Goal: Transaction & Acquisition: Book appointment/travel/reservation

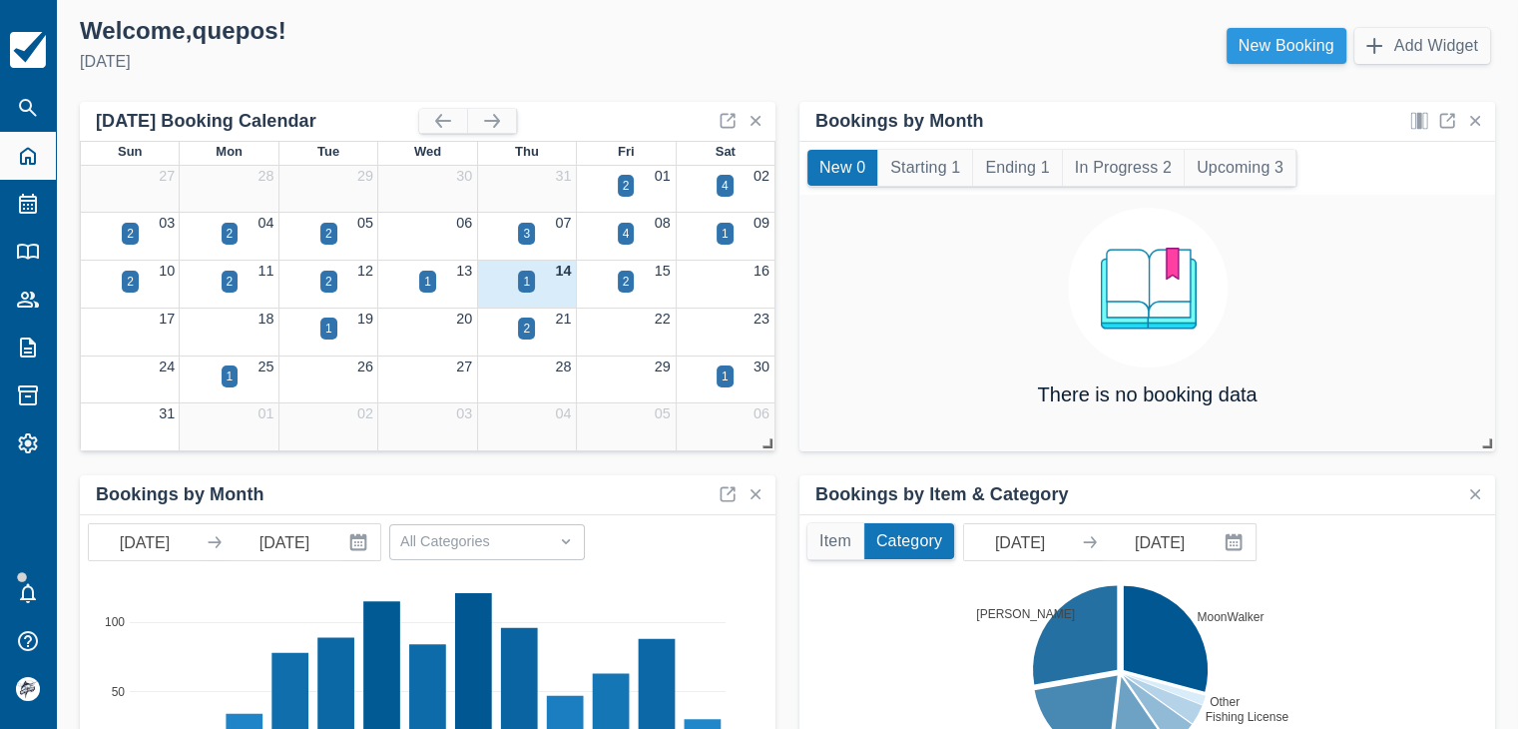
click at [1280, 54] on link "New Booking" at bounding box center [1287, 46] width 120 height 36
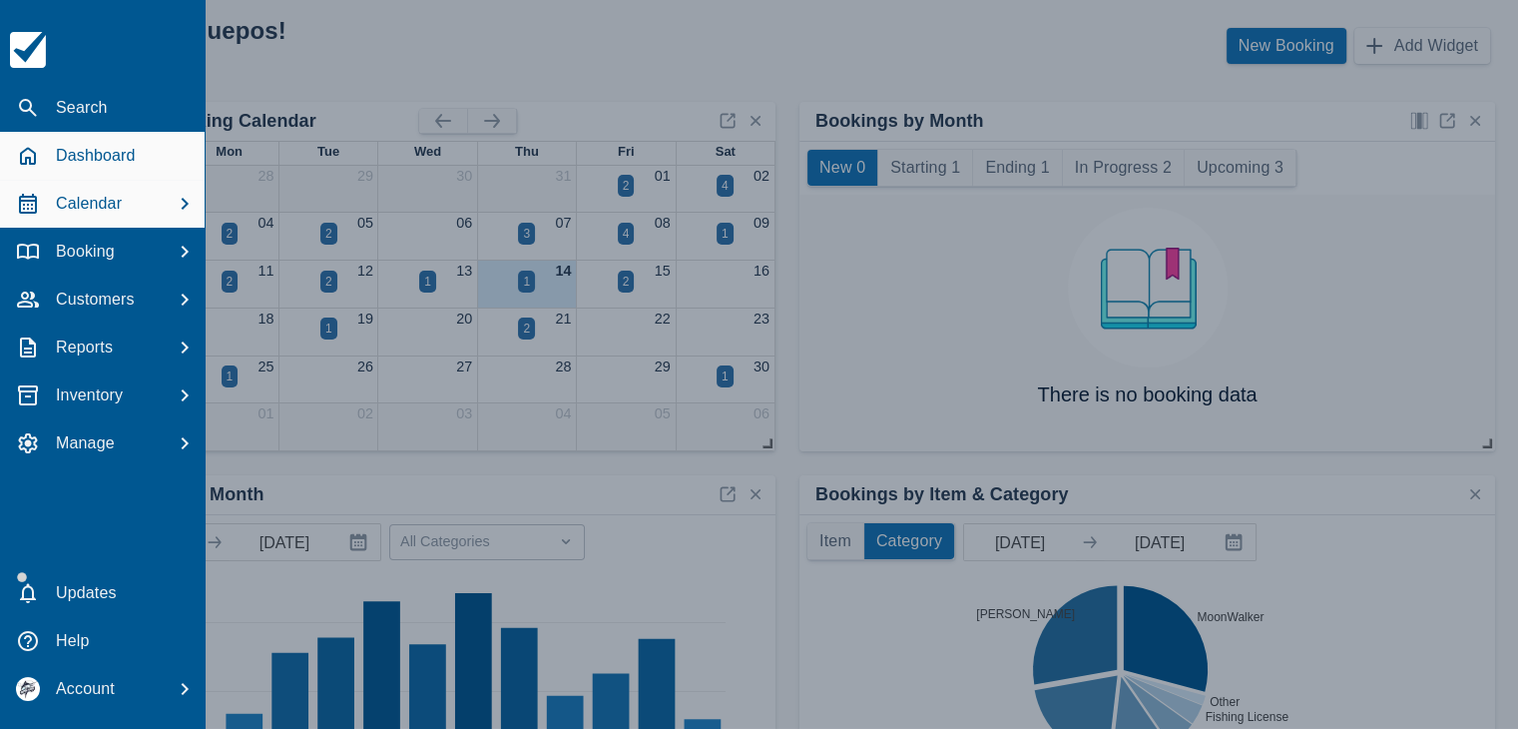
click at [60, 205] on p "Calendar" at bounding box center [89, 204] width 66 height 24
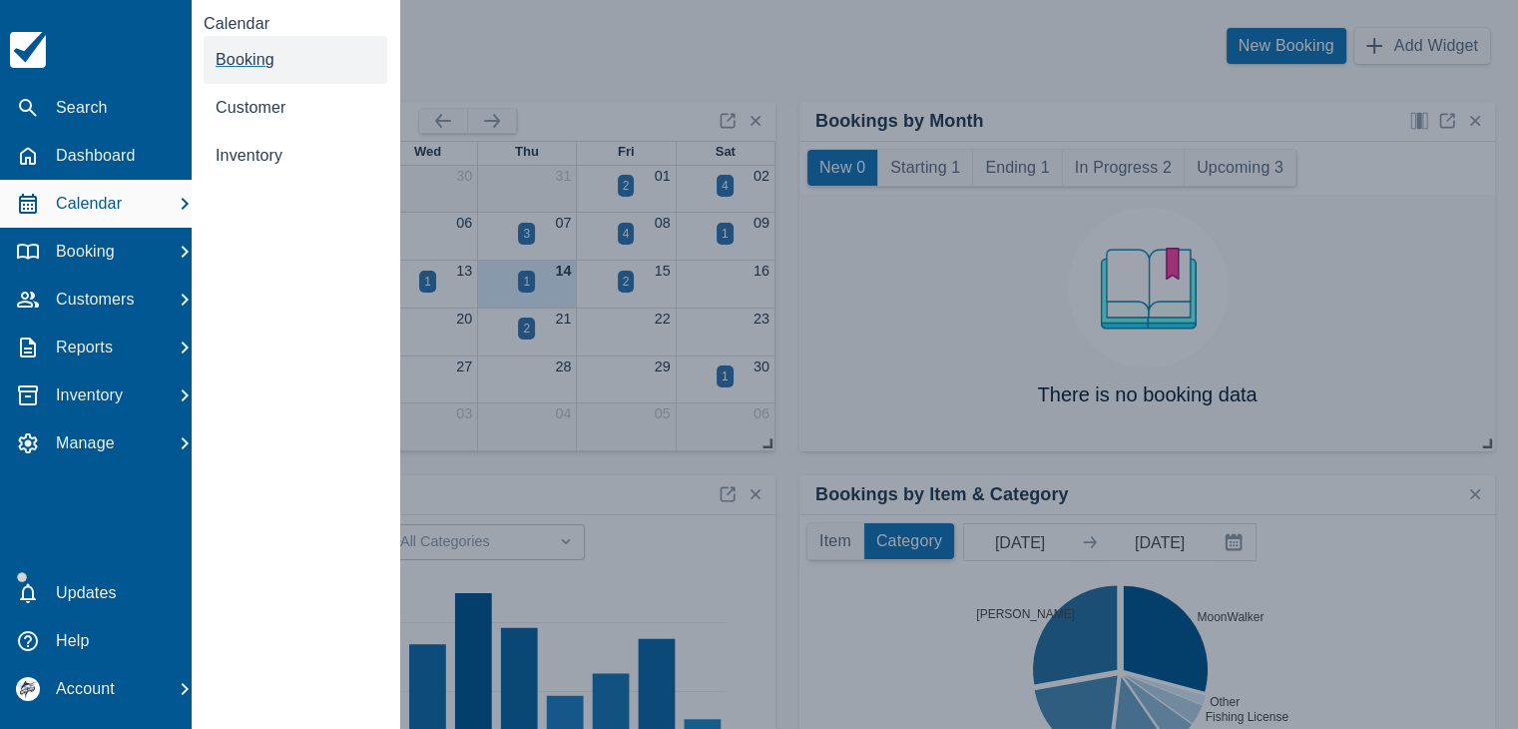
click at [256, 69] on link "Booking" at bounding box center [296, 60] width 184 height 48
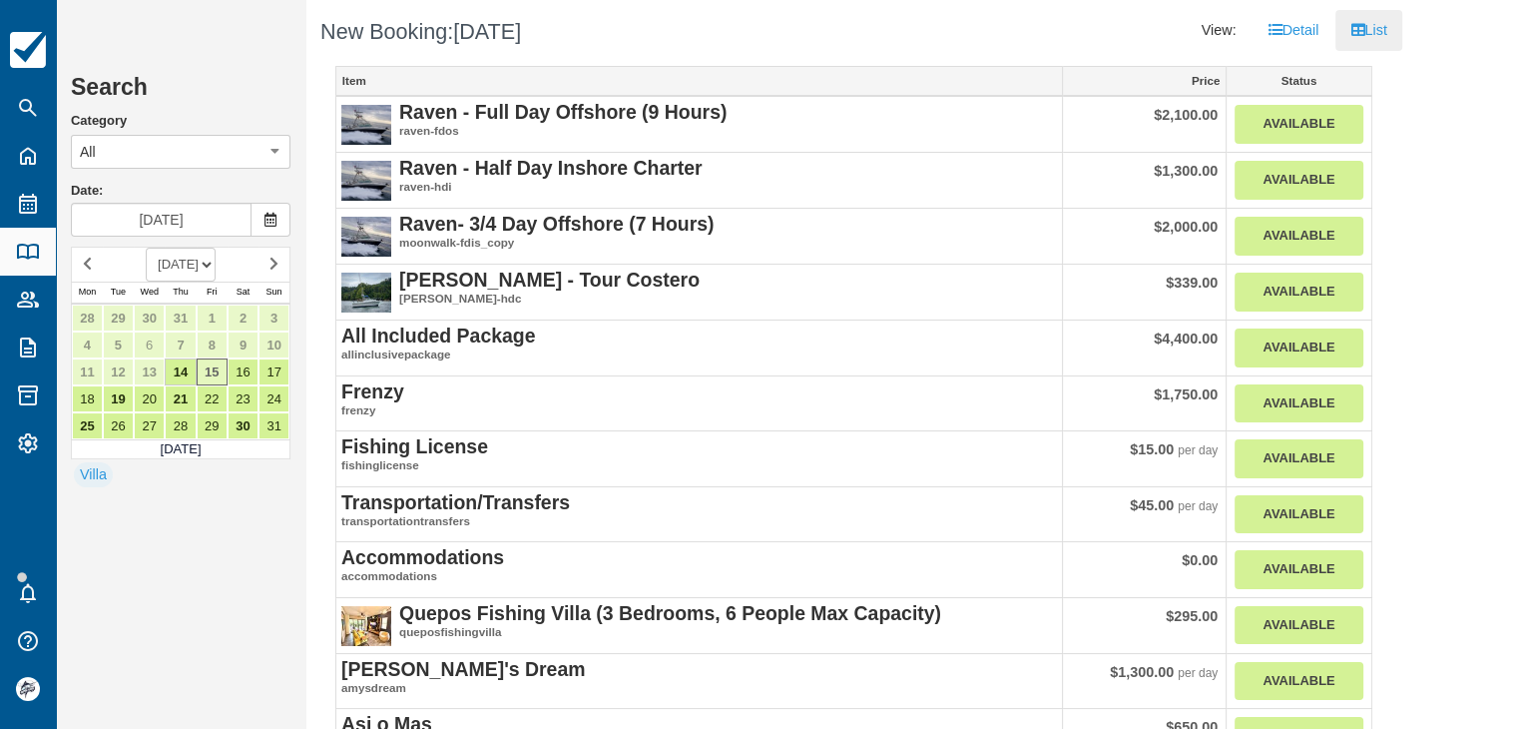
drag, startPoint x: 208, startPoint y: 261, endPoint x: 209, endPoint y: 248, distance: 13.0
click at [209, 260] on select "AUGUST 2025 SEPTEMBER 2025 OCTOBER 2025 NOVEMBER 2025 DECEMBER 2025 JANUARY 202…" at bounding box center [181, 265] width 70 height 34
select select "20251201"
click at [146, 248] on select "AUGUST 2025 SEPTEMBER 2025 OCTOBER 2025 NOVEMBER 2025 DECEMBER 2025 JANUARY 202…" at bounding box center [181, 265] width 70 height 34
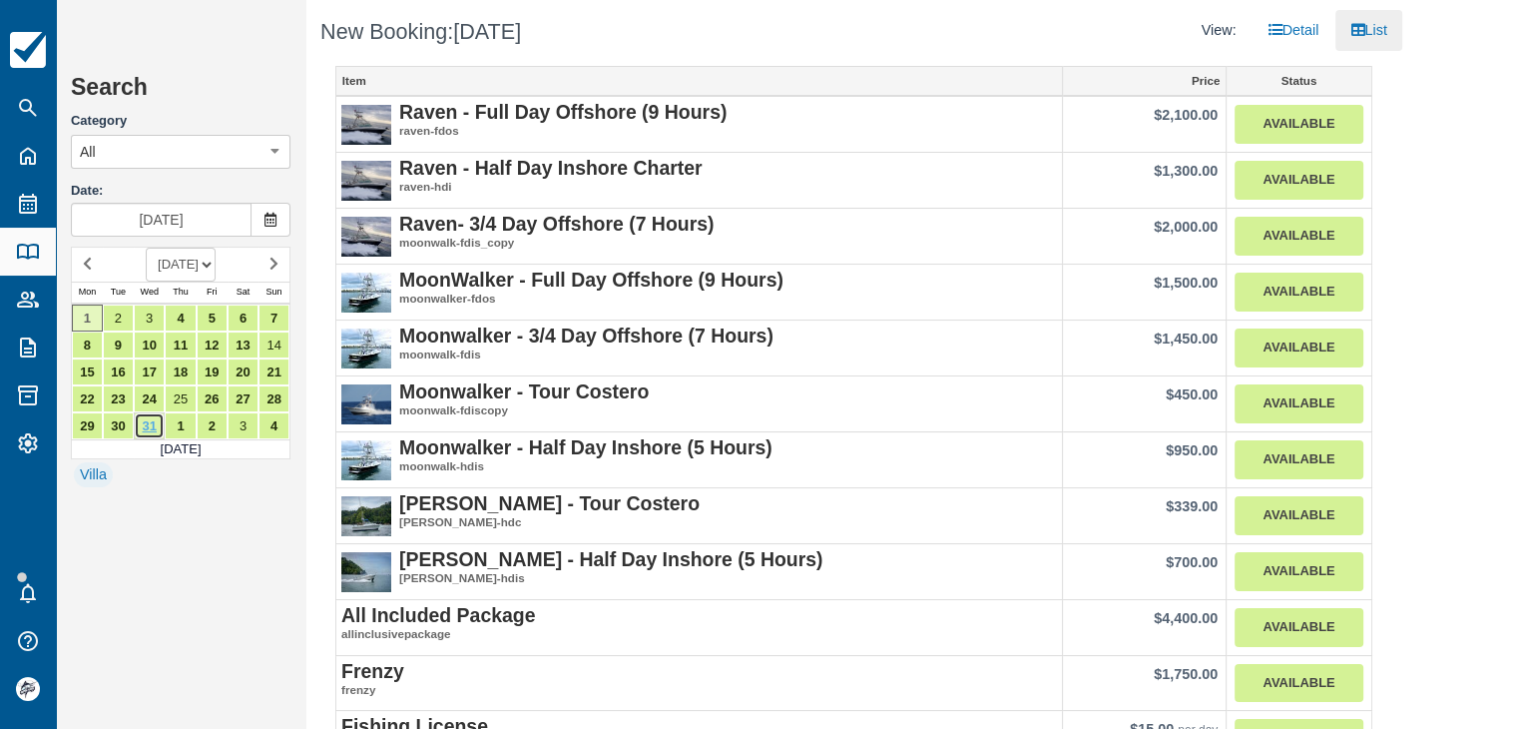
click at [139, 416] on link "31" at bounding box center [149, 425] width 31 height 27
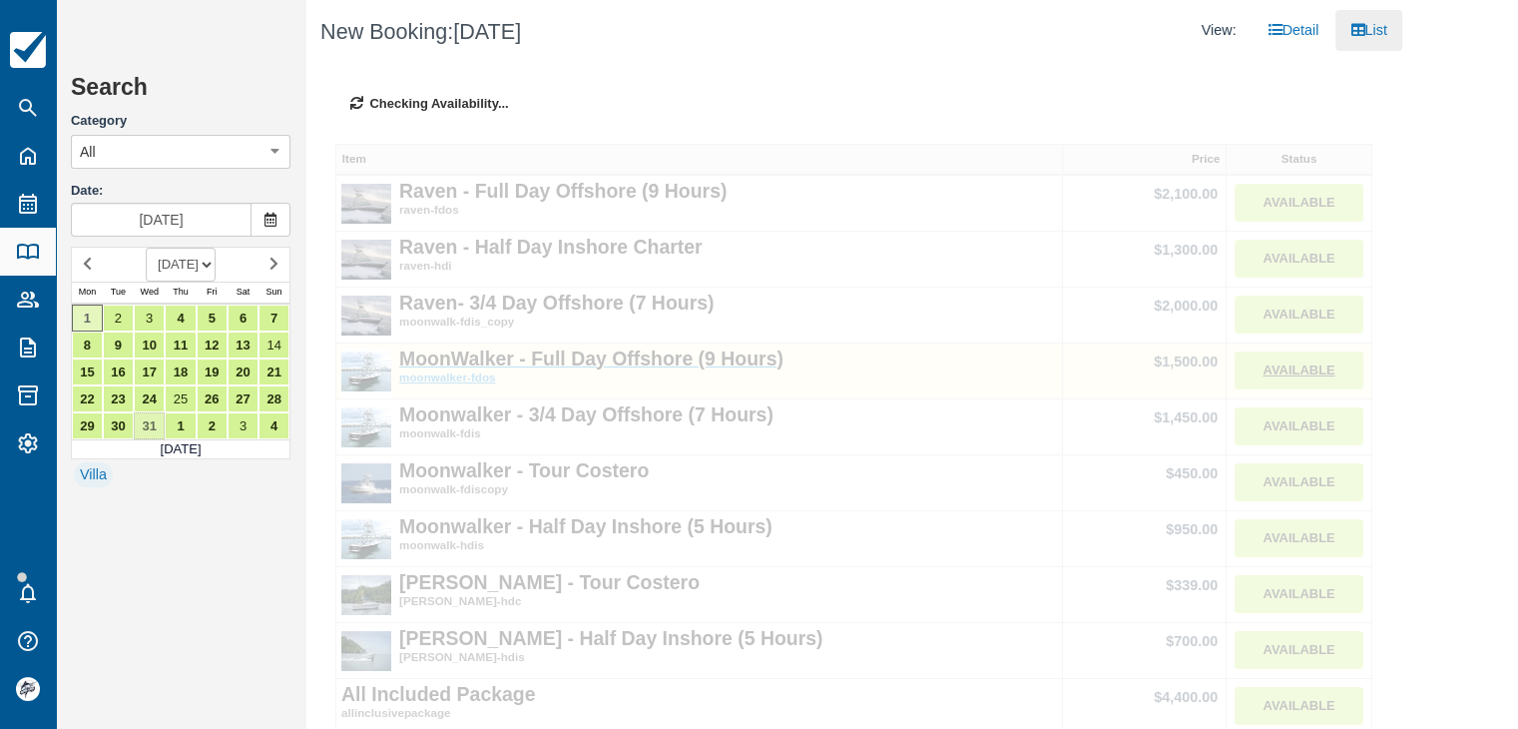
type input "[DATE]"
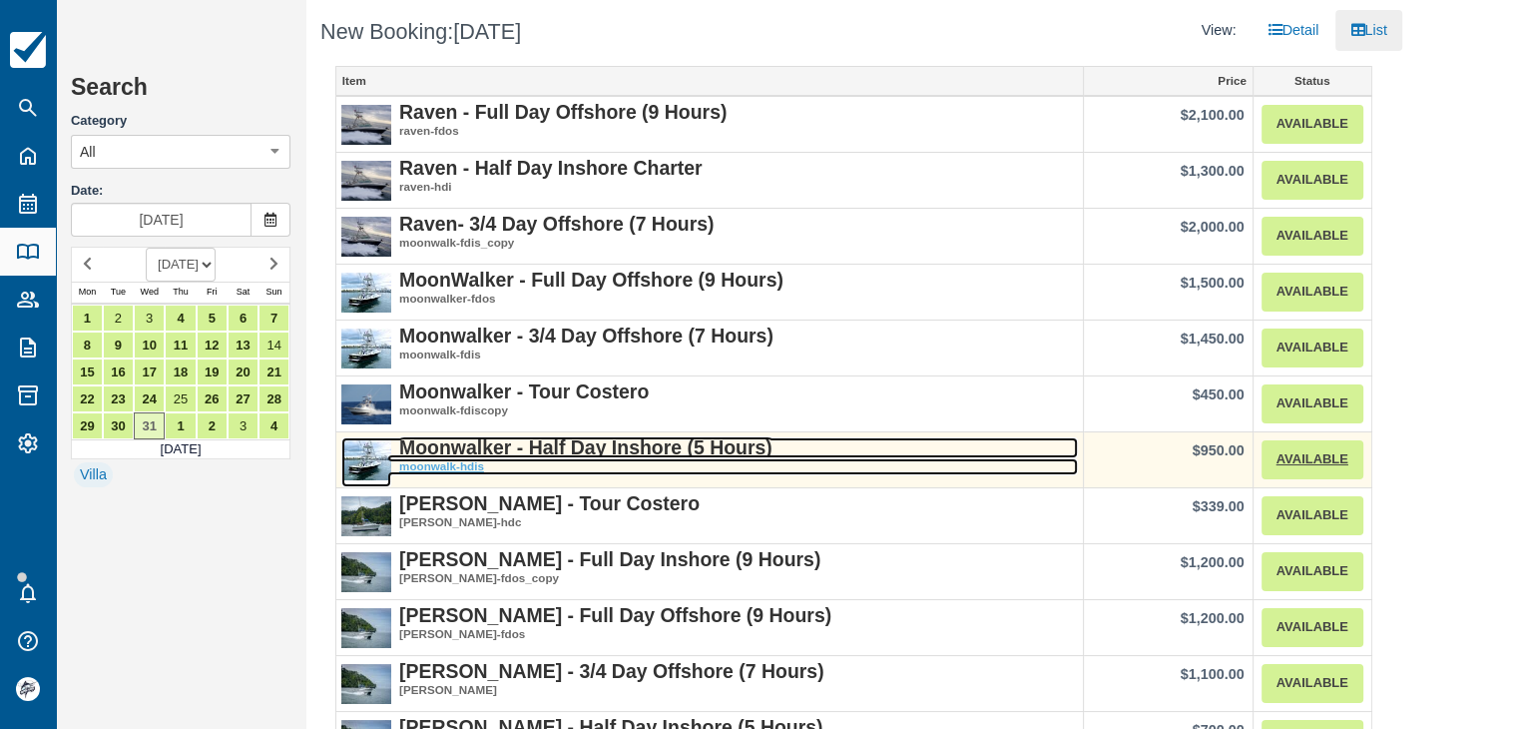
click at [610, 441] on strong "Moonwalker - Half Day Inshore (5 Hours)" at bounding box center [585, 447] width 373 height 22
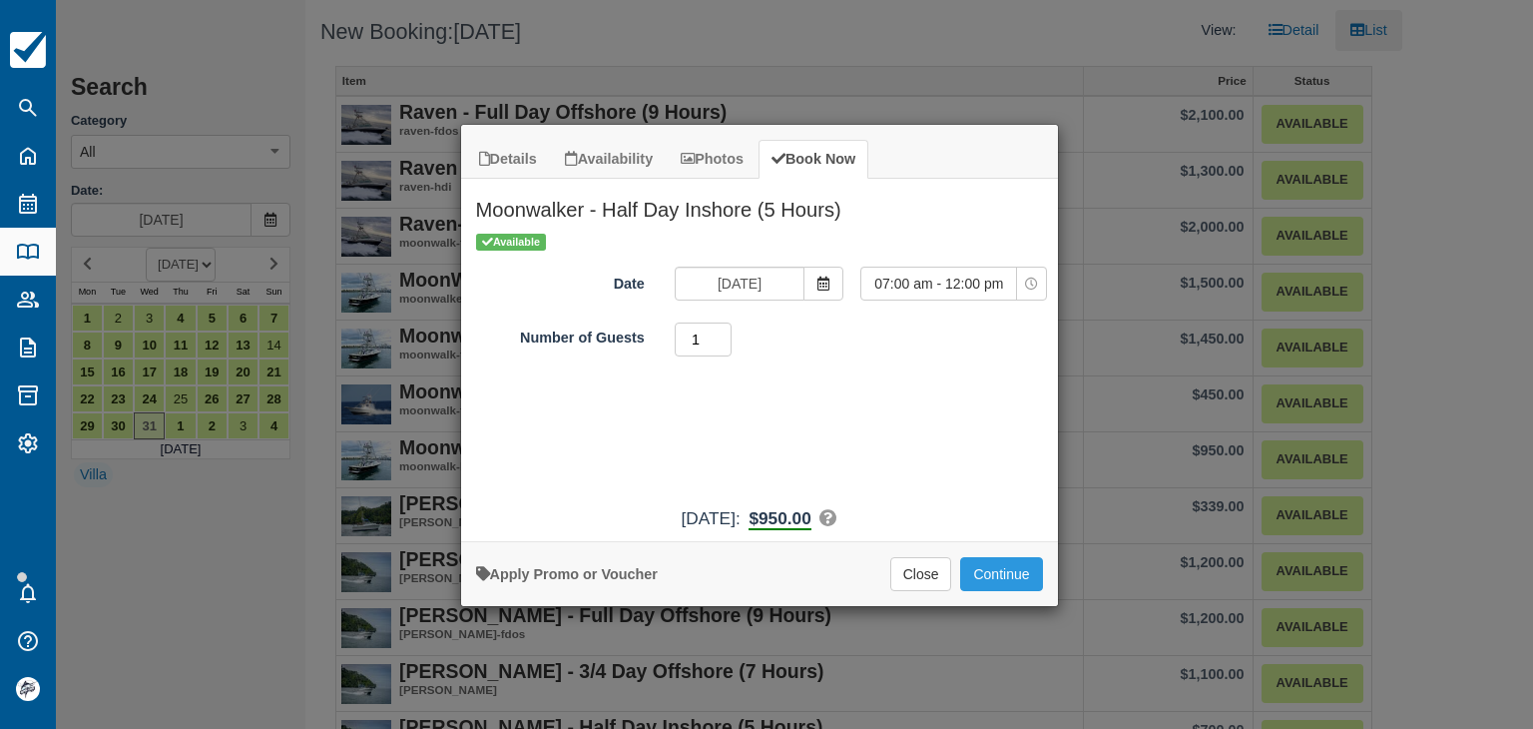
click at [724, 326] on input "1" at bounding box center [704, 339] width 58 height 34
click at [721, 335] on input "2" at bounding box center [704, 339] width 58 height 34
click at [721, 335] on input "3" at bounding box center [704, 339] width 58 height 34
click at [725, 331] on input "4" at bounding box center [704, 339] width 58 height 34
type input "5"
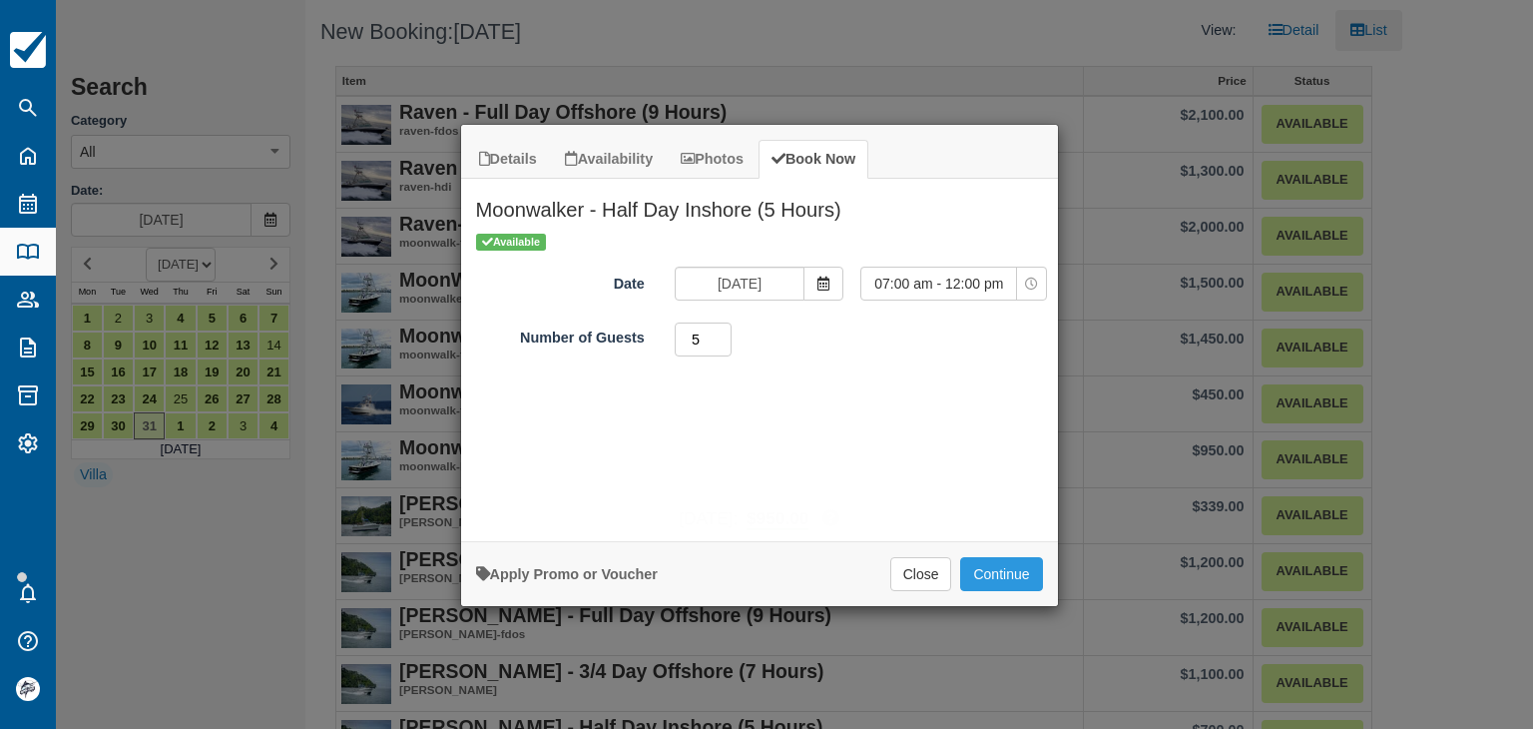
click at [725, 331] on input "5" at bounding box center [704, 339] width 58 height 34
click at [1005, 564] on button "Continue" at bounding box center [1001, 574] width 82 height 34
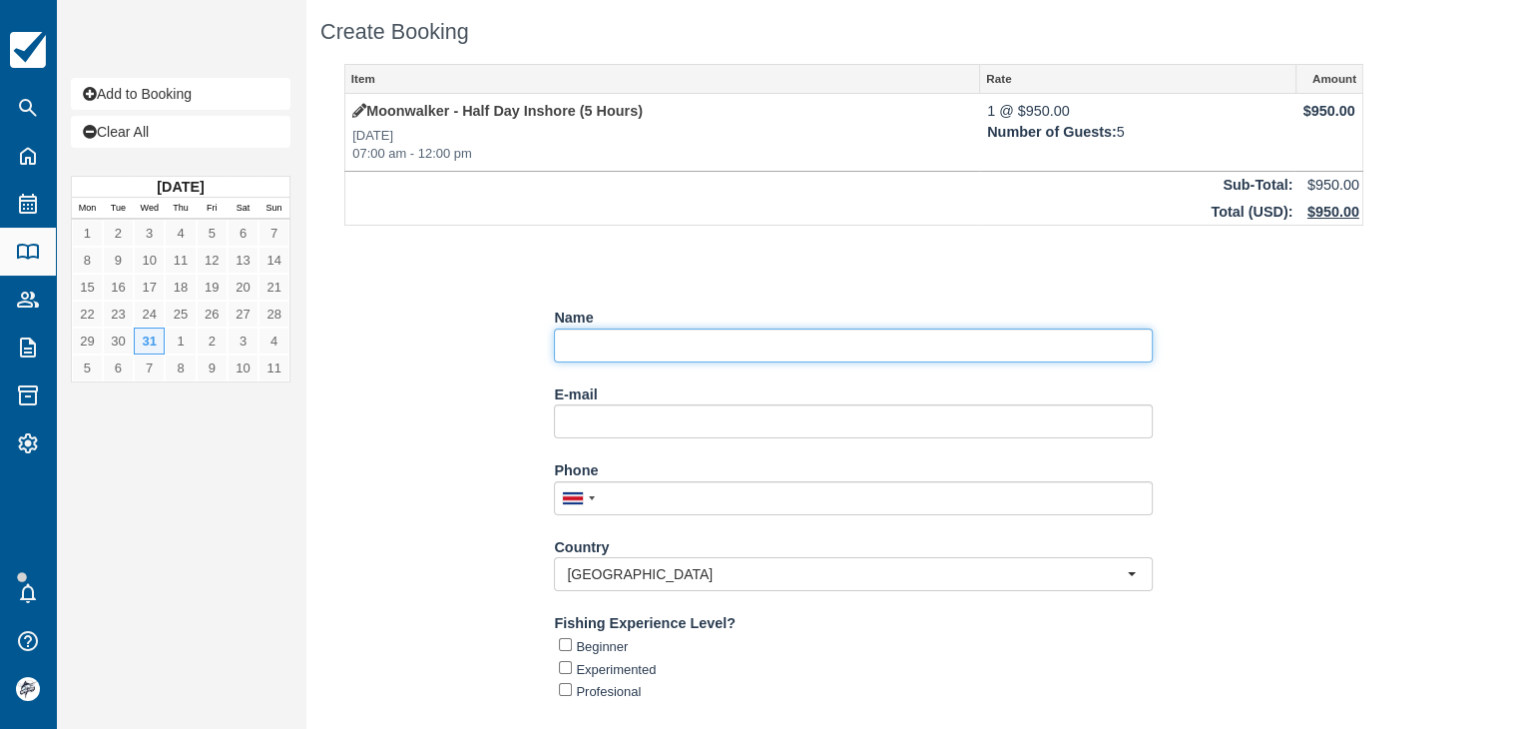
click at [579, 345] on input "Name" at bounding box center [853, 345] width 599 height 34
paste input "GEHLHAUSEN FAMILY"
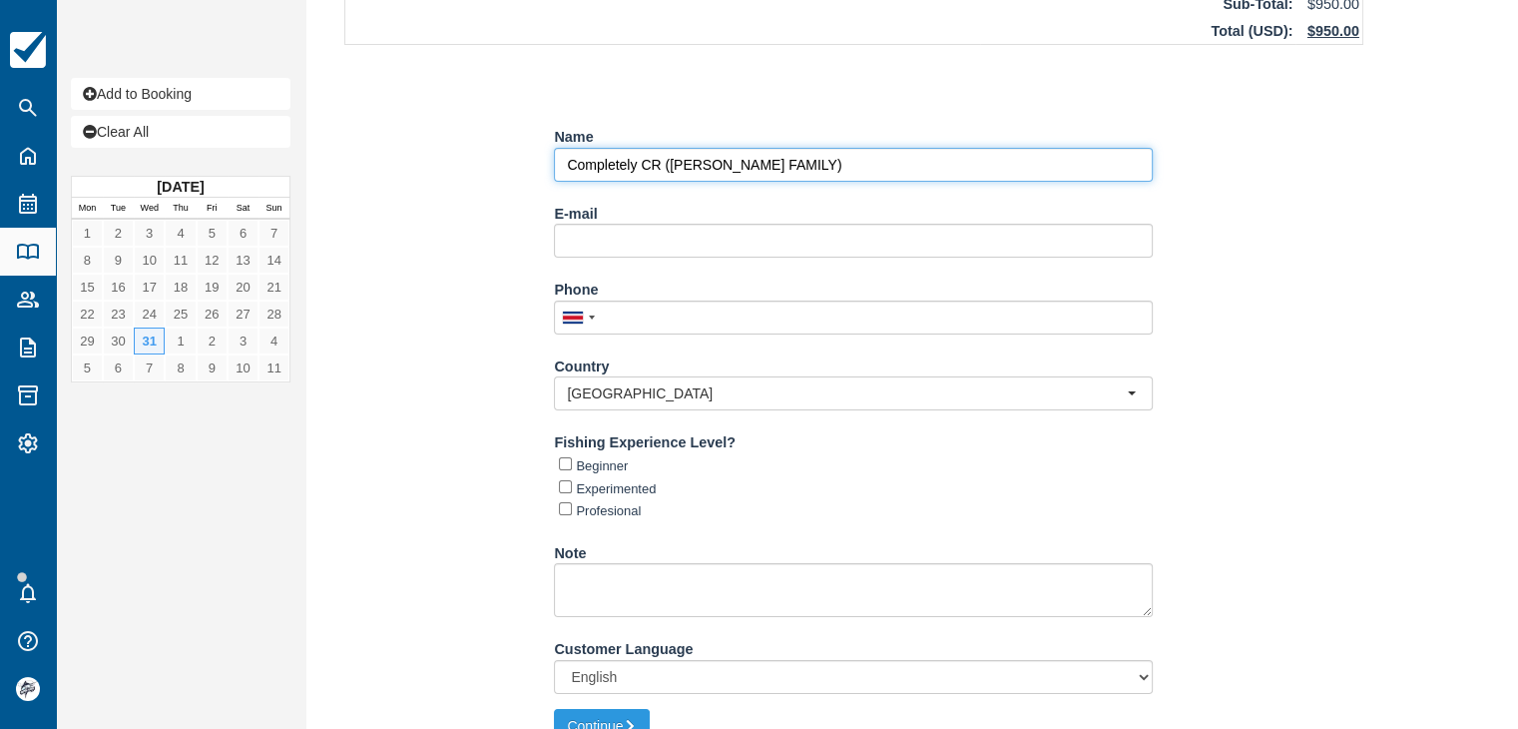
scroll to position [200, 0]
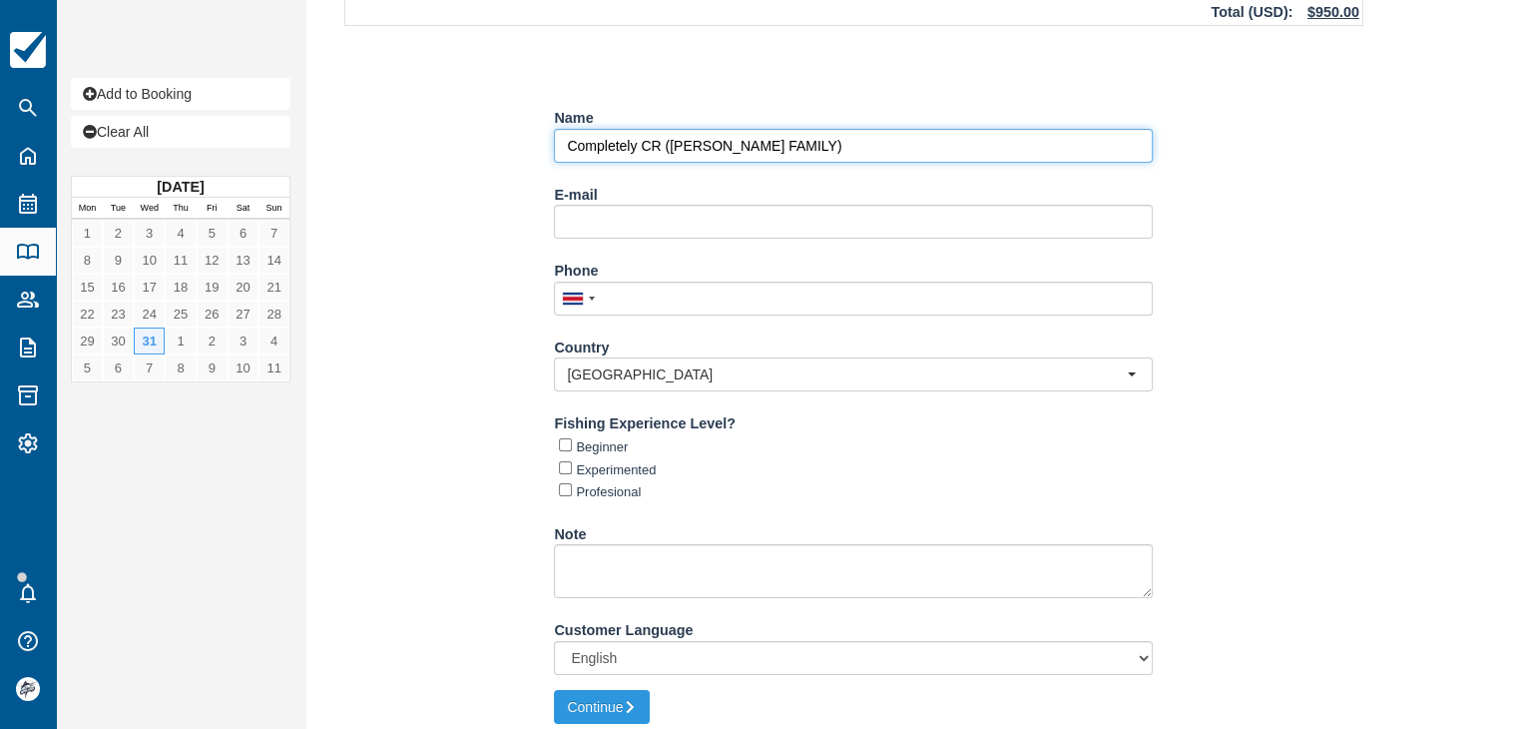
type input "Completely CR (GEHLHAUSEN FAMILY)"
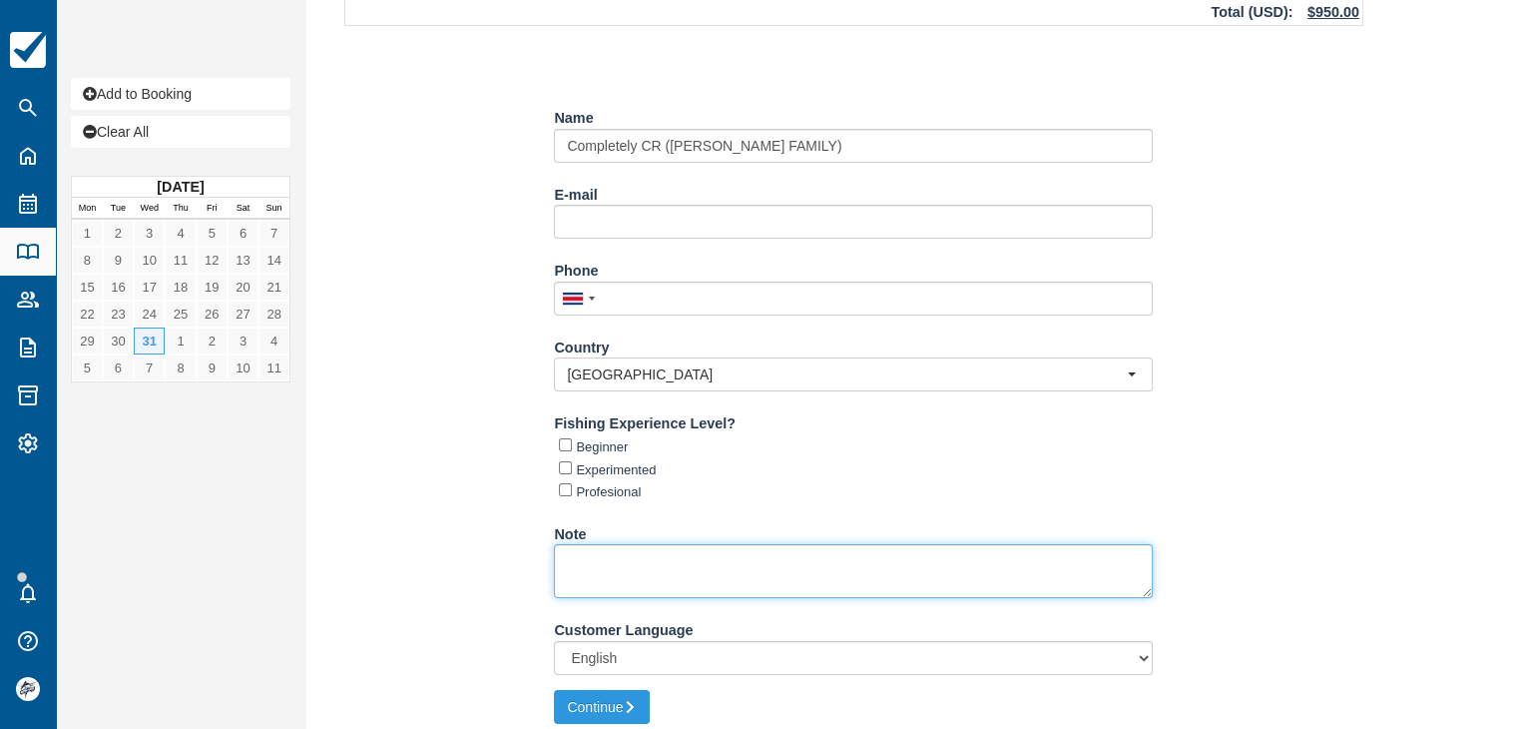
click at [705, 588] on textarea "Note" at bounding box center [853, 571] width 599 height 54
paste textarea "PU/DO: HOTEL LA MARIPOSA"
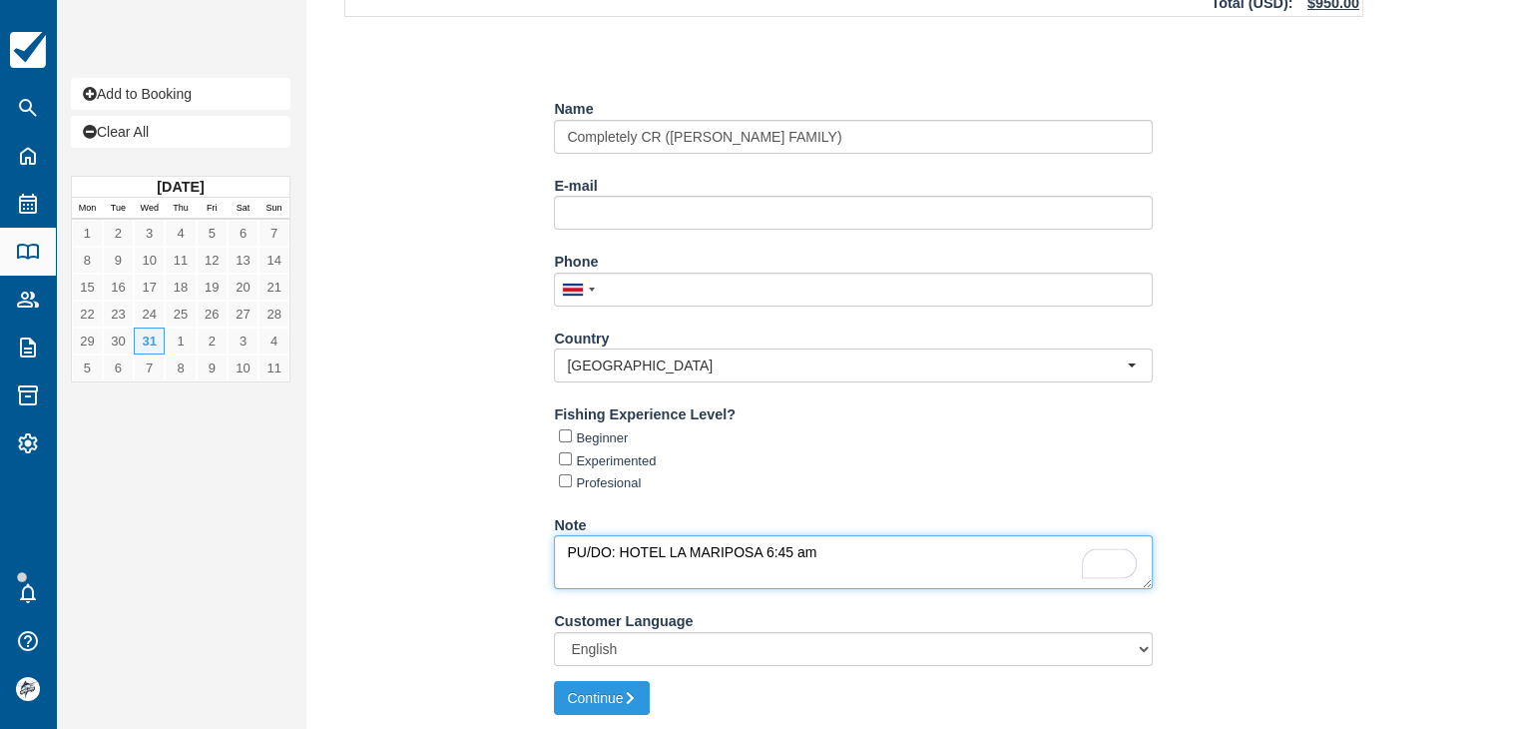
scroll to position [210, 0]
type textarea "PU/DO: HOTEL LA MARIPOSA 6:45 am"
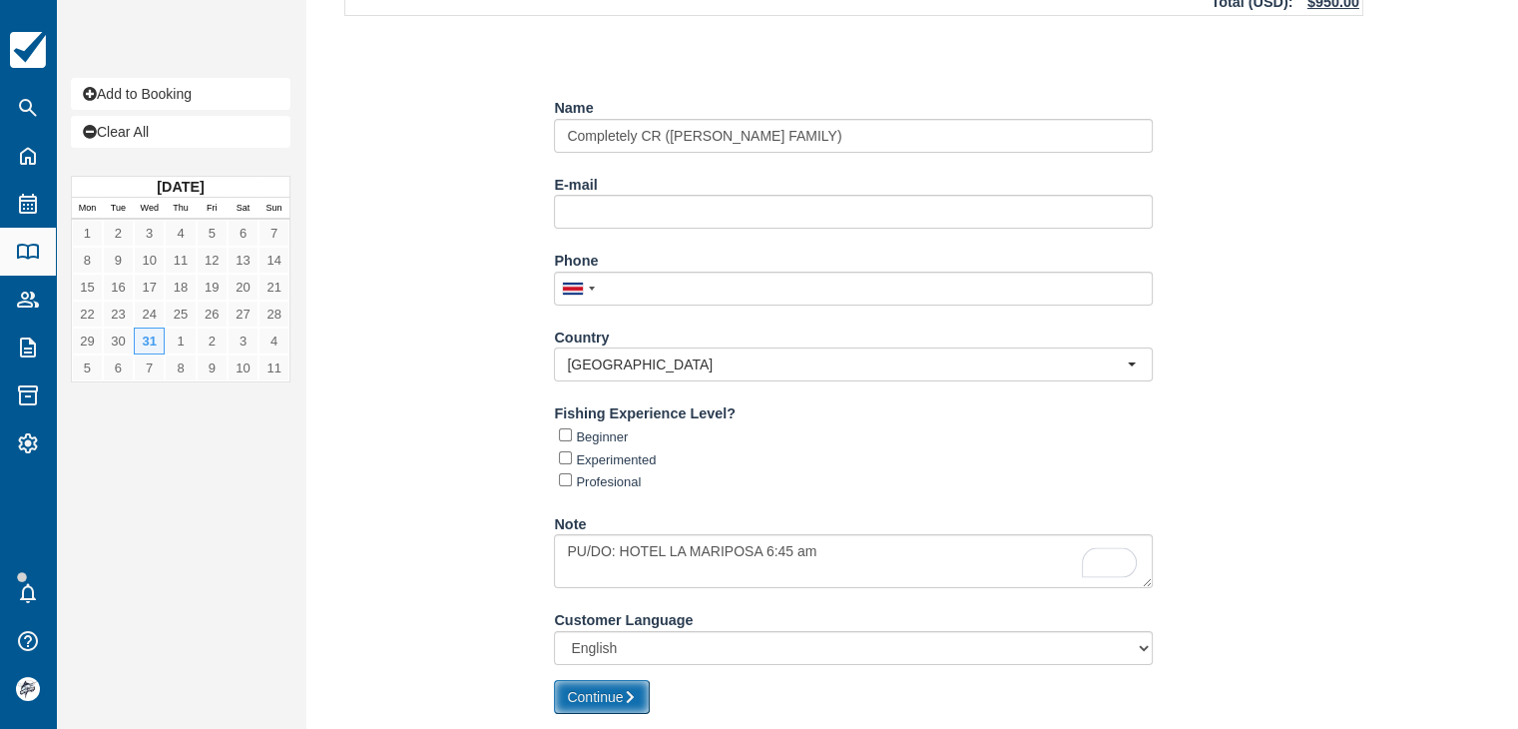
click at [626, 706] on button "Continue" at bounding box center [602, 697] width 96 height 34
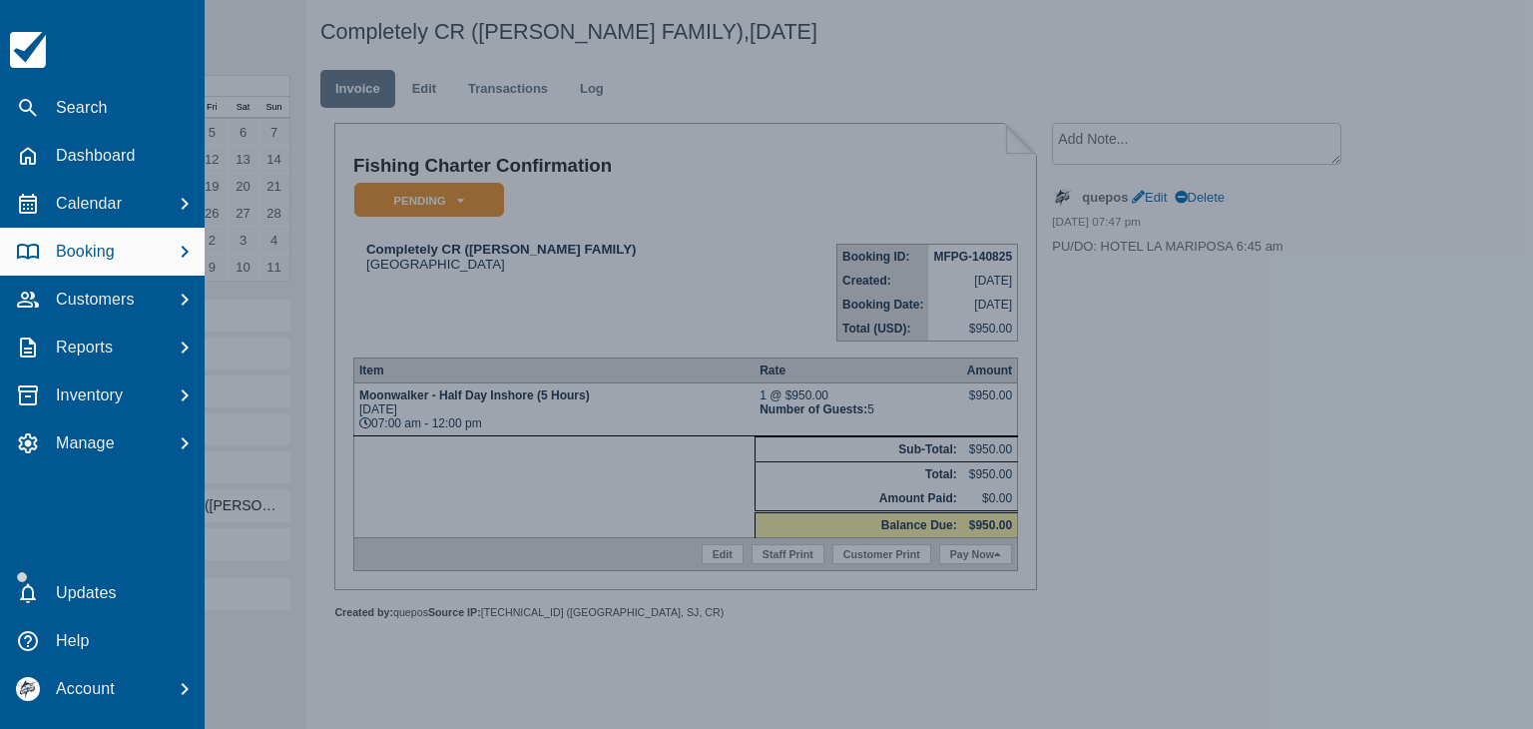
click at [421, 90] on div at bounding box center [766, 364] width 1533 height 729
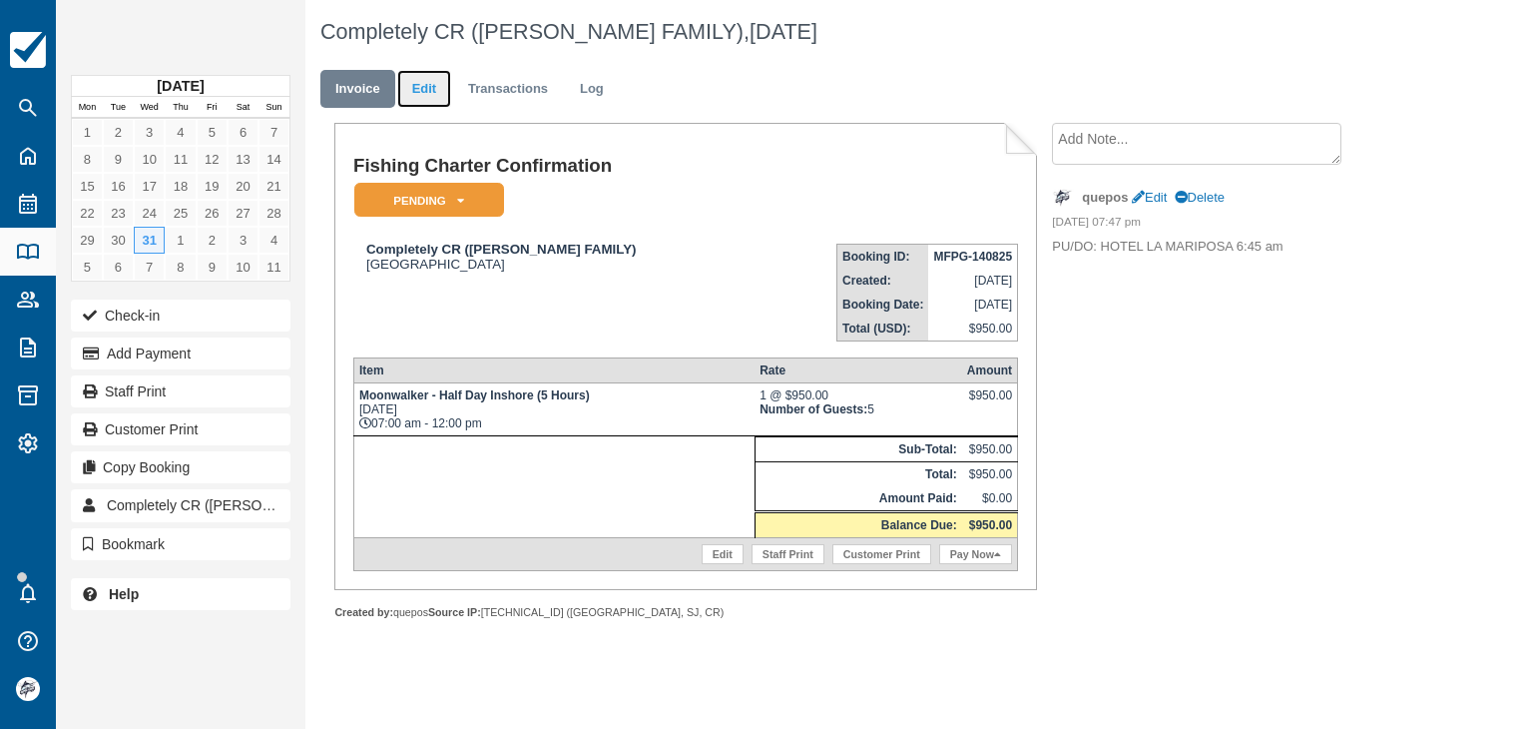
click at [423, 90] on link "Edit" at bounding box center [424, 89] width 54 height 39
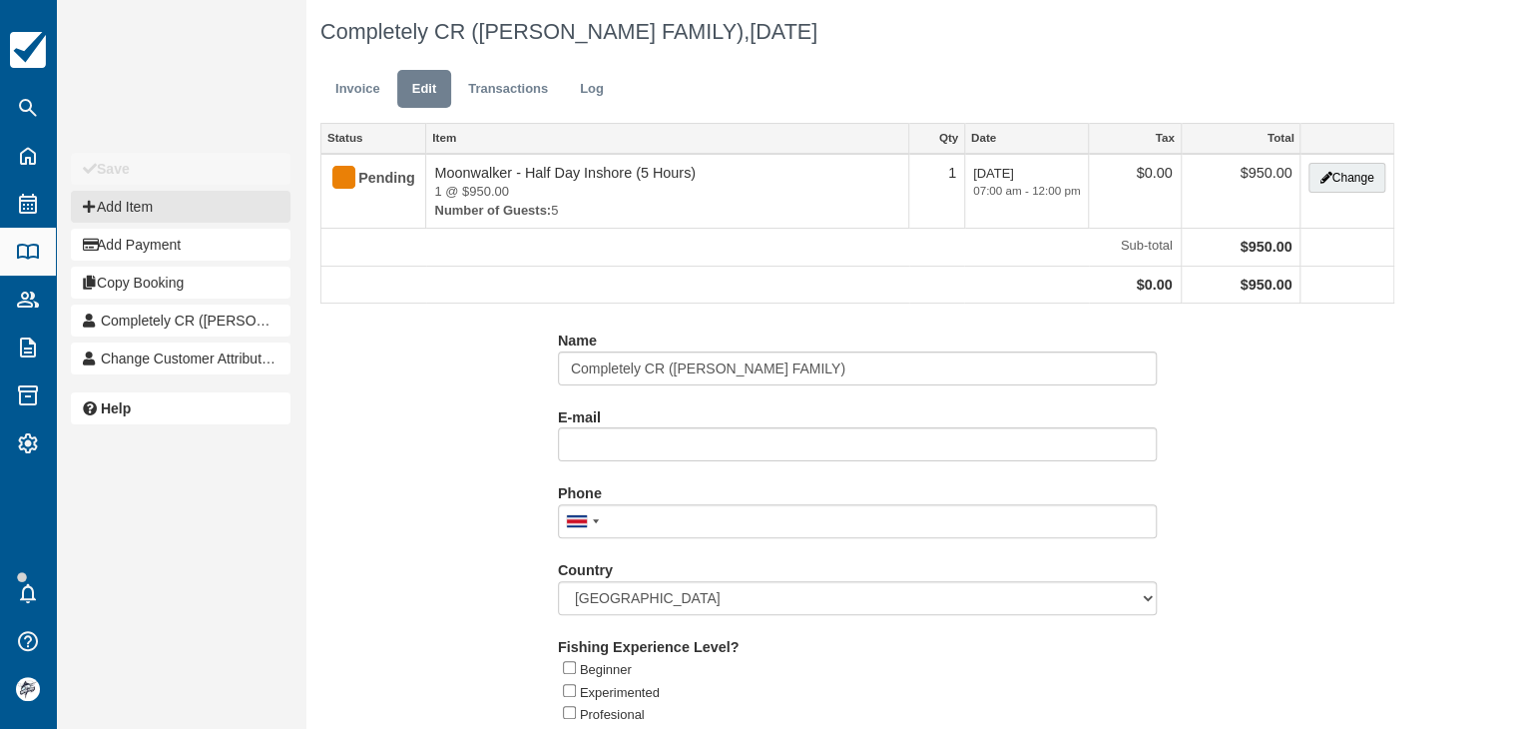
drag, startPoint x: 196, startPoint y: 201, endPoint x: 192, endPoint y: 189, distance: 12.6
click at [196, 200] on button "Add Item" at bounding box center [181, 207] width 220 height 32
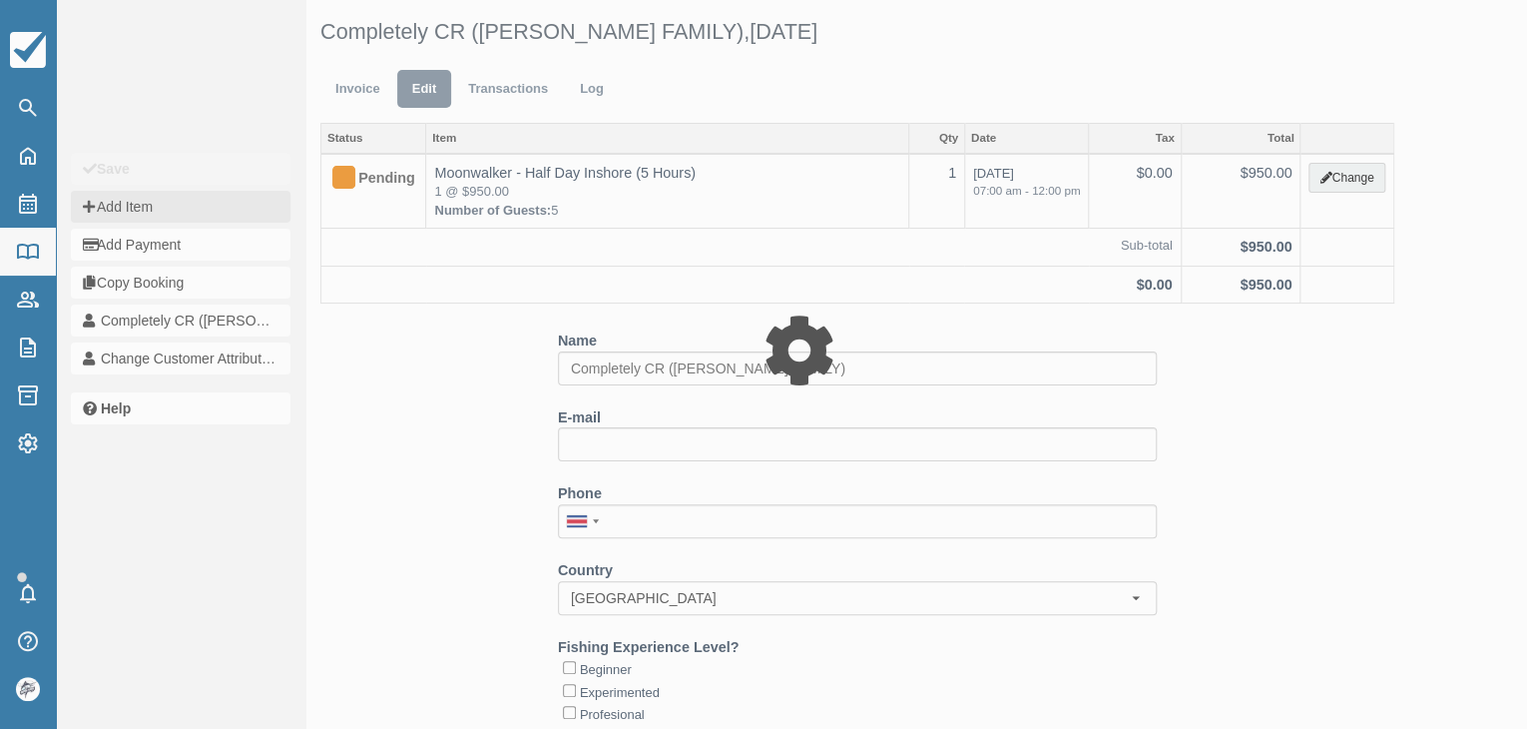
type input "0.00"
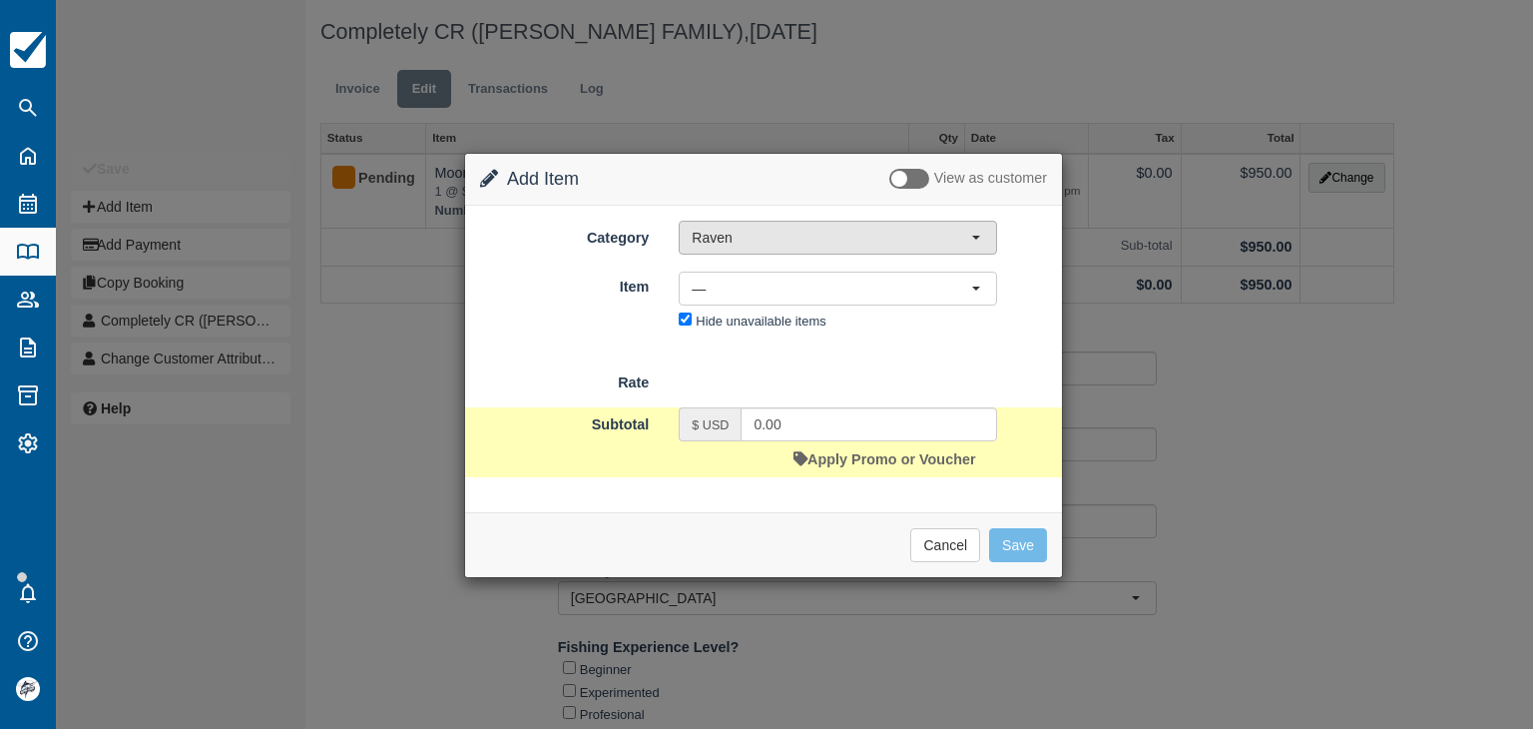
click at [880, 230] on span "Raven" at bounding box center [831, 238] width 279 height 20
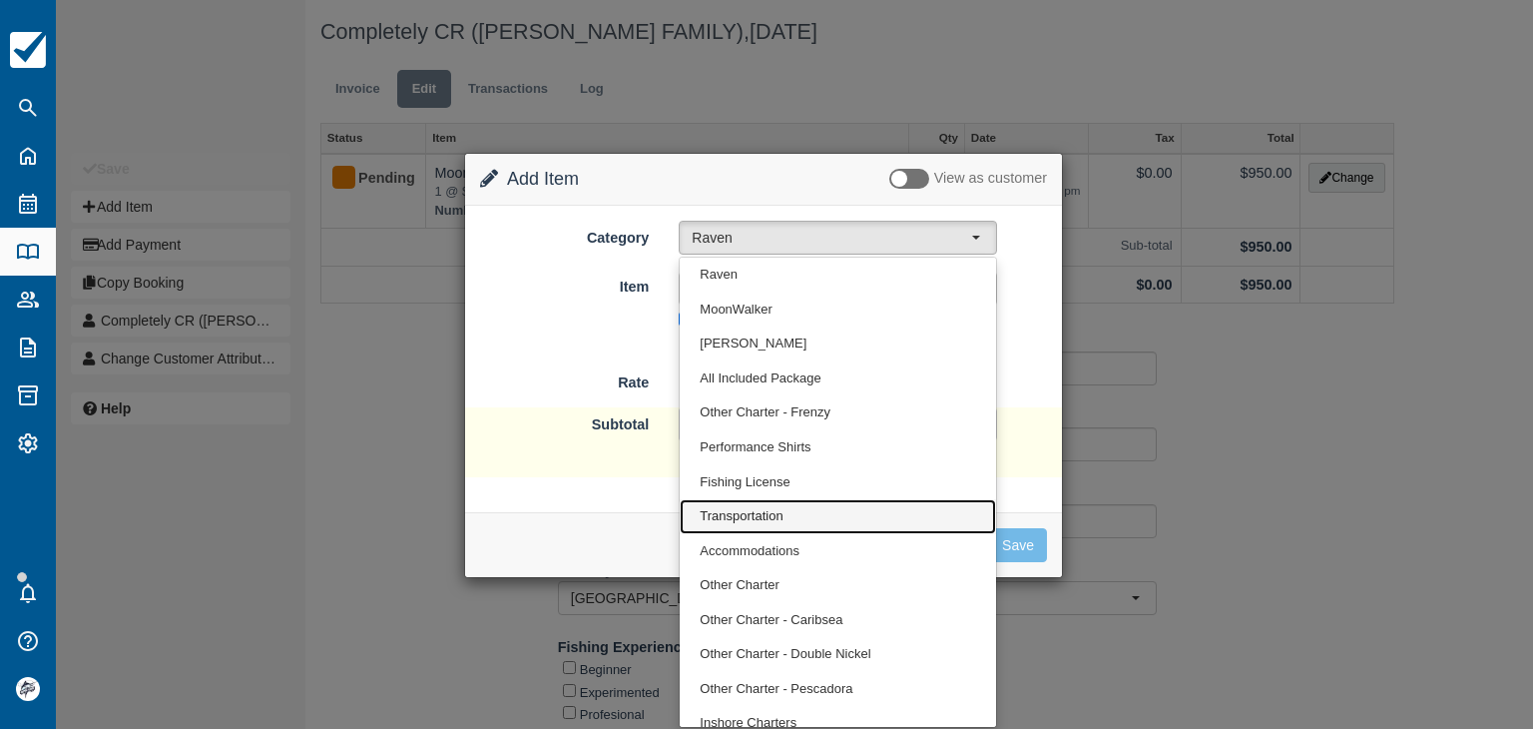
click at [740, 508] on span "Transportation" at bounding box center [741, 516] width 83 height 19
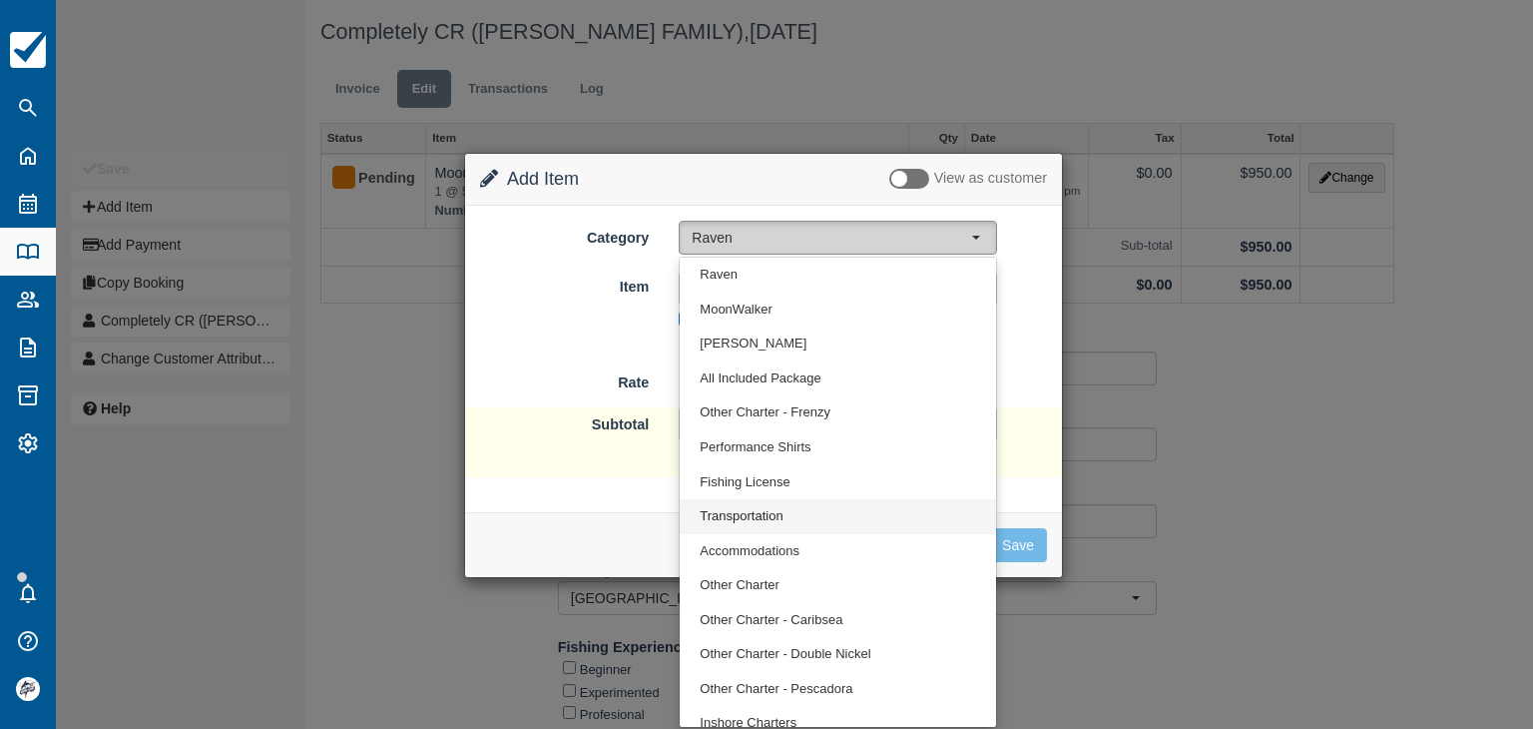
select select "10"
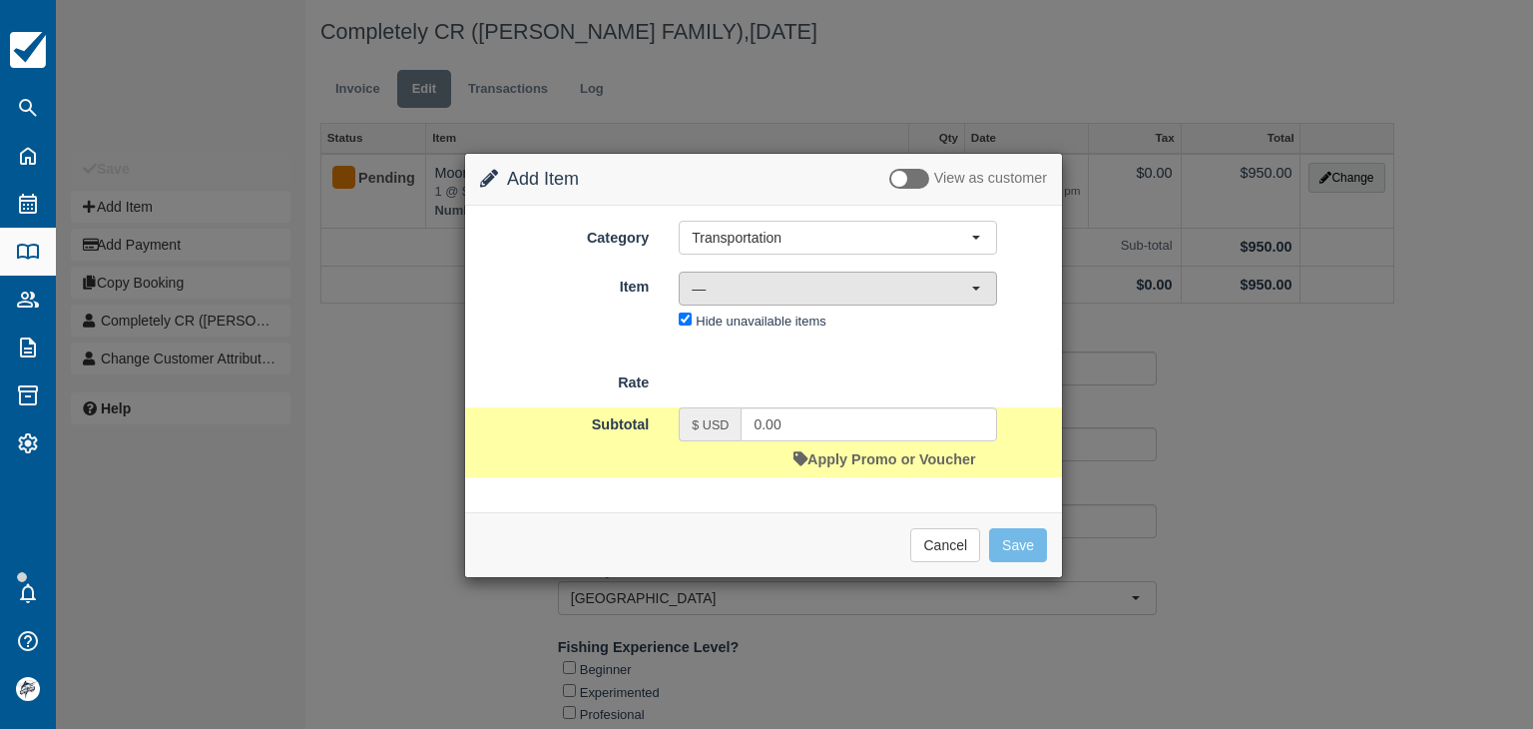
click at [753, 286] on span "—" at bounding box center [831, 288] width 279 height 20
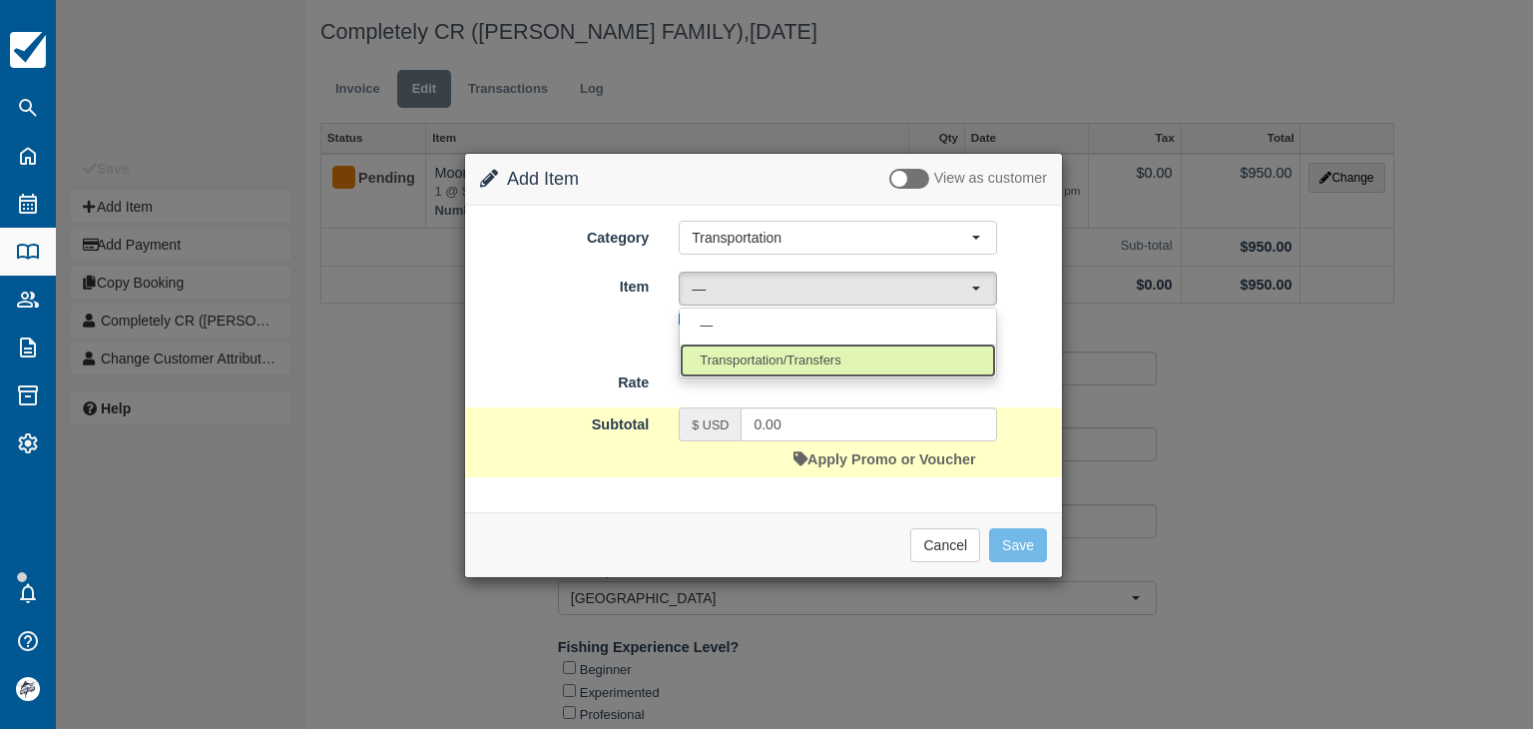
click at [744, 358] on span "Transportation/Transfers" at bounding box center [770, 360] width 141 height 19
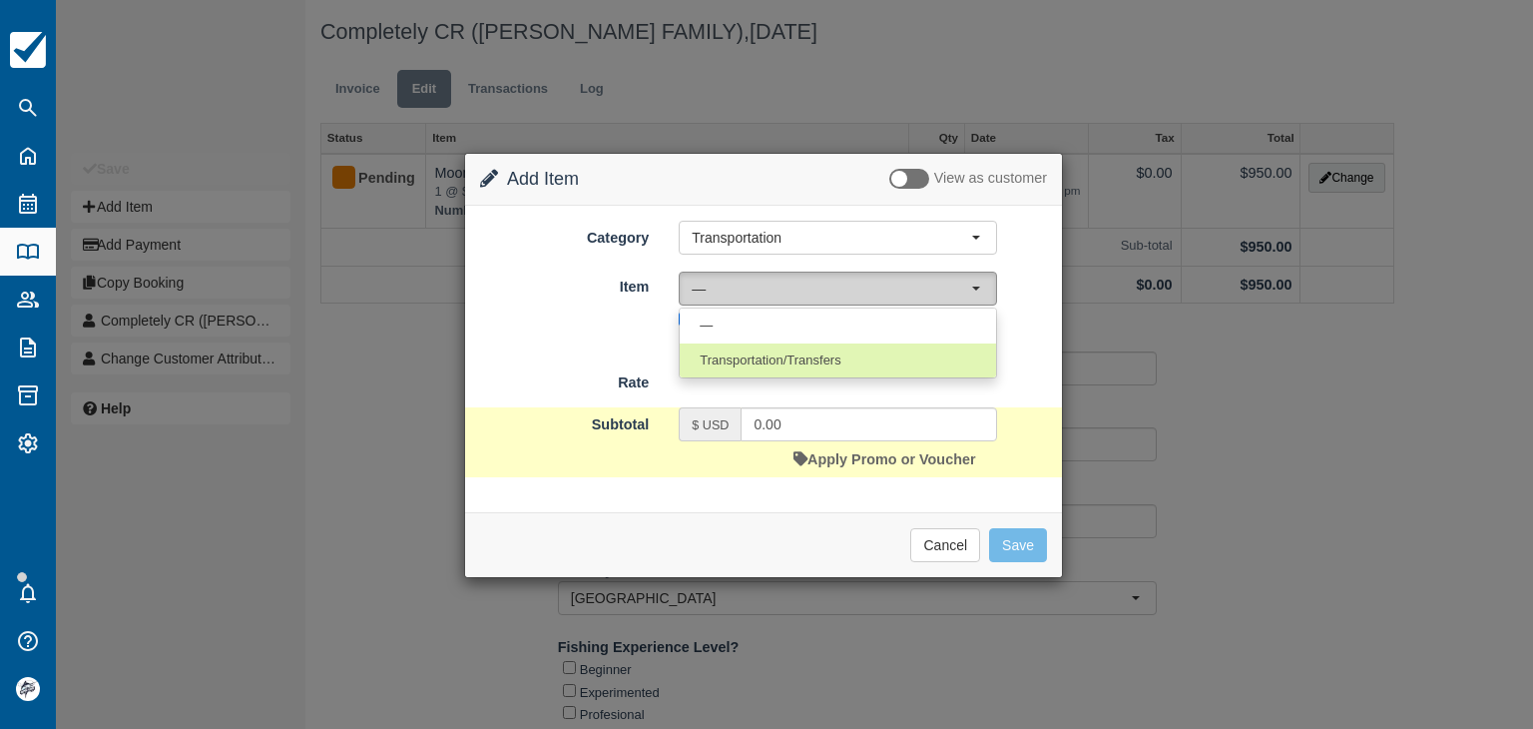
select select "17"
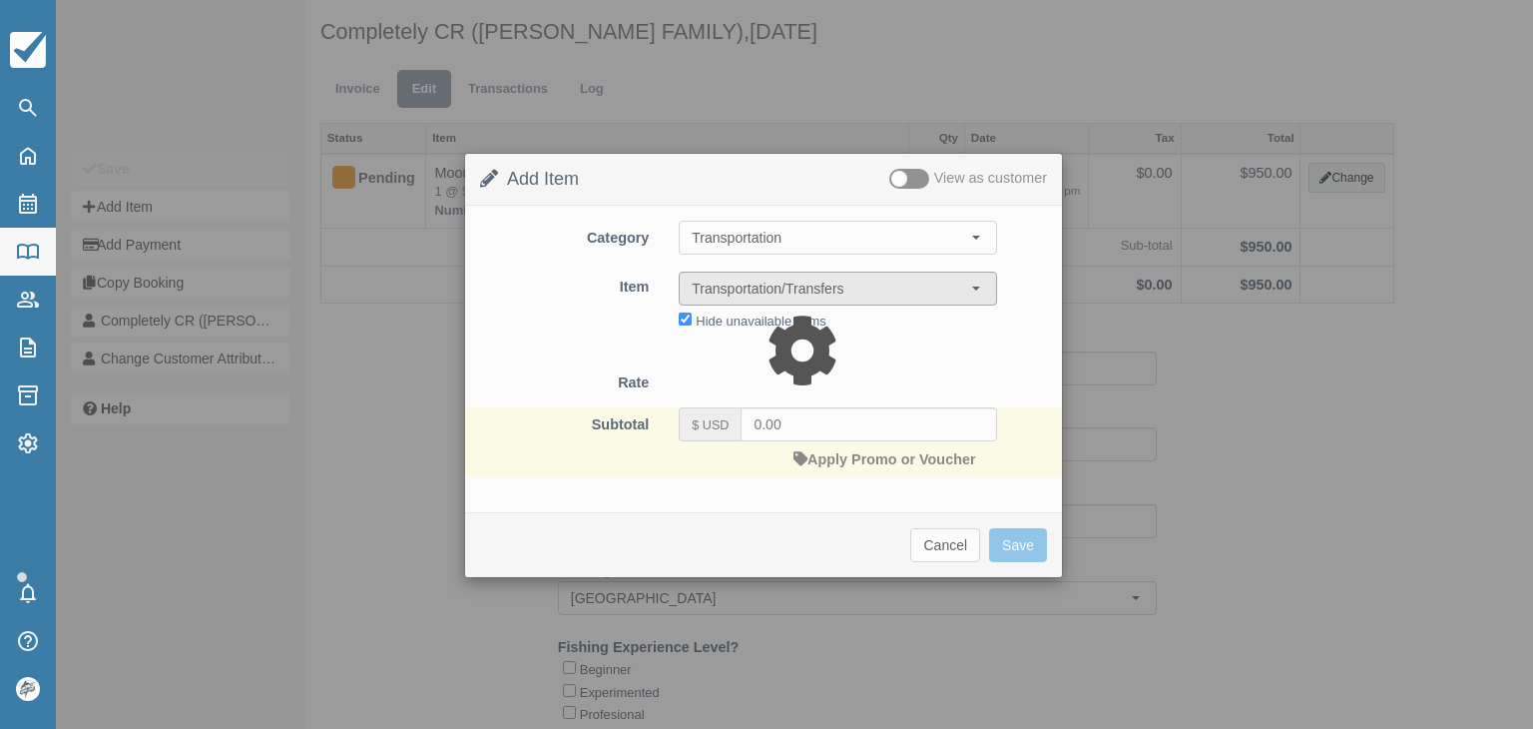
type input "45.00"
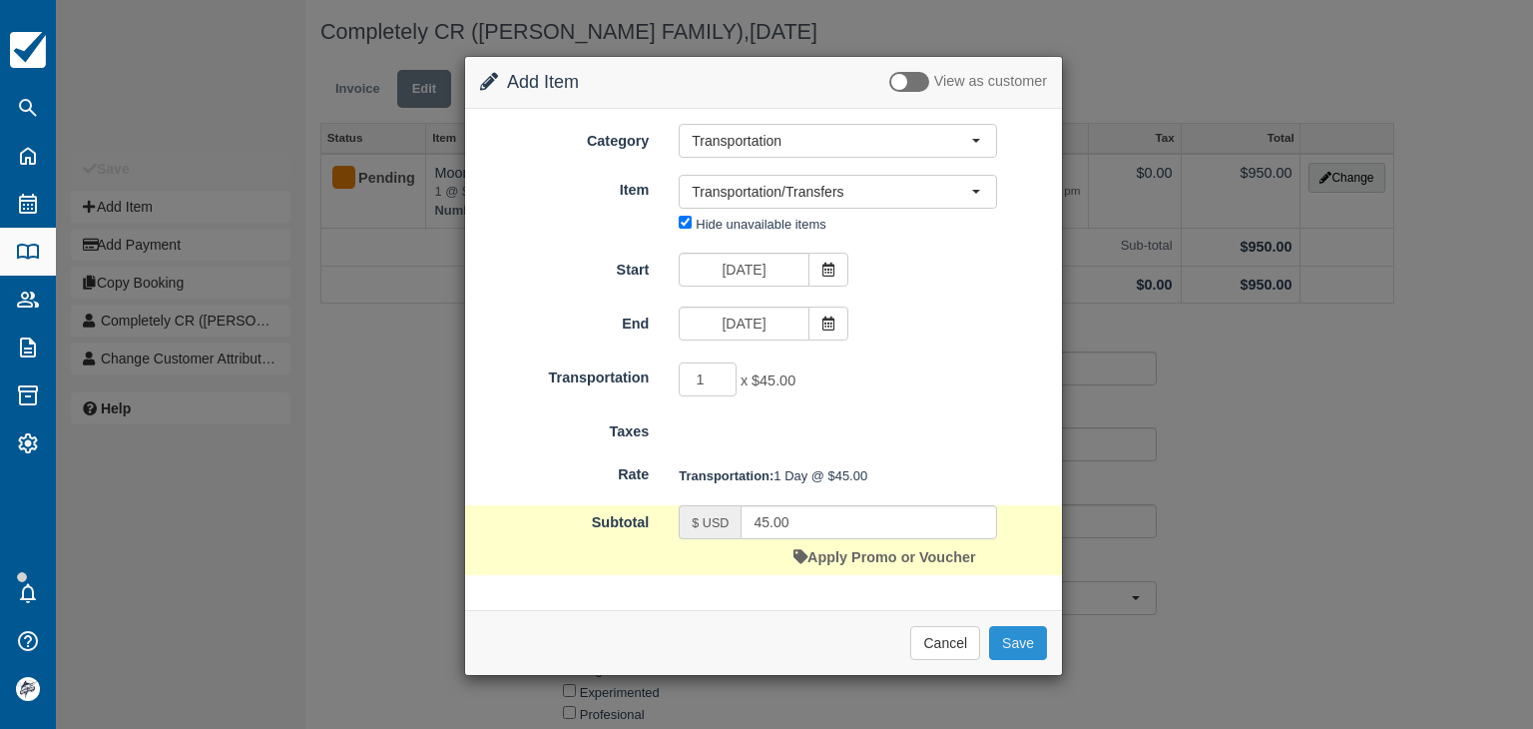
click at [1026, 640] on button "Save" at bounding box center [1018, 643] width 58 height 34
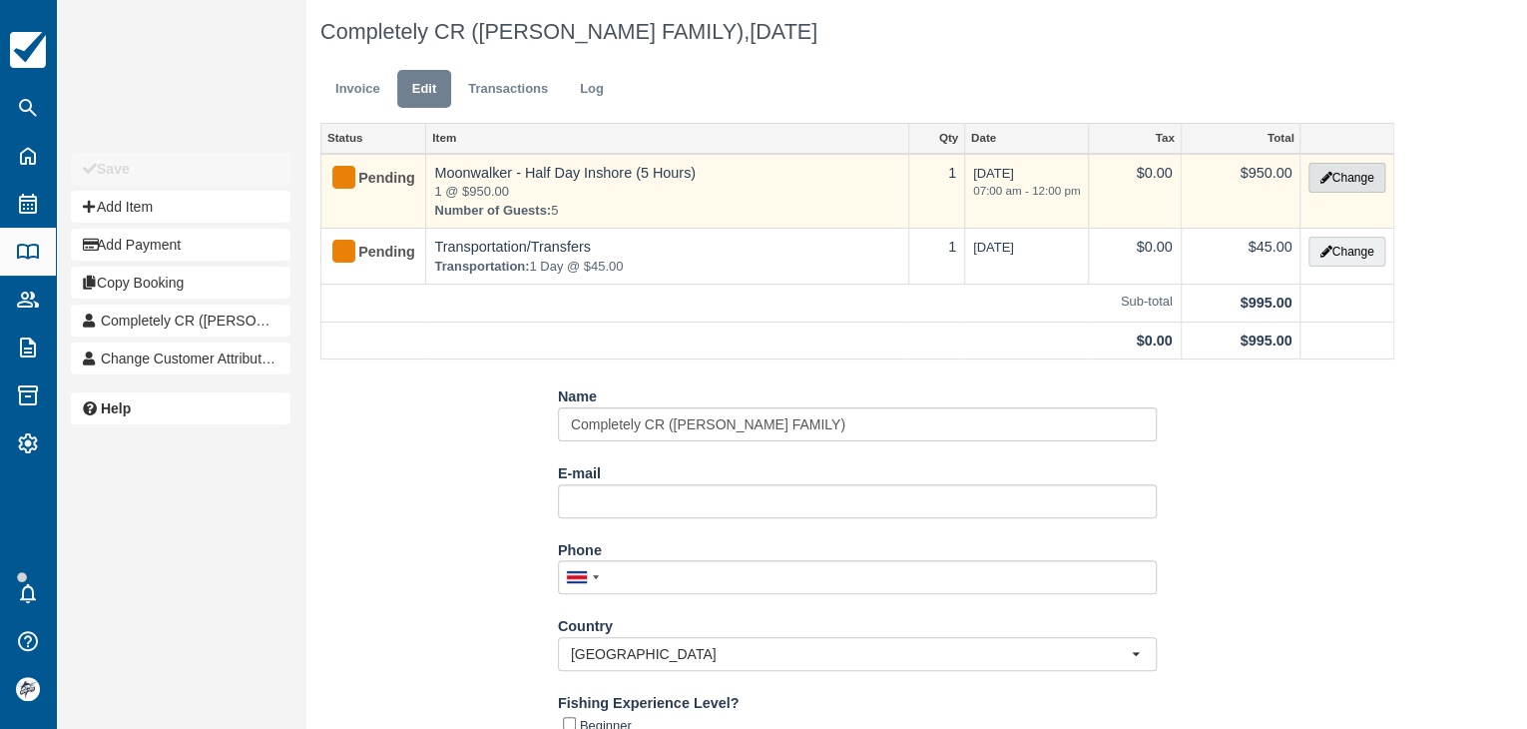
click at [1352, 183] on button "Change" at bounding box center [1347, 178] width 76 height 30
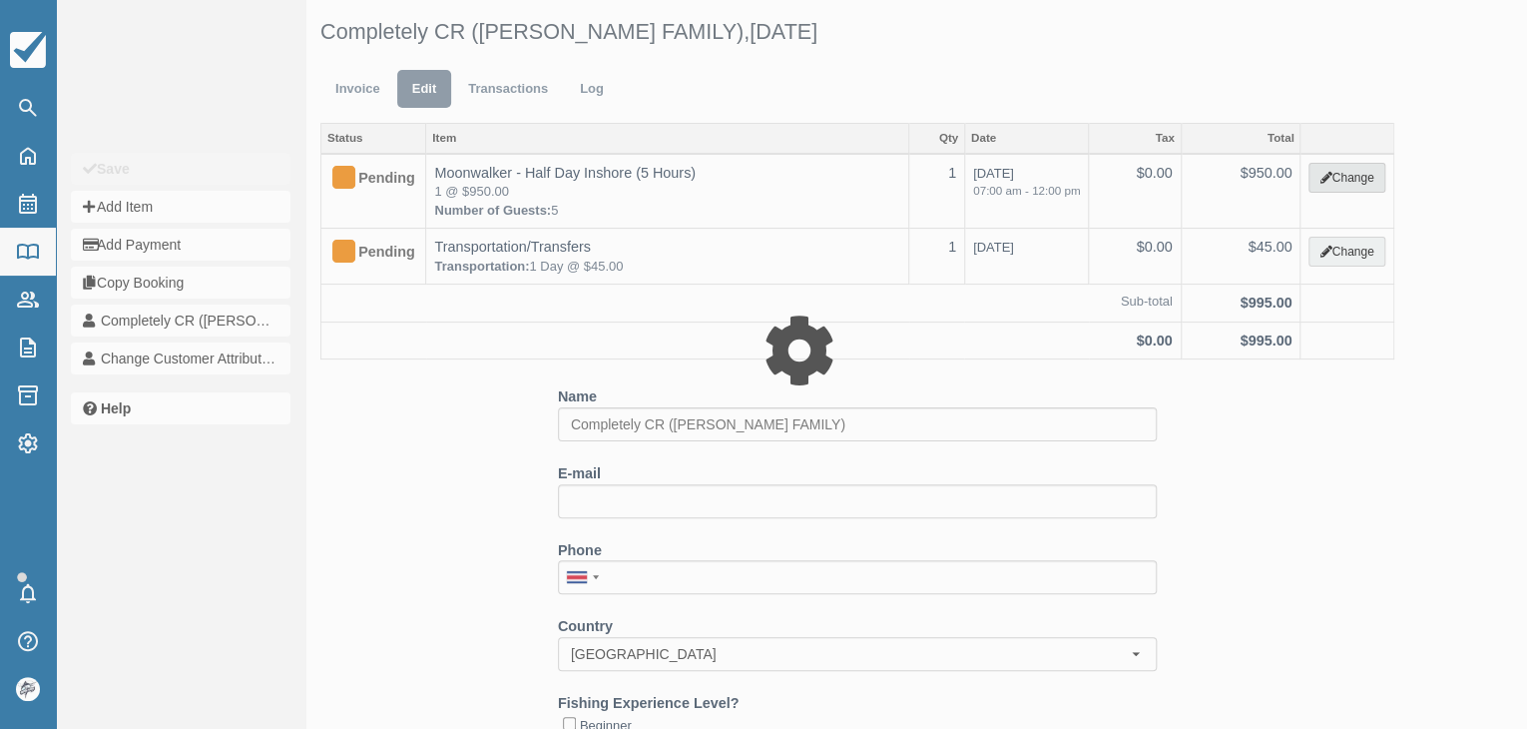
type input "950.00"
select select "2"
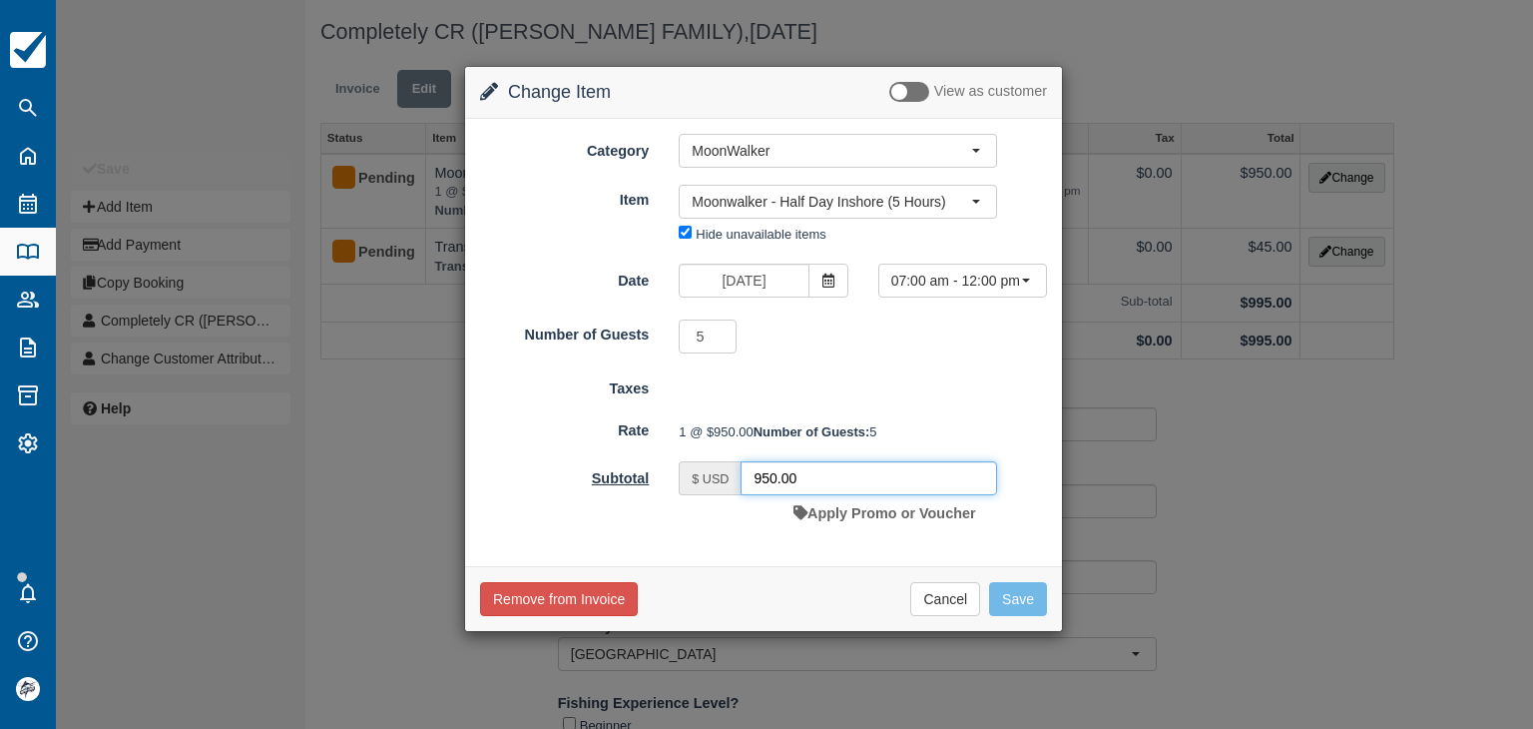
drag, startPoint x: 831, startPoint y: 513, endPoint x: 631, endPoint y: 493, distance: 201.6
click at [636, 493] on div "Subtotal $ USD 950.00 Apply Promo or Voucher" at bounding box center [763, 496] width 597 height 70
type input "912.47"
click at [1009, 616] on button "Save" at bounding box center [1018, 599] width 58 height 34
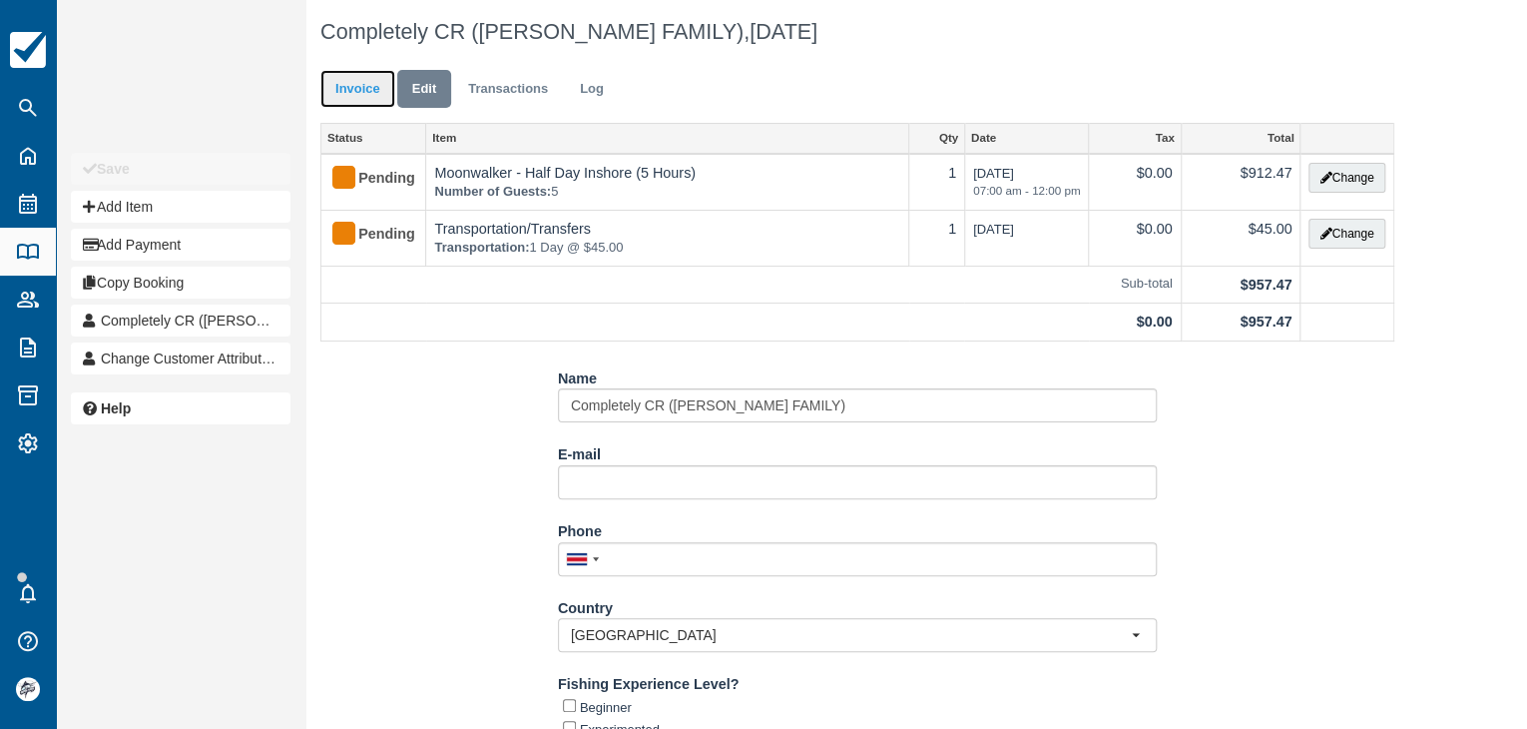
click at [354, 101] on link "Invoice" at bounding box center [357, 89] width 75 height 39
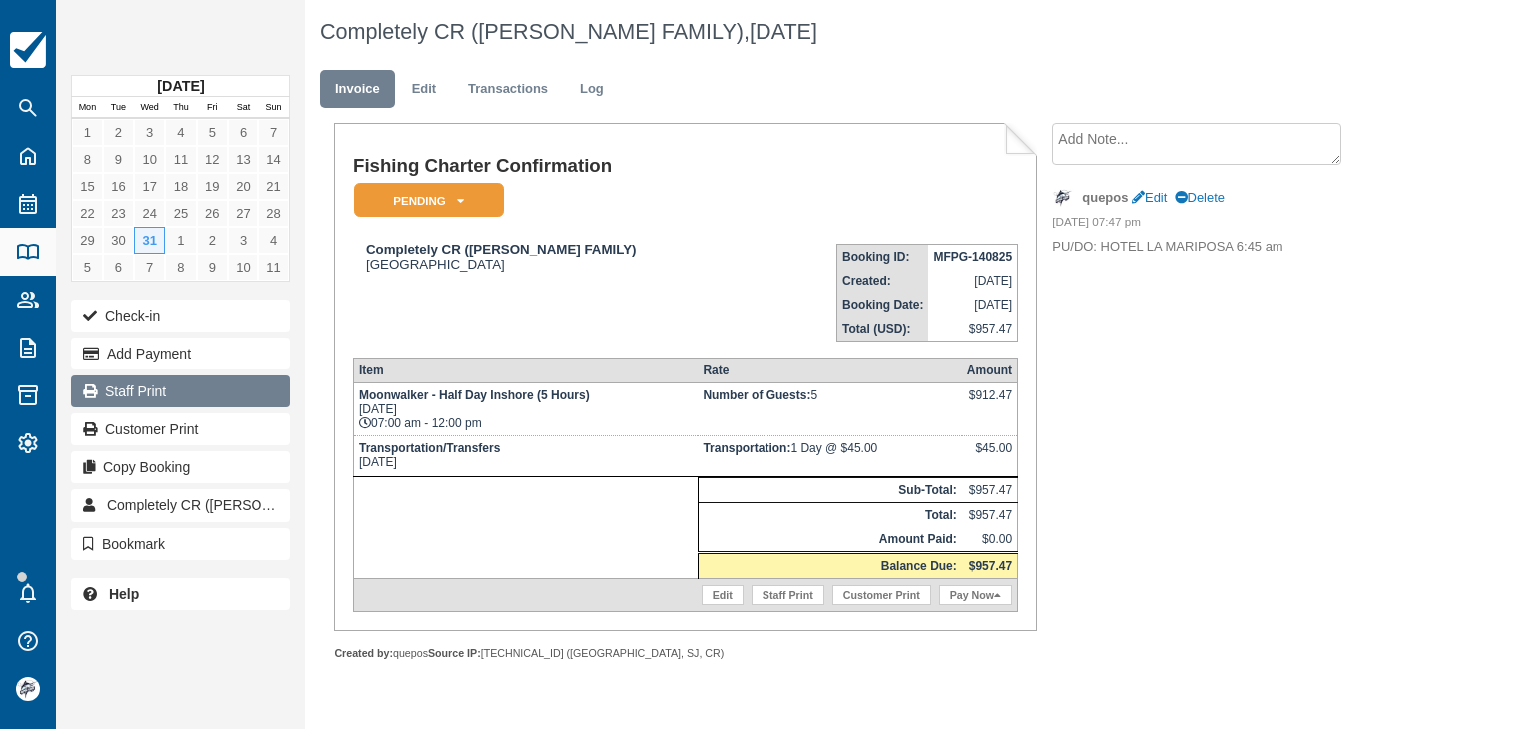
click at [137, 390] on link "Staff Print" at bounding box center [181, 391] width 220 height 32
drag, startPoint x: 1151, startPoint y: 193, endPoint x: 1095, endPoint y: 328, distance: 146.8
click at [1151, 193] on link "Edit" at bounding box center [1149, 197] width 35 height 15
type textarea "PU/DO: HOTEL LA MARIPOSA 6:45 am"
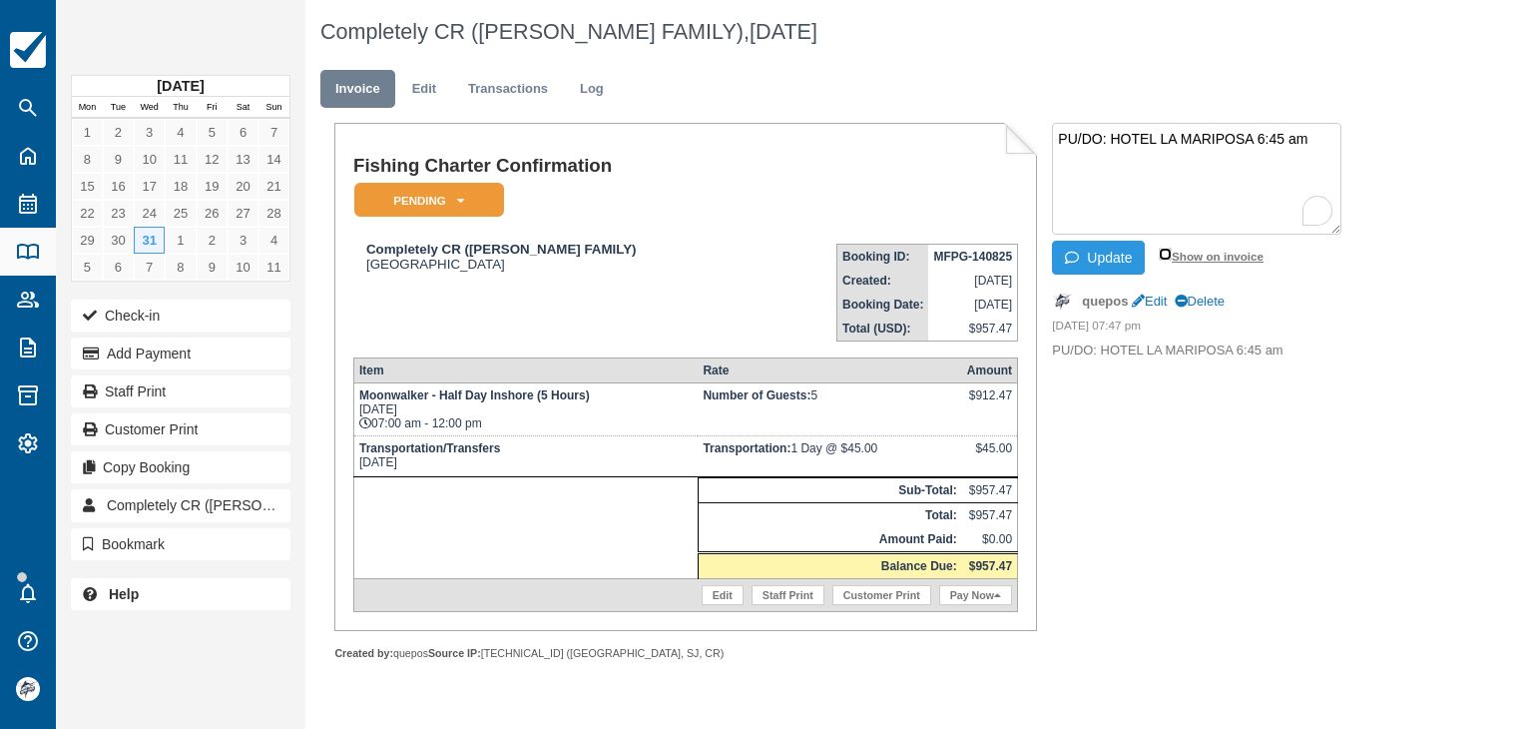
click at [1163, 253] on input "Show on invoice" at bounding box center [1165, 254] width 13 height 13
checkbox input "true"
click at [1098, 264] on button "Update" at bounding box center [1098, 258] width 93 height 34
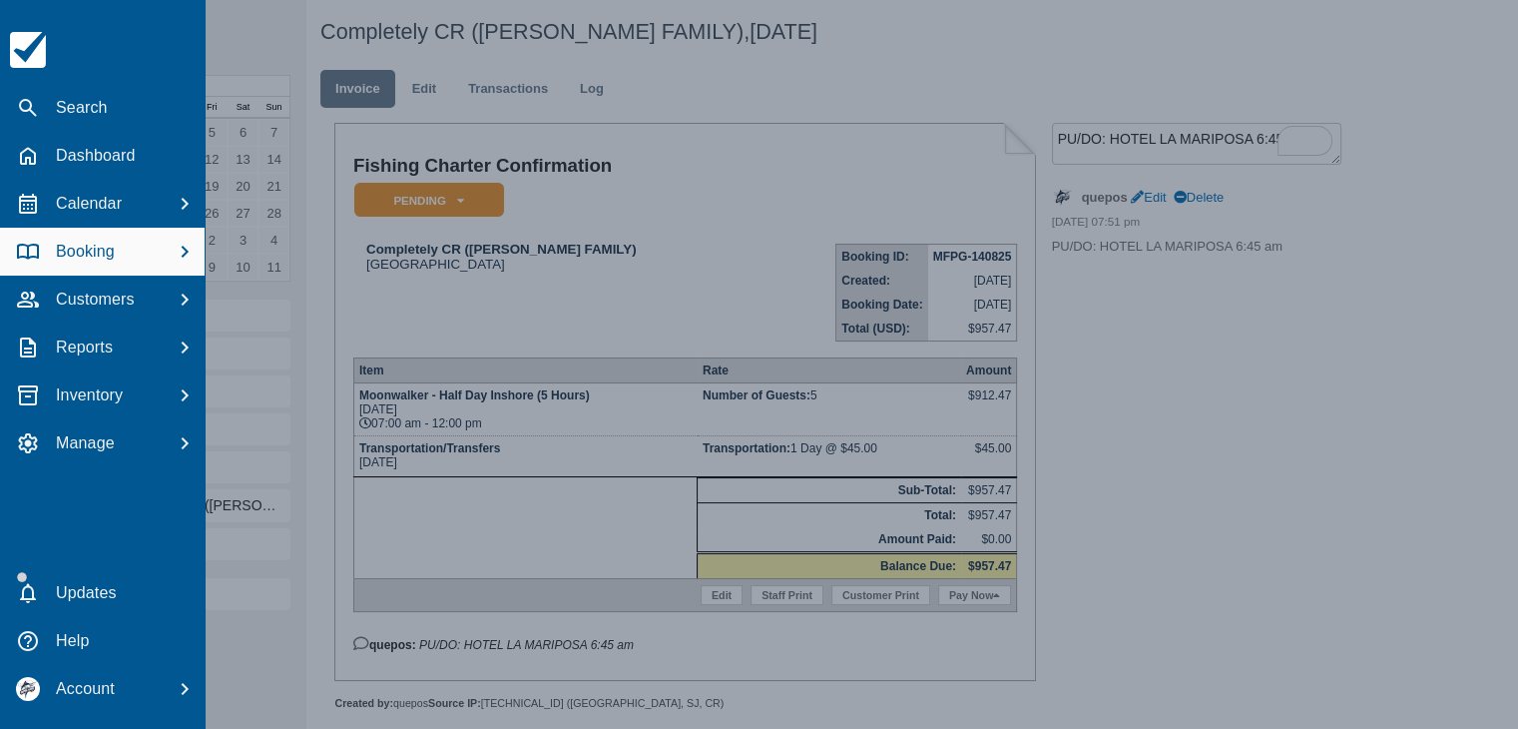
click at [373, 319] on div at bounding box center [759, 364] width 1518 height 729
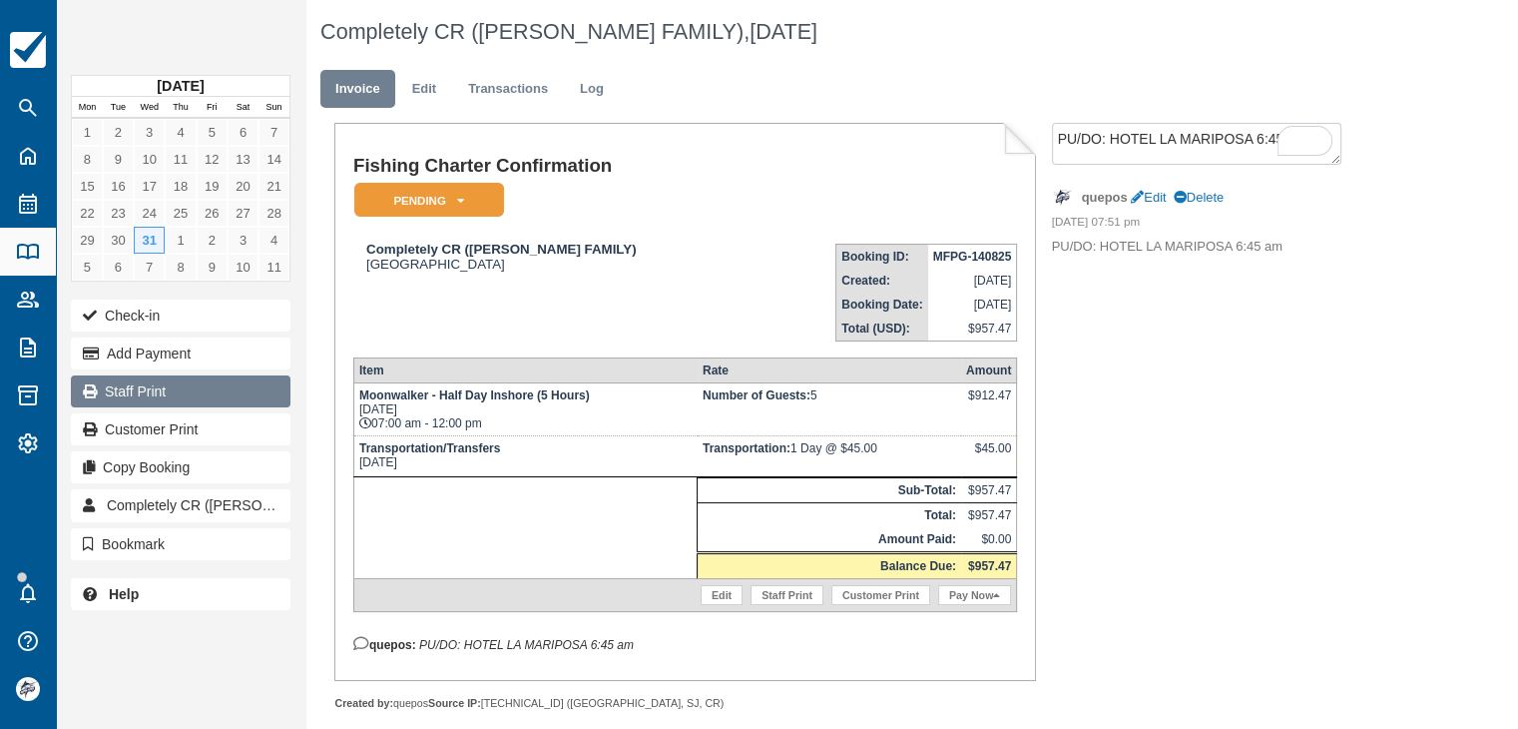
click at [156, 382] on link "Staff Print" at bounding box center [181, 391] width 220 height 32
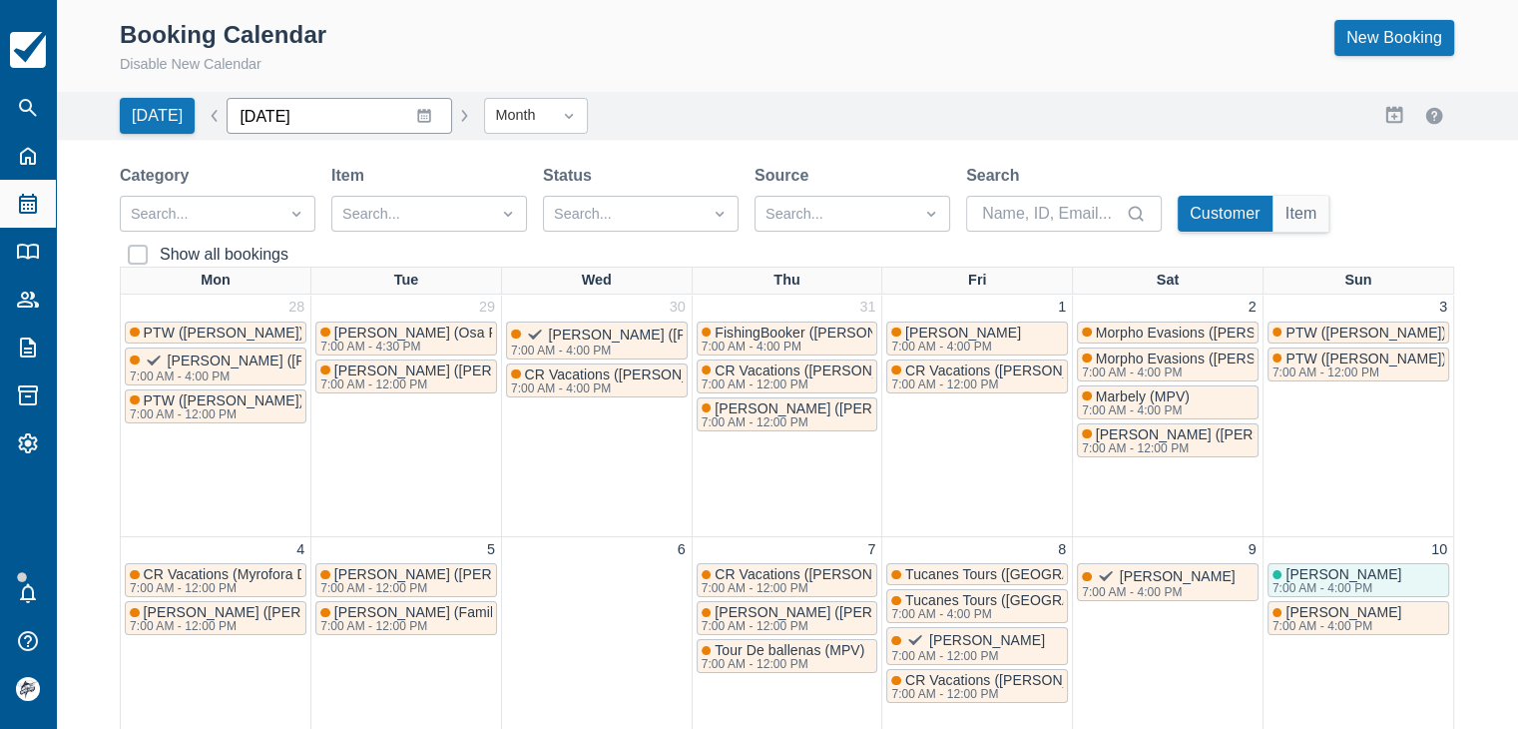
click at [323, 121] on input "August 2025" at bounding box center [340, 116] width 226 height 36
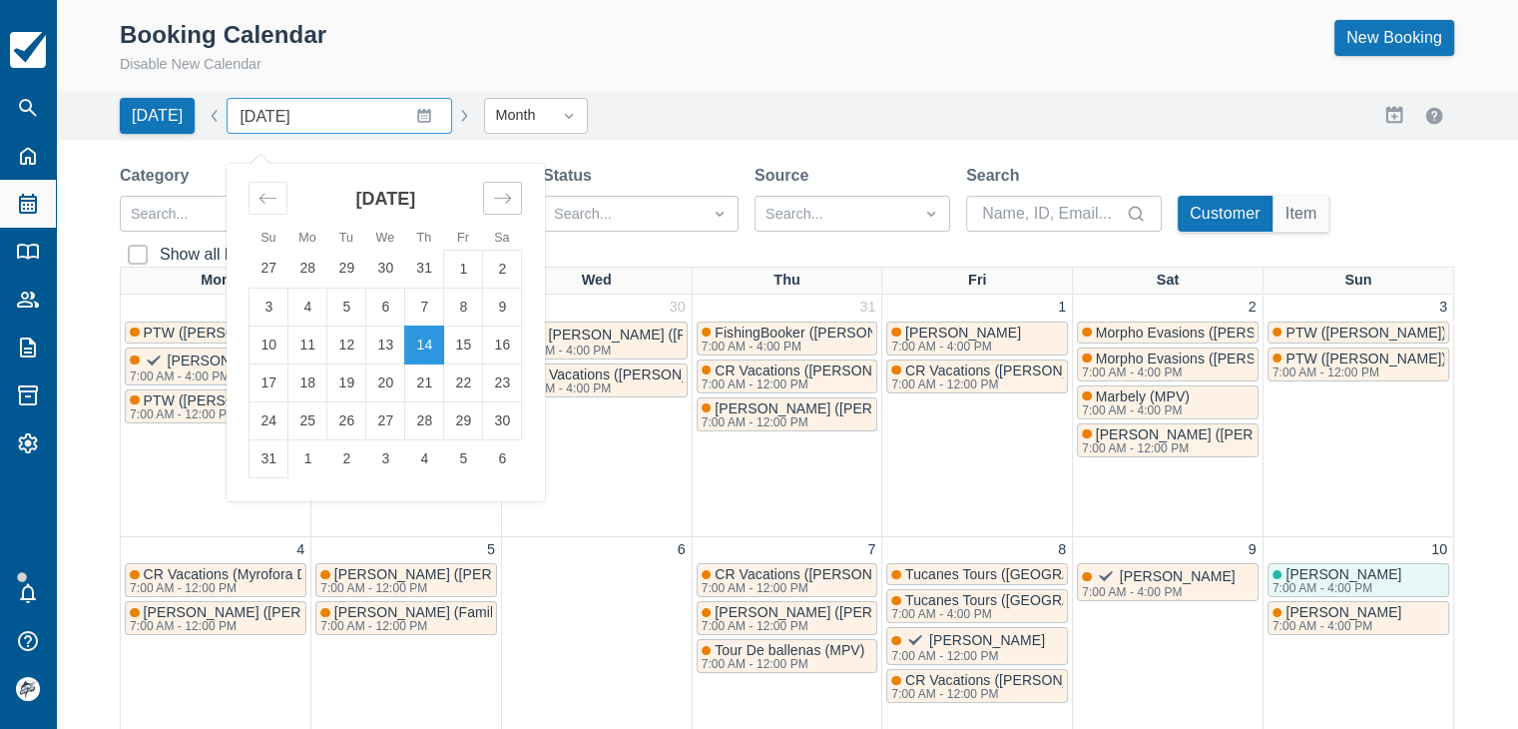
click at [493, 204] on icon "Move forward to switch to the next month." at bounding box center [502, 198] width 19 height 19
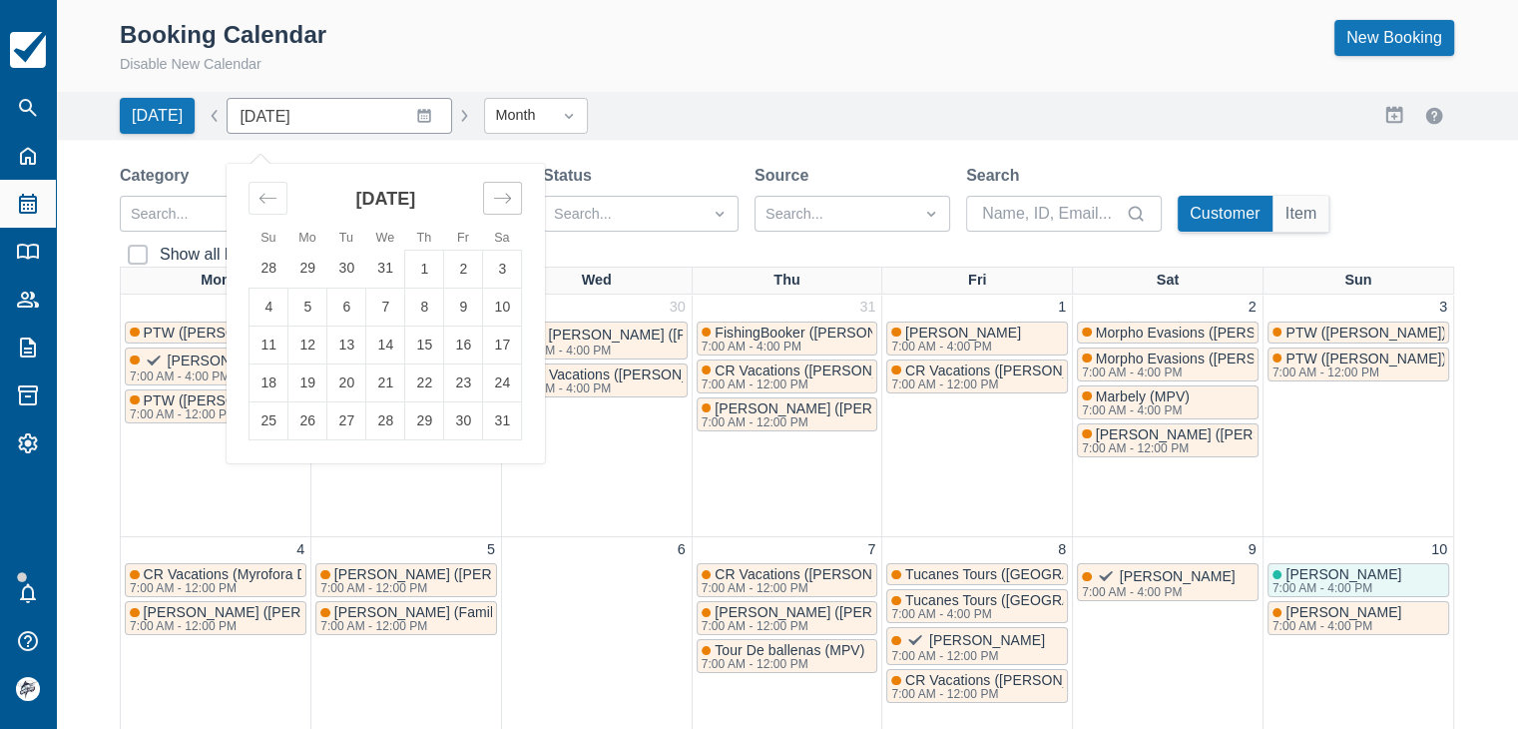
click at [493, 204] on icon "Move forward to switch to the next month." at bounding box center [502, 198] width 19 height 19
click at [260, 203] on icon "Move backward to switch to the previous month." at bounding box center [268, 198] width 19 height 19
click at [259, 204] on icon "Move backward to switch to the previous month." at bounding box center [268, 198] width 19 height 19
click at [368, 423] on td "31" at bounding box center [385, 420] width 39 height 38
type input "December 2025"
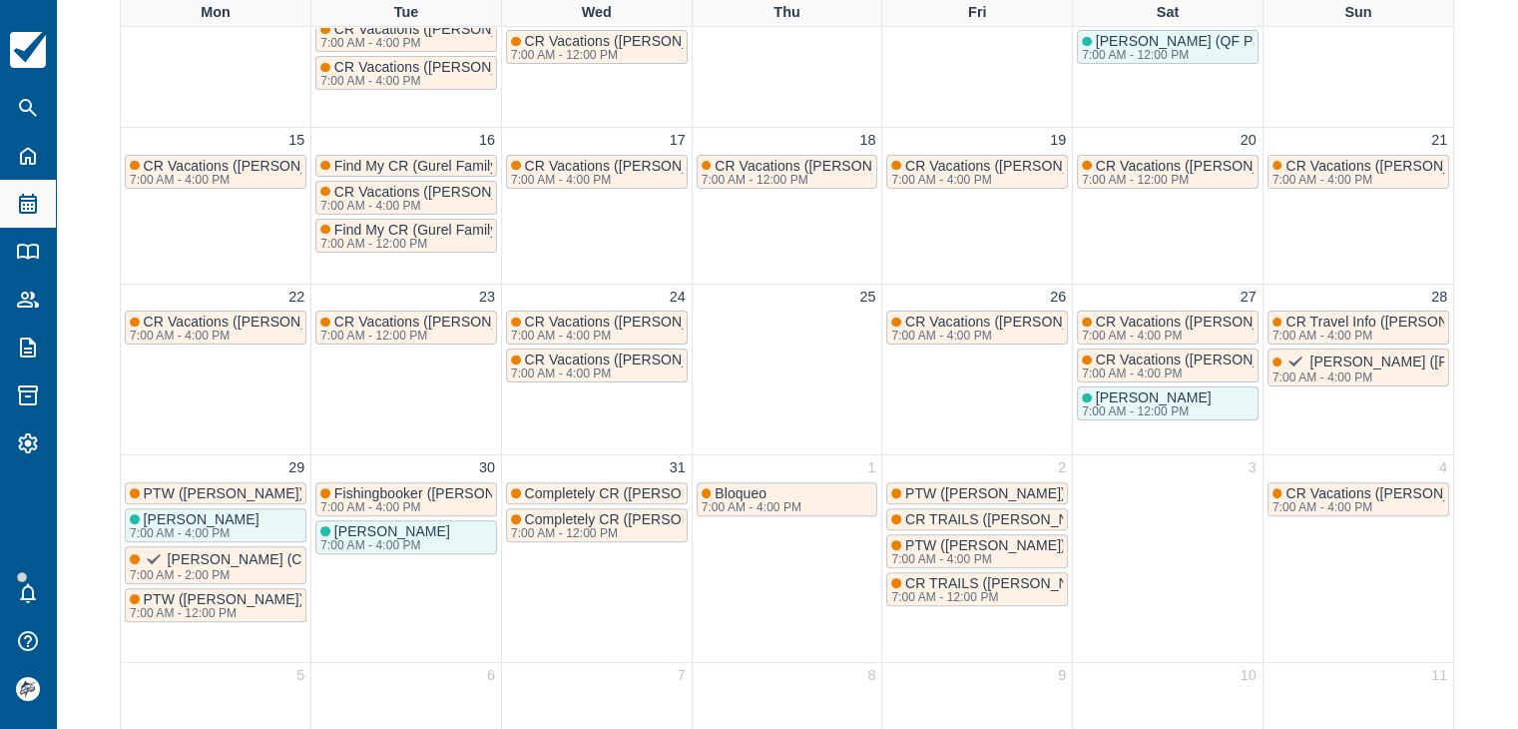
scroll to position [527, 0]
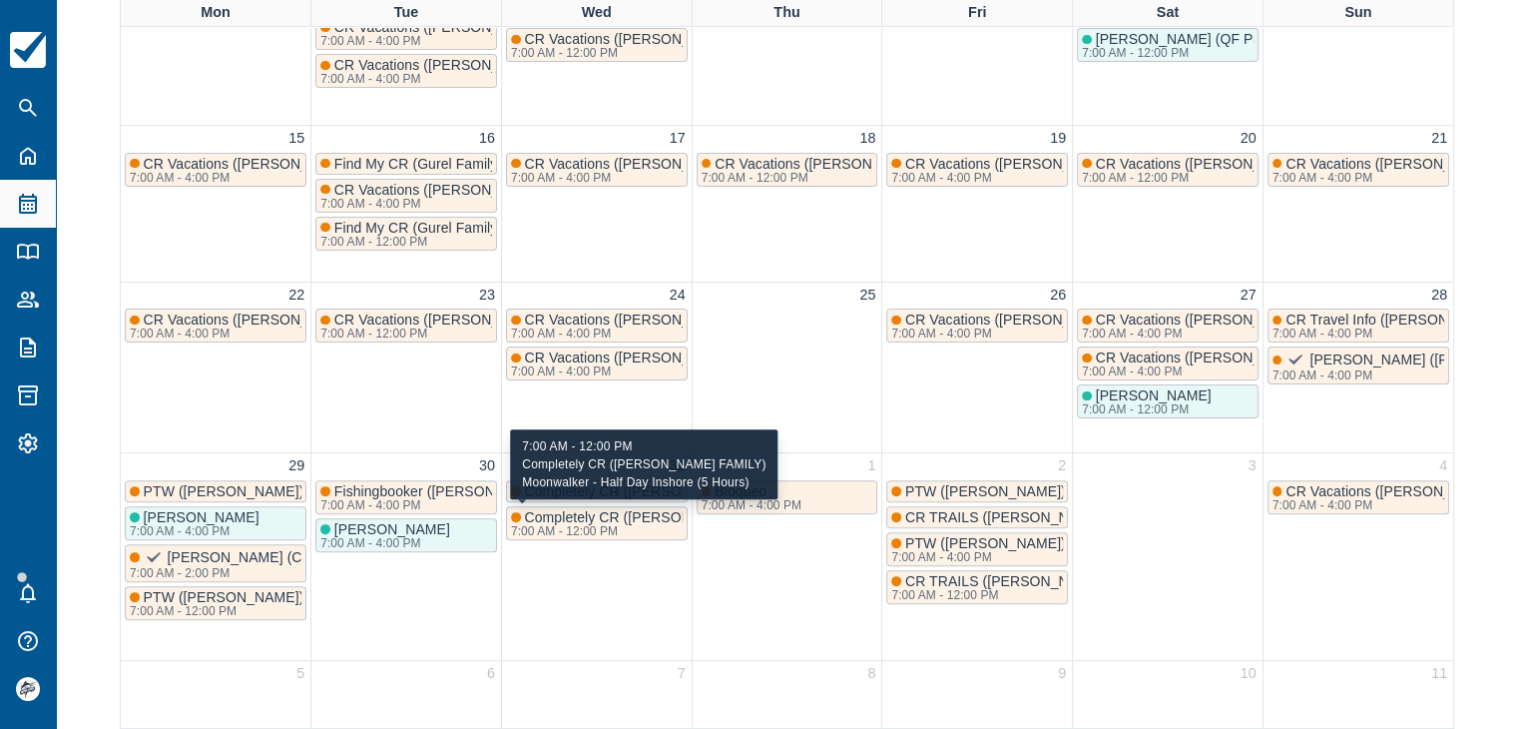
click at [606, 515] on span "Completely CR (GEHLHAUSEN FAMILY)" at bounding box center [663, 517] width 277 height 16
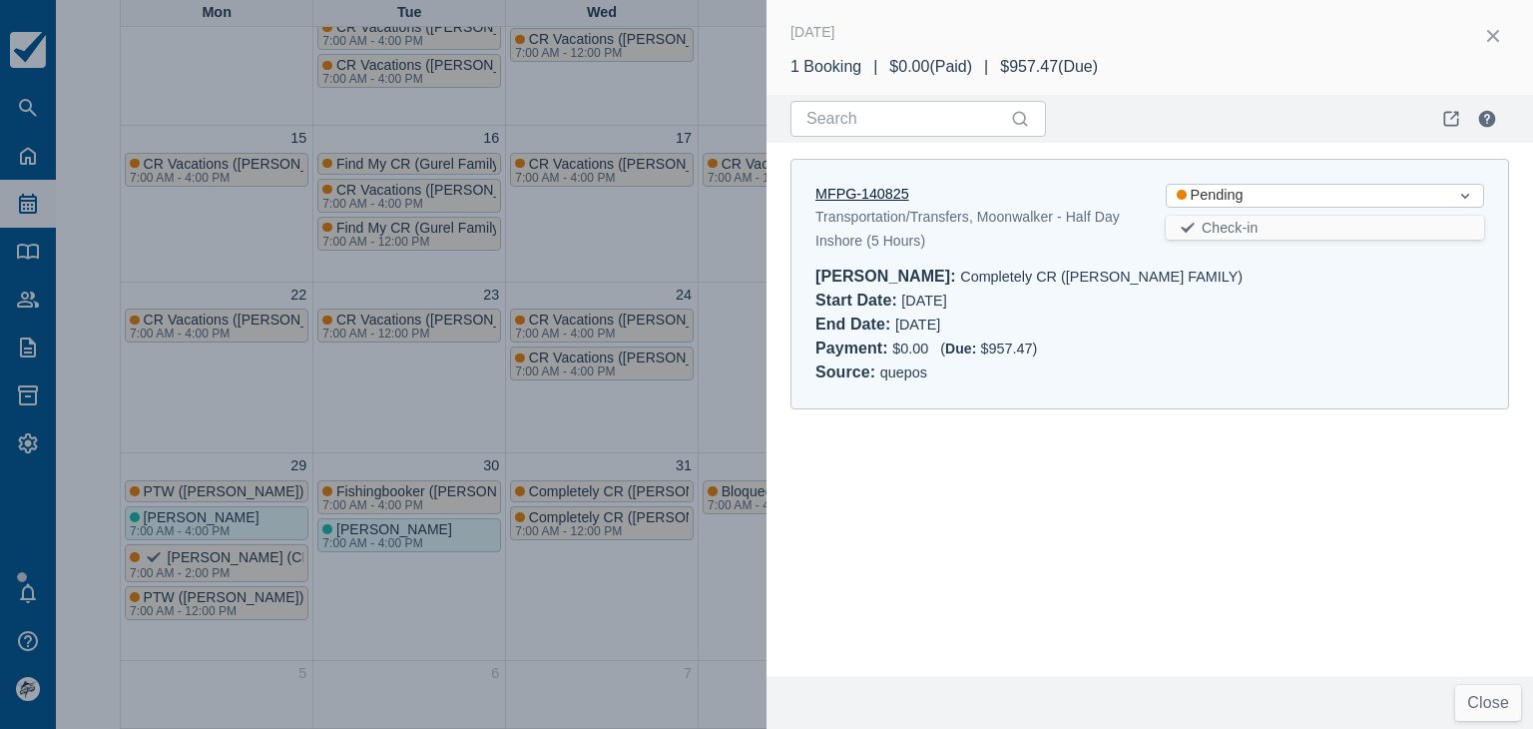
click at [833, 189] on link "MFPG-140825" at bounding box center [863, 194] width 94 height 16
click at [1489, 32] on button "button" at bounding box center [1493, 36] width 32 height 32
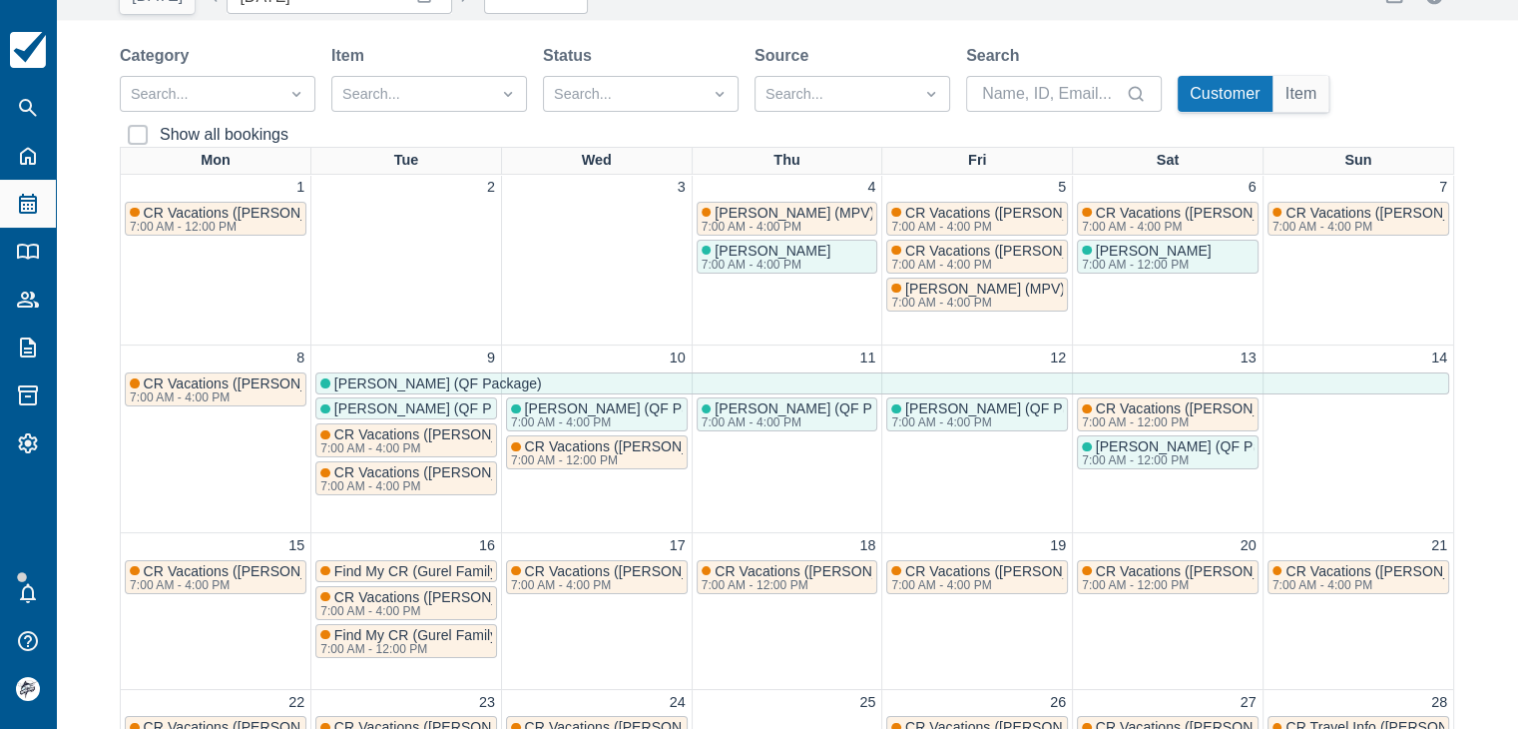
scroll to position [0, 0]
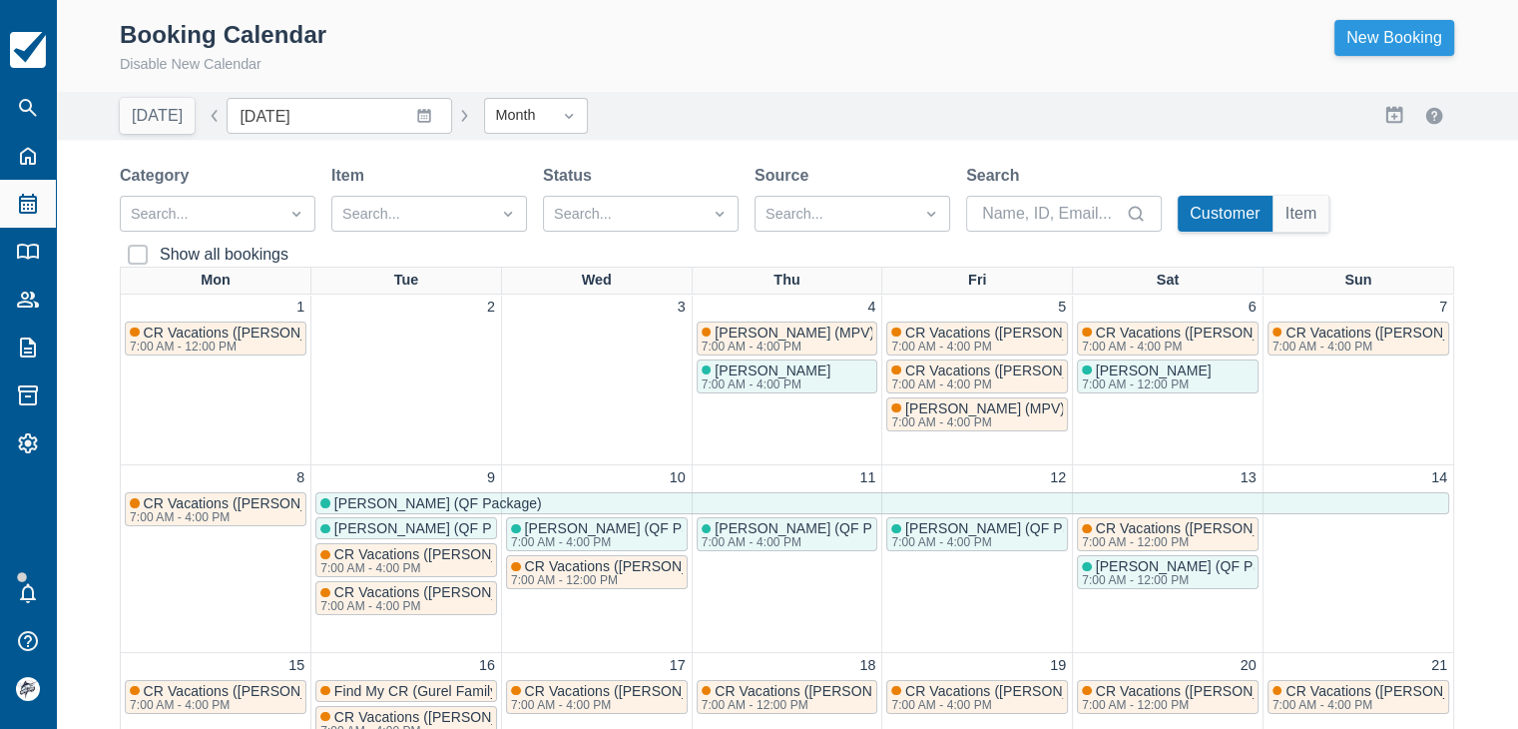
click at [1416, 37] on link "New Booking" at bounding box center [1395, 38] width 120 height 36
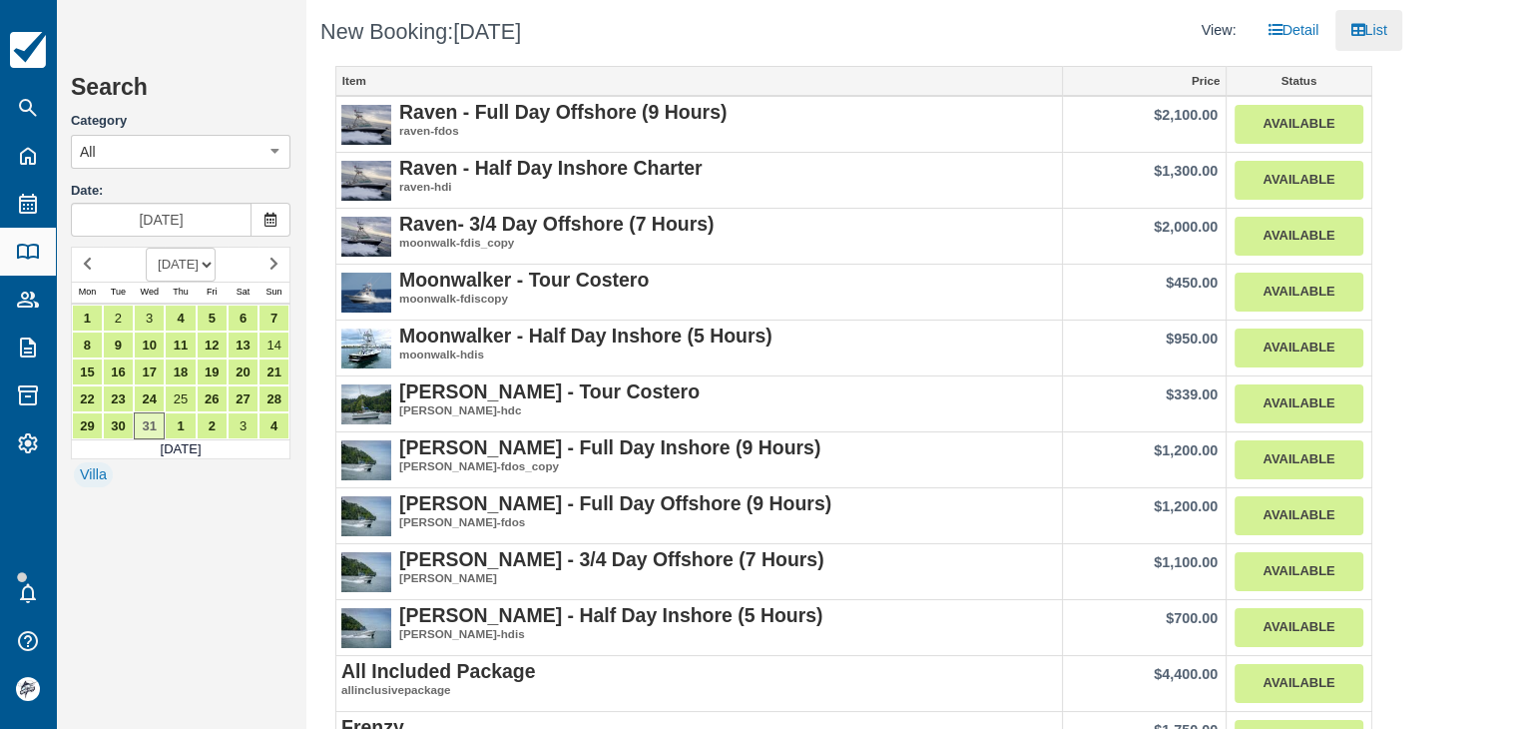
click at [196, 265] on select "[DATE] [DATE] [DATE] [DATE] [DATE] [DATE] [DATE] [DATE] [DATE] [DATE] [DATE] [D…" at bounding box center [181, 265] width 70 height 34
select select "20250901"
click at [146, 248] on select "AUGUST 2025 SEPTEMBER 2025 OCTOBER 2025 NOVEMBER 2025 DECEMBER 2025 JANUARY 202…" at bounding box center [181, 265] width 70 height 34
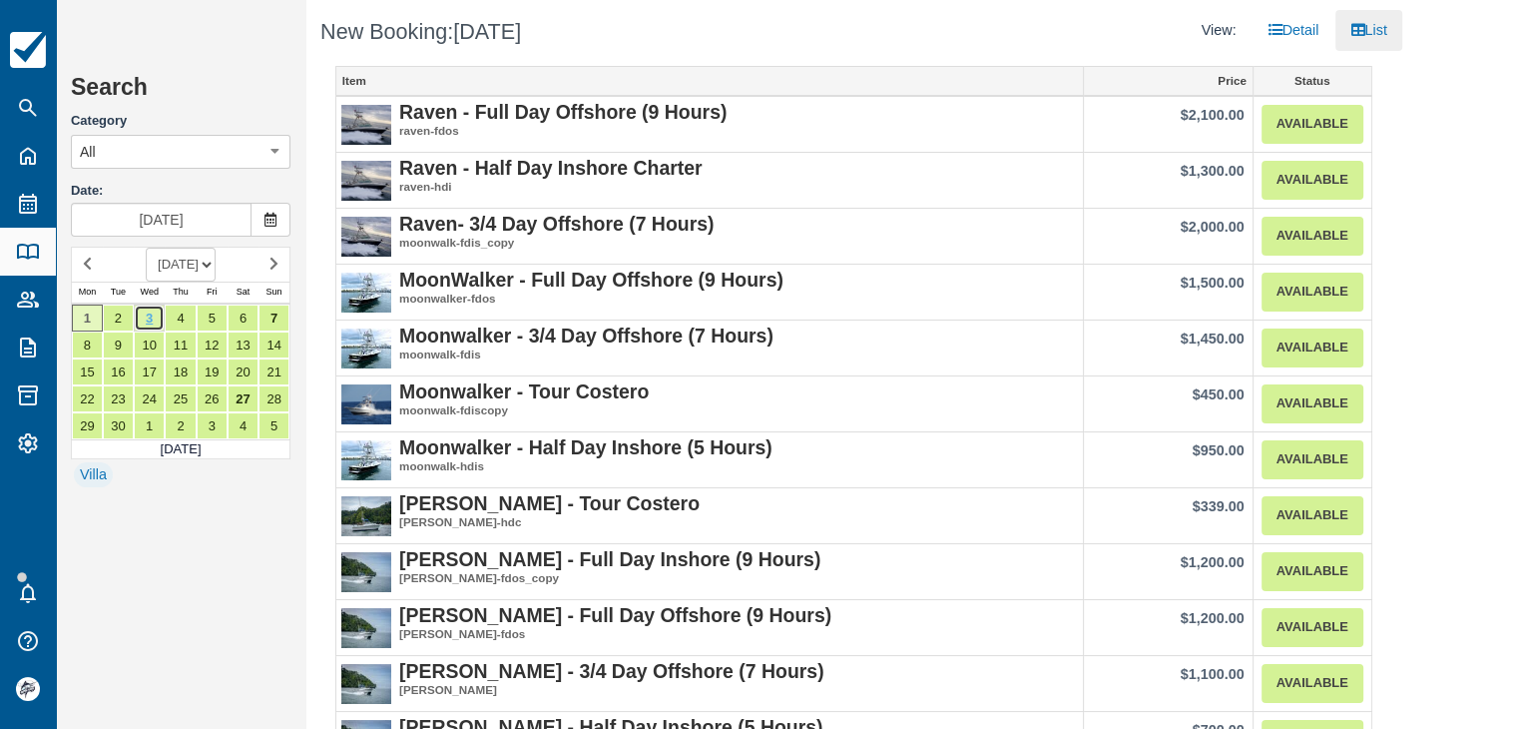
click at [150, 316] on link "3" at bounding box center [149, 317] width 31 height 27
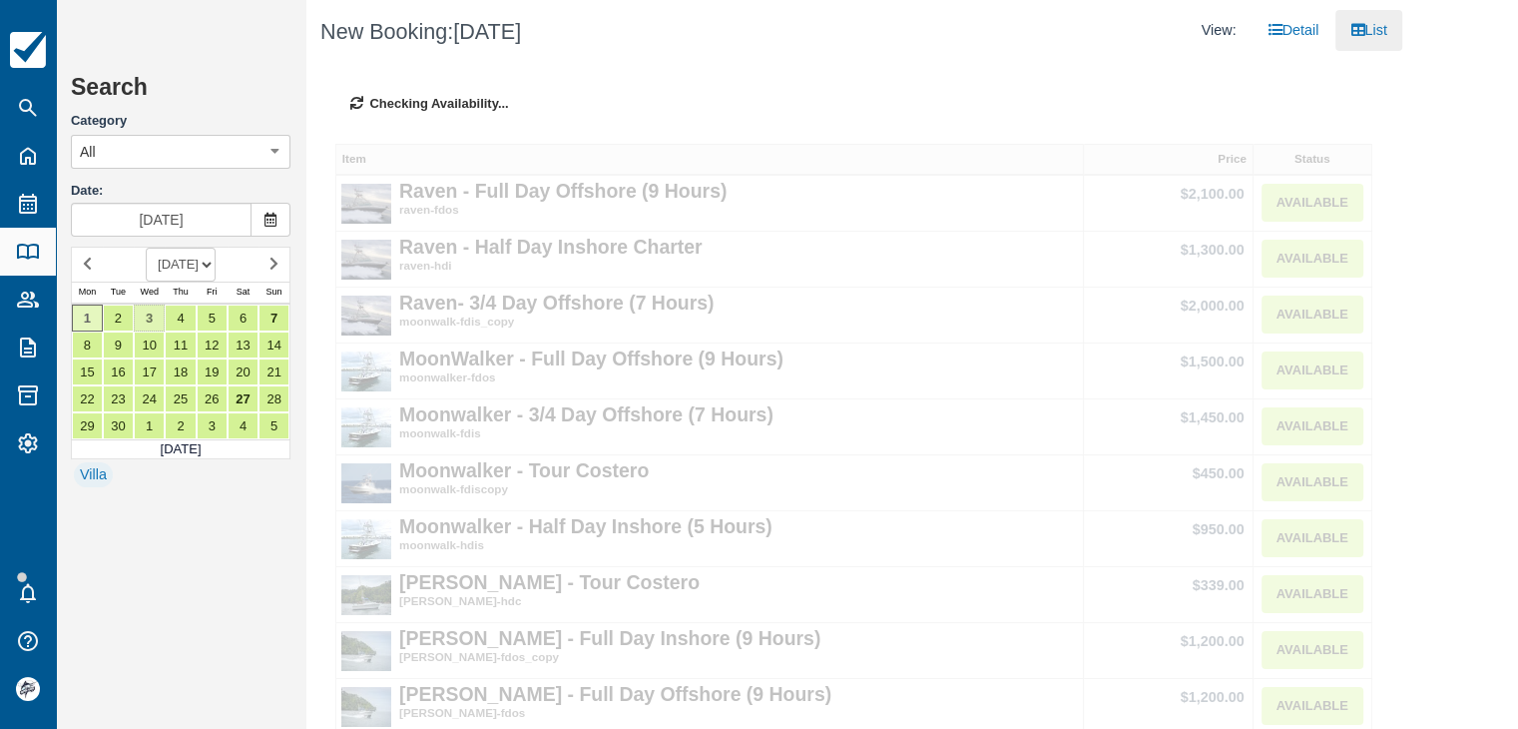
type input "Sep 03 2025"
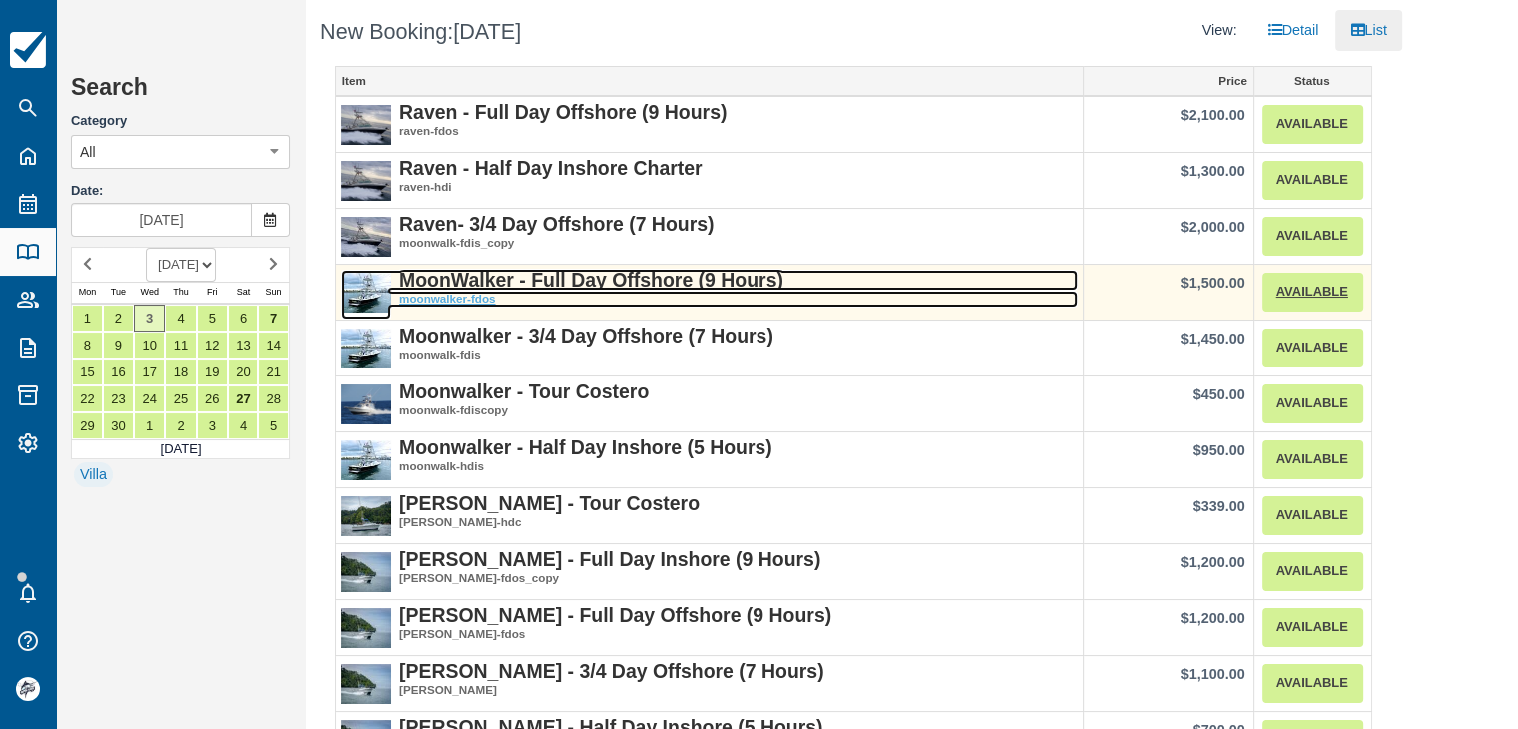
click at [588, 280] on strong "MoonWalker - Full Day Offshore (9 Hours)" at bounding box center [591, 280] width 384 height 22
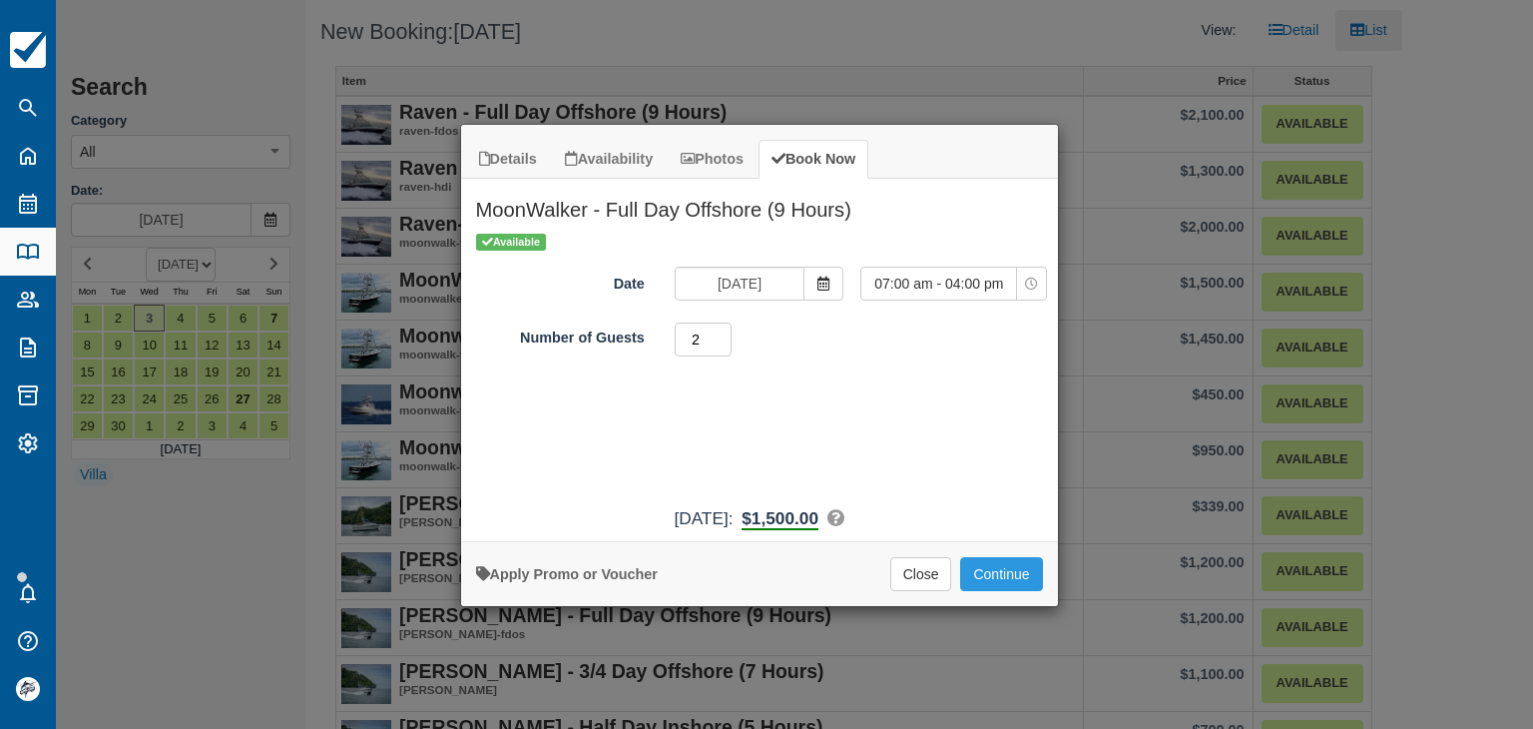
click at [723, 332] on input "2" at bounding box center [704, 339] width 58 height 34
click at [724, 331] on input "4" at bounding box center [704, 339] width 58 height 34
click at [724, 331] on input "5" at bounding box center [704, 339] width 58 height 34
type input "4"
click at [722, 344] on input "4" at bounding box center [704, 339] width 58 height 34
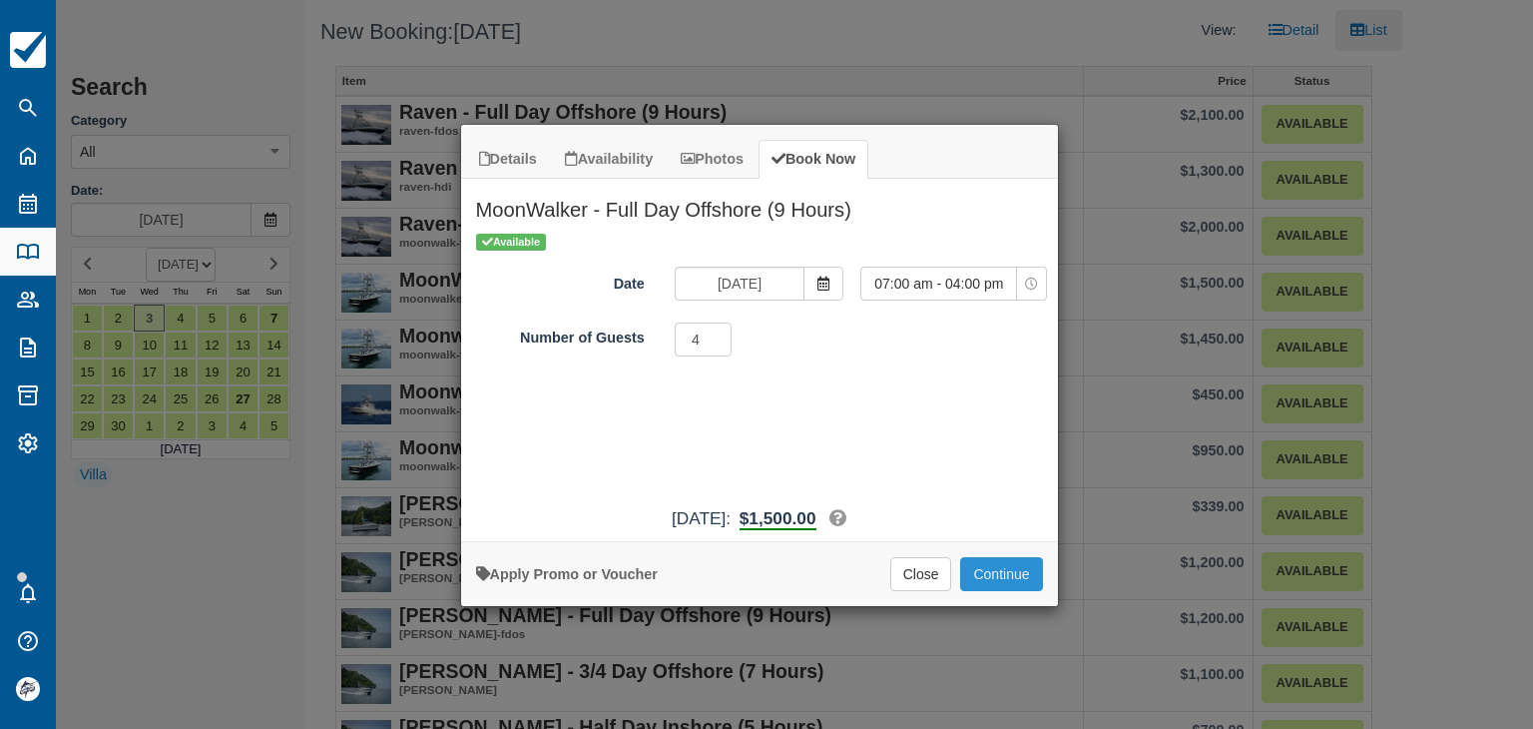
click at [1010, 566] on button "Continue" at bounding box center [1001, 574] width 82 height 34
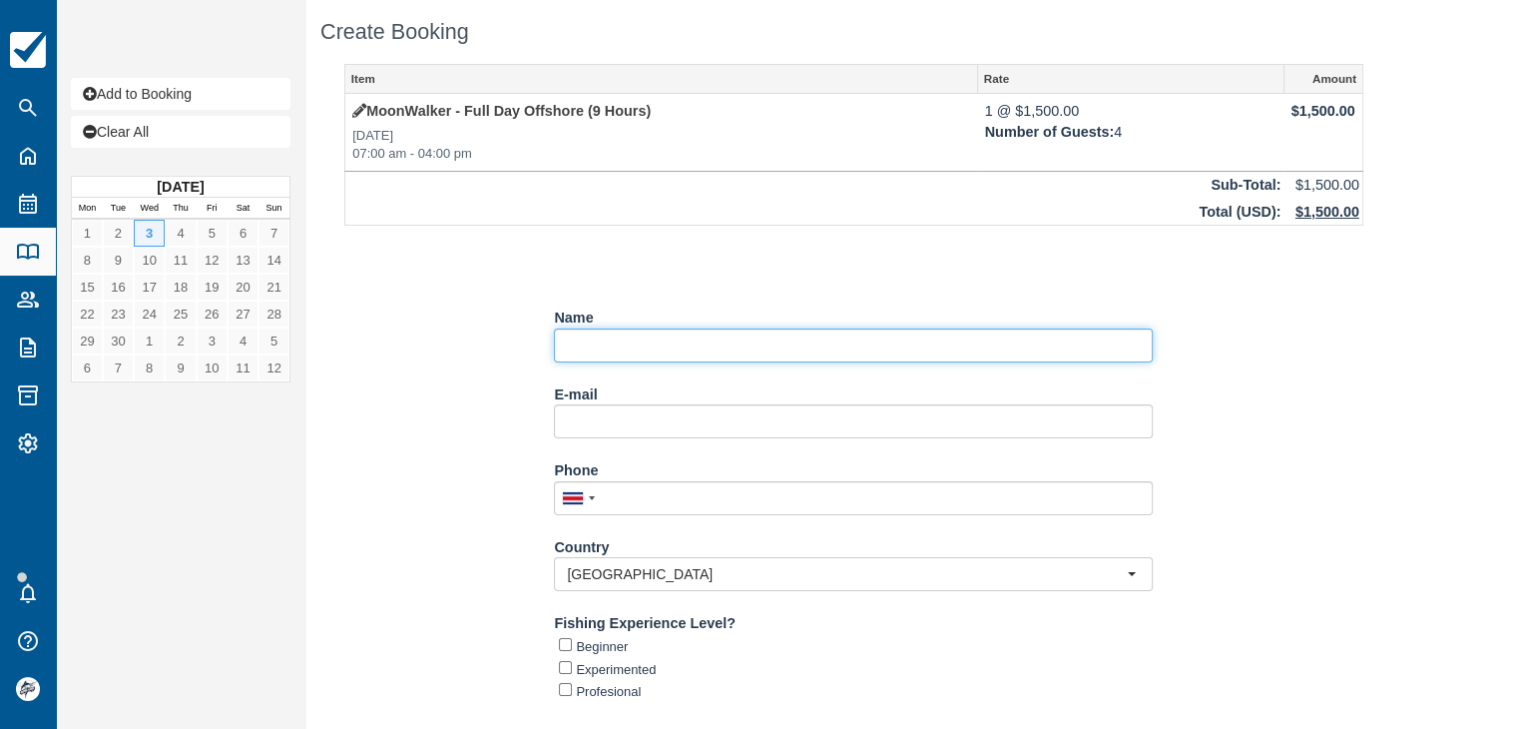
click at [599, 345] on input "Name" at bounding box center [853, 345] width 599 height 34
paste input "[PERSON_NAME]"
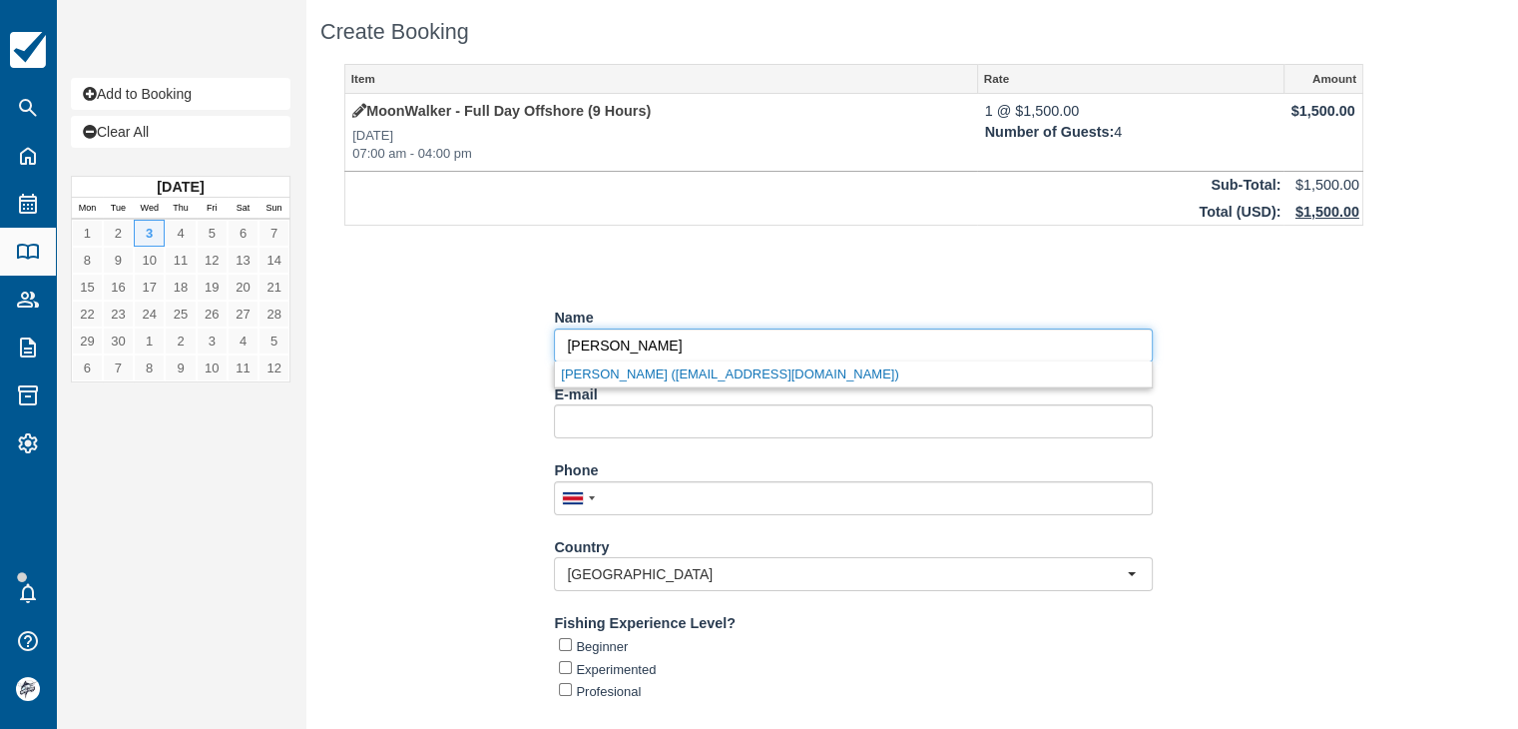
type input "[PERSON_NAME]"
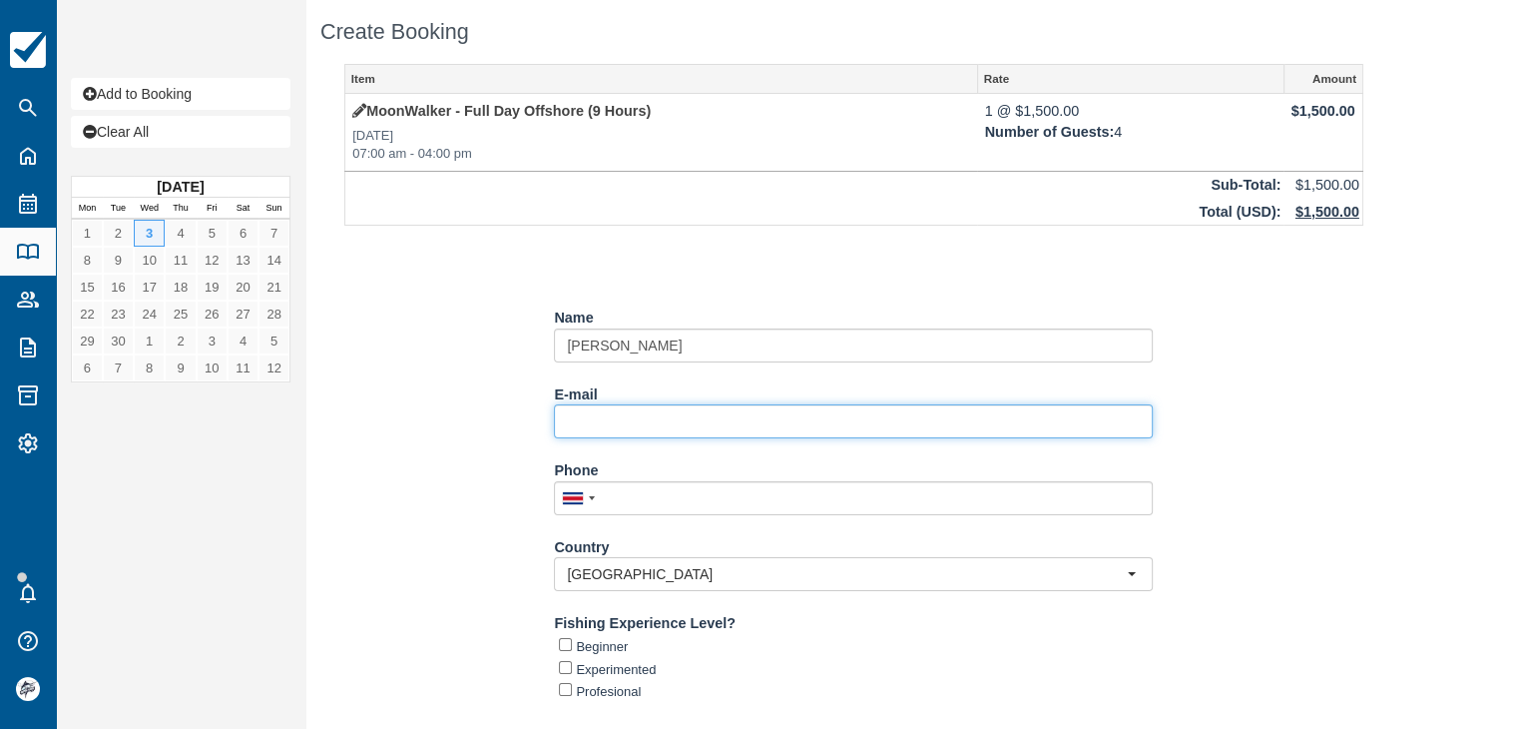
click at [600, 420] on input "E-mail" at bounding box center [853, 421] width 599 height 34
paste input "[EMAIL_ADDRESS][DOMAIN_NAME]"
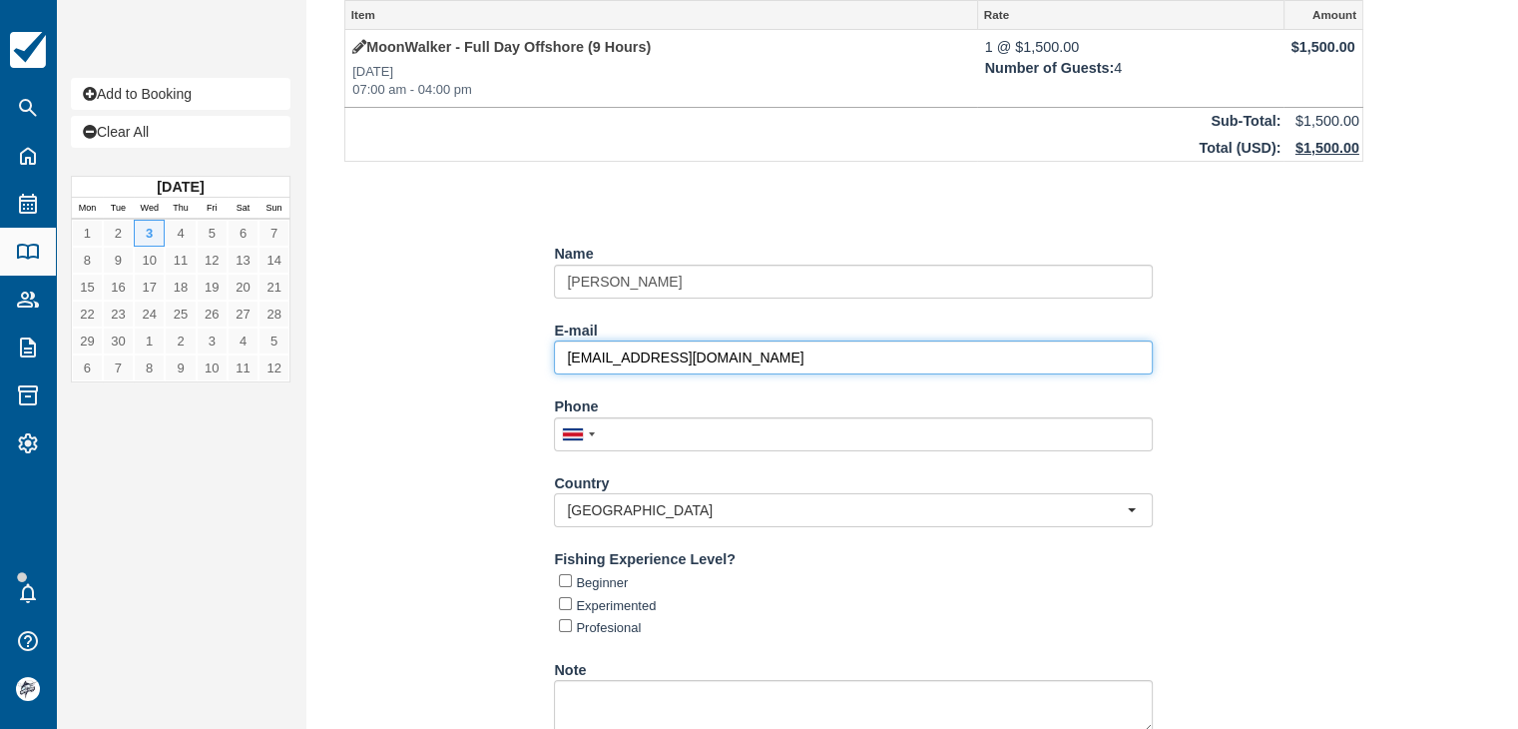
scroll to position [200, 0]
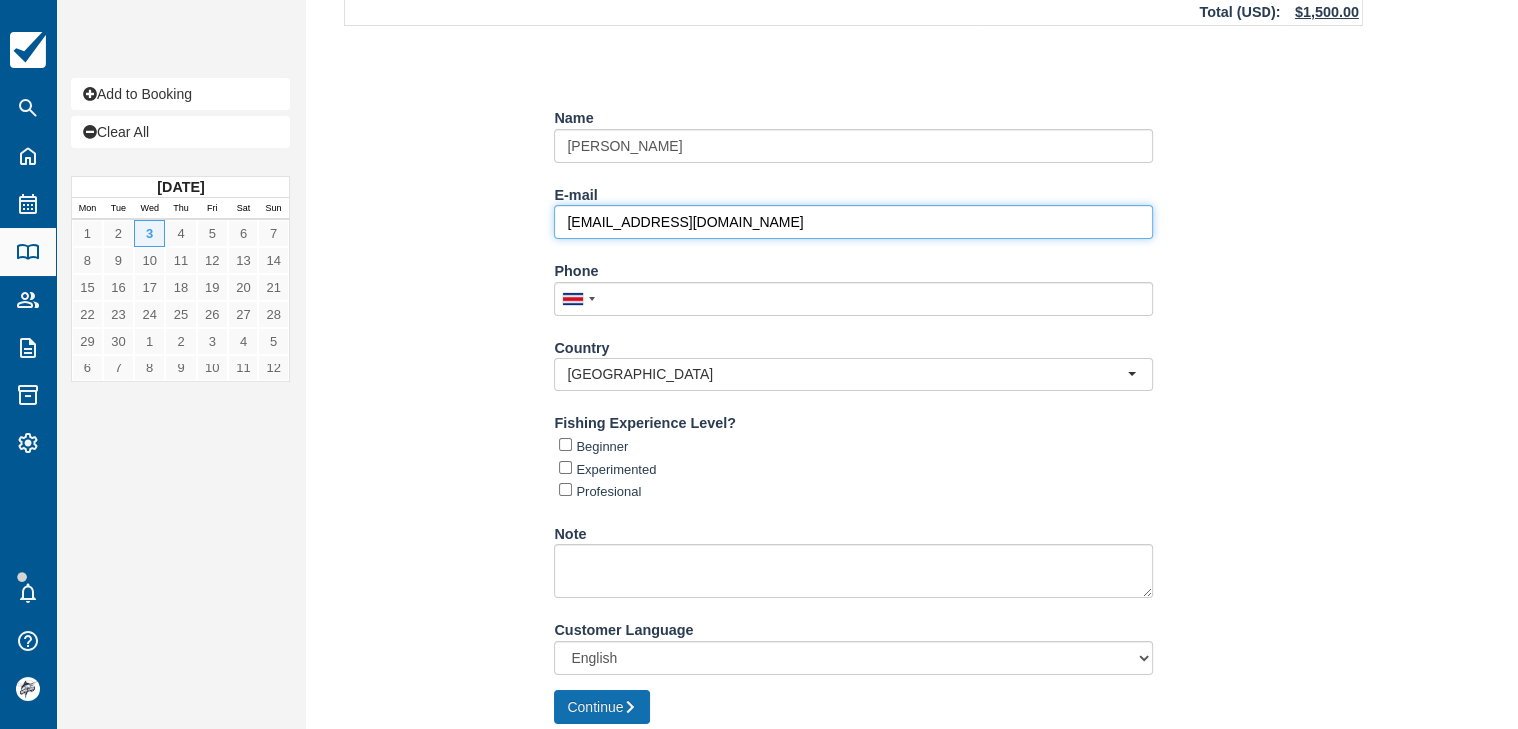
type input "[EMAIL_ADDRESS][DOMAIN_NAME]"
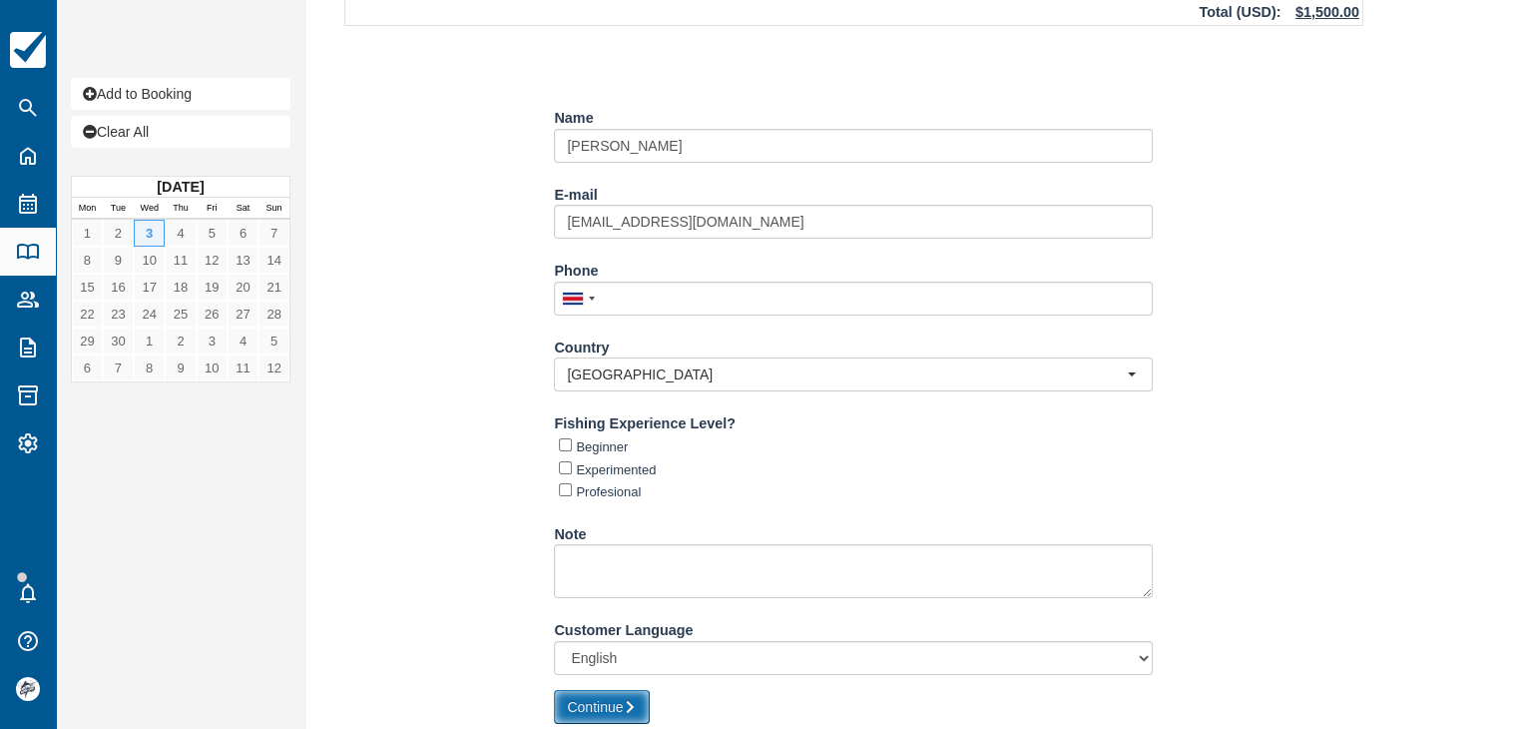
click at [624, 703] on button "Continue" at bounding box center [602, 707] width 96 height 34
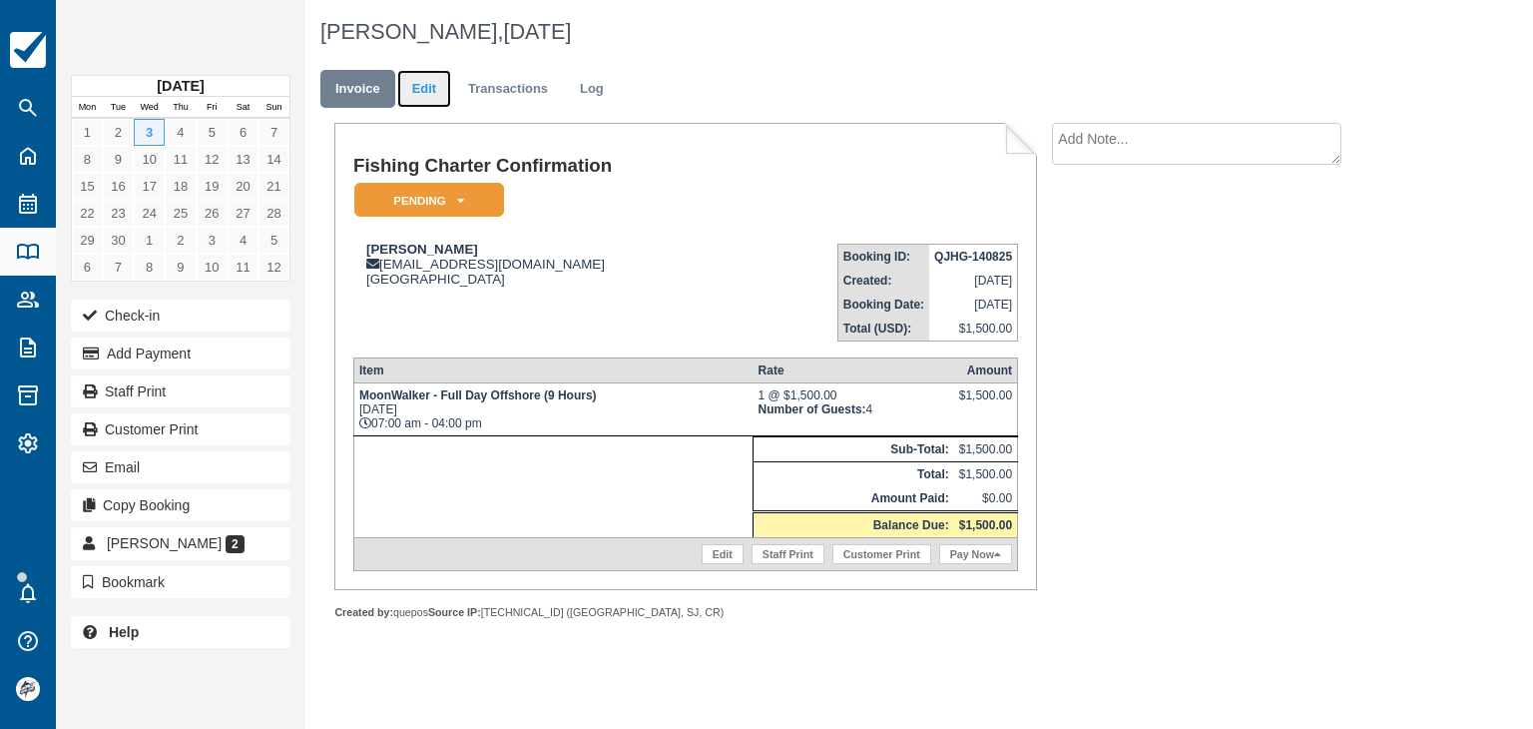
click at [429, 96] on link "Edit" at bounding box center [424, 89] width 54 height 39
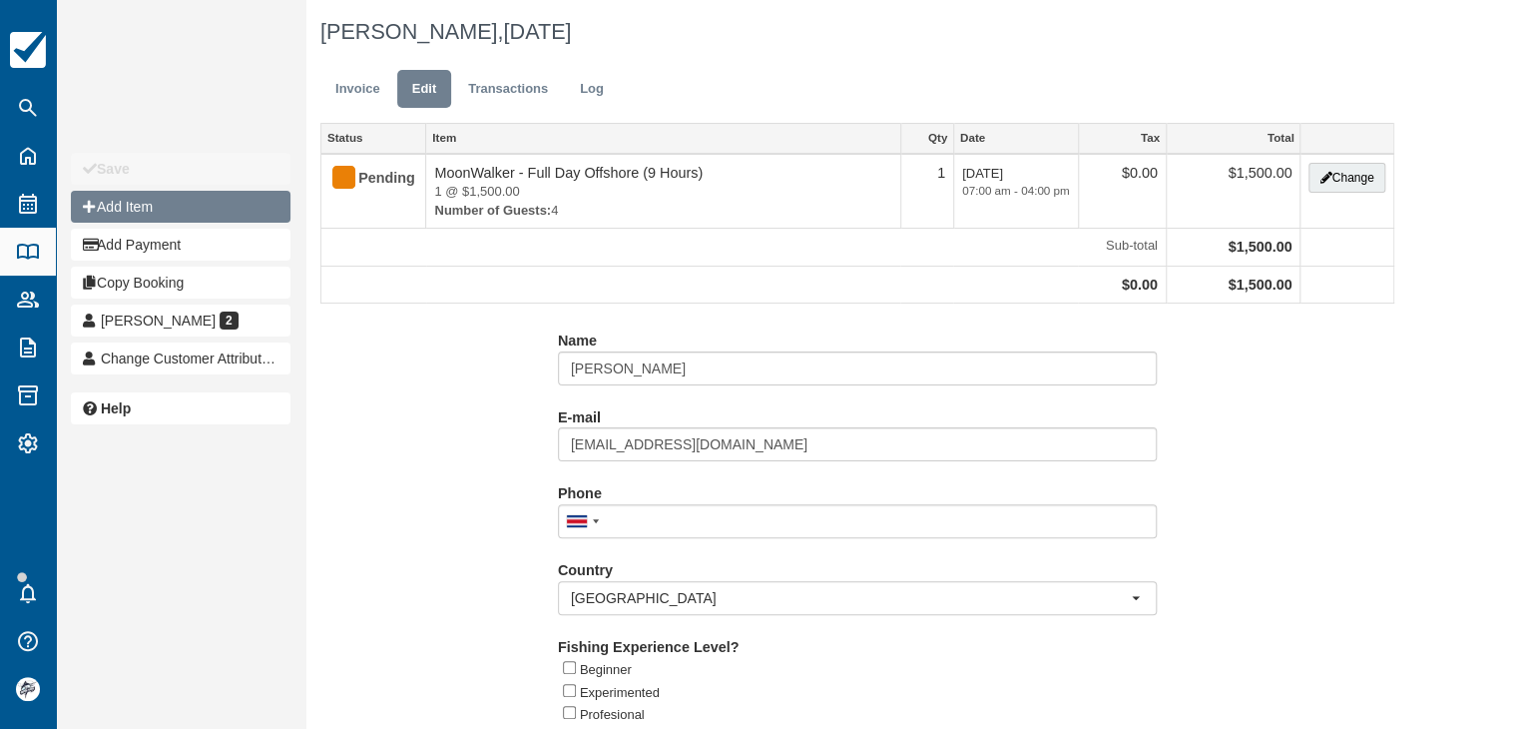
click at [158, 214] on button "Add Item" at bounding box center [181, 207] width 220 height 32
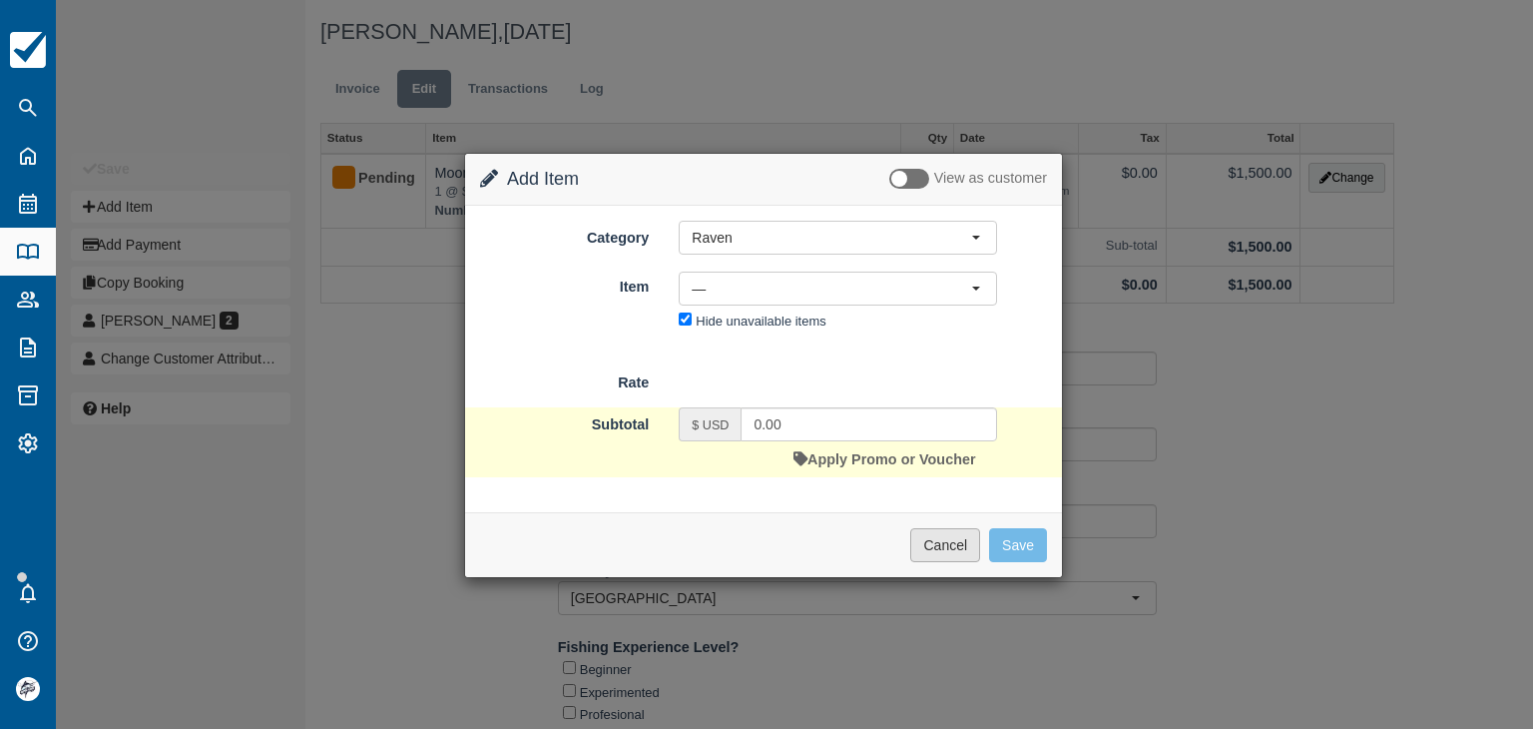
click at [950, 542] on button "Cancel" at bounding box center [945, 545] width 70 height 34
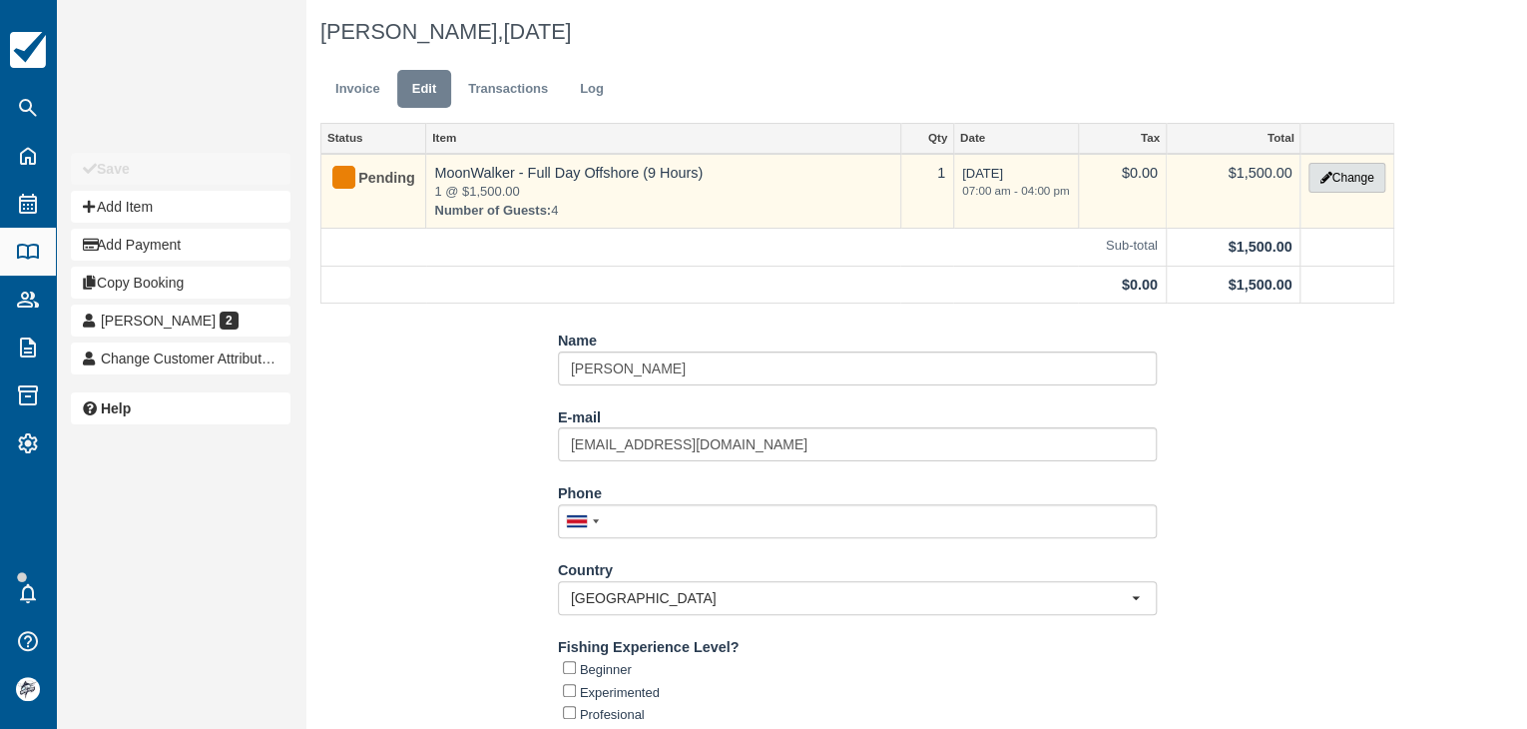
click at [1350, 176] on button "Change" at bounding box center [1347, 178] width 76 height 30
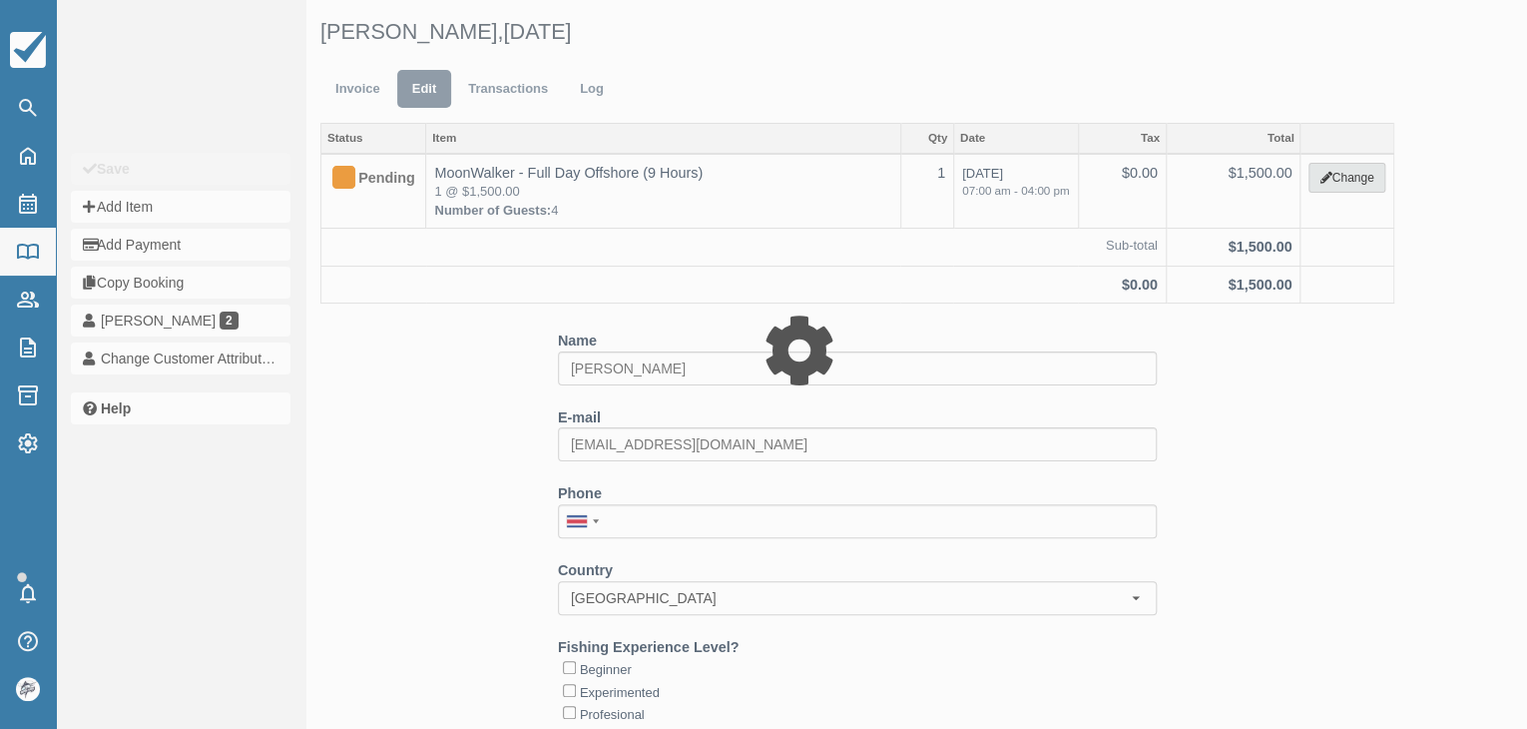
type input "1500.00"
select select "2"
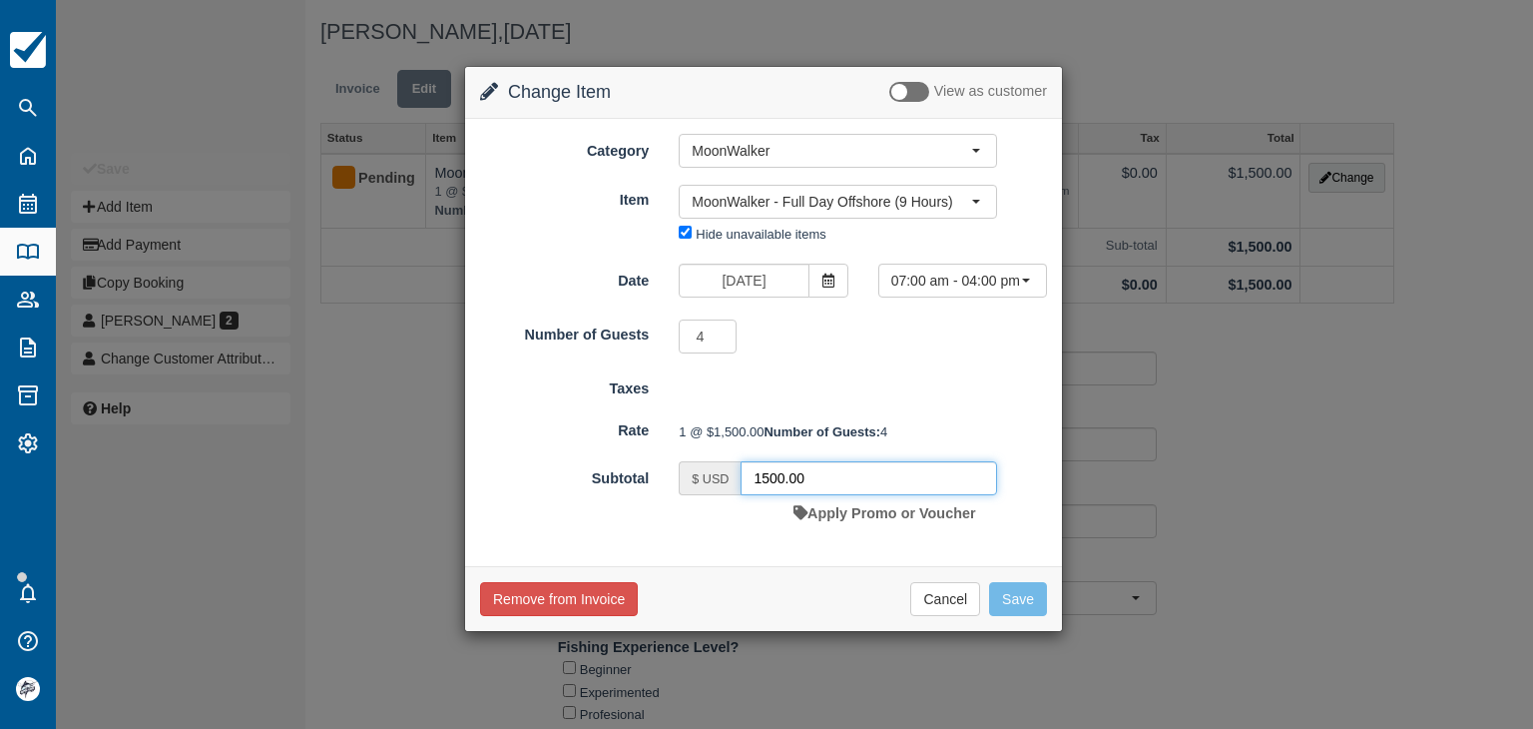
click at [838, 495] on input "1500.00" at bounding box center [869, 478] width 257 height 34
type input "1350"
drag, startPoint x: 1027, startPoint y: 628, endPoint x: 1015, endPoint y: 618, distance: 15.6
click at [1026, 616] on button "Save" at bounding box center [1018, 599] width 58 height 34
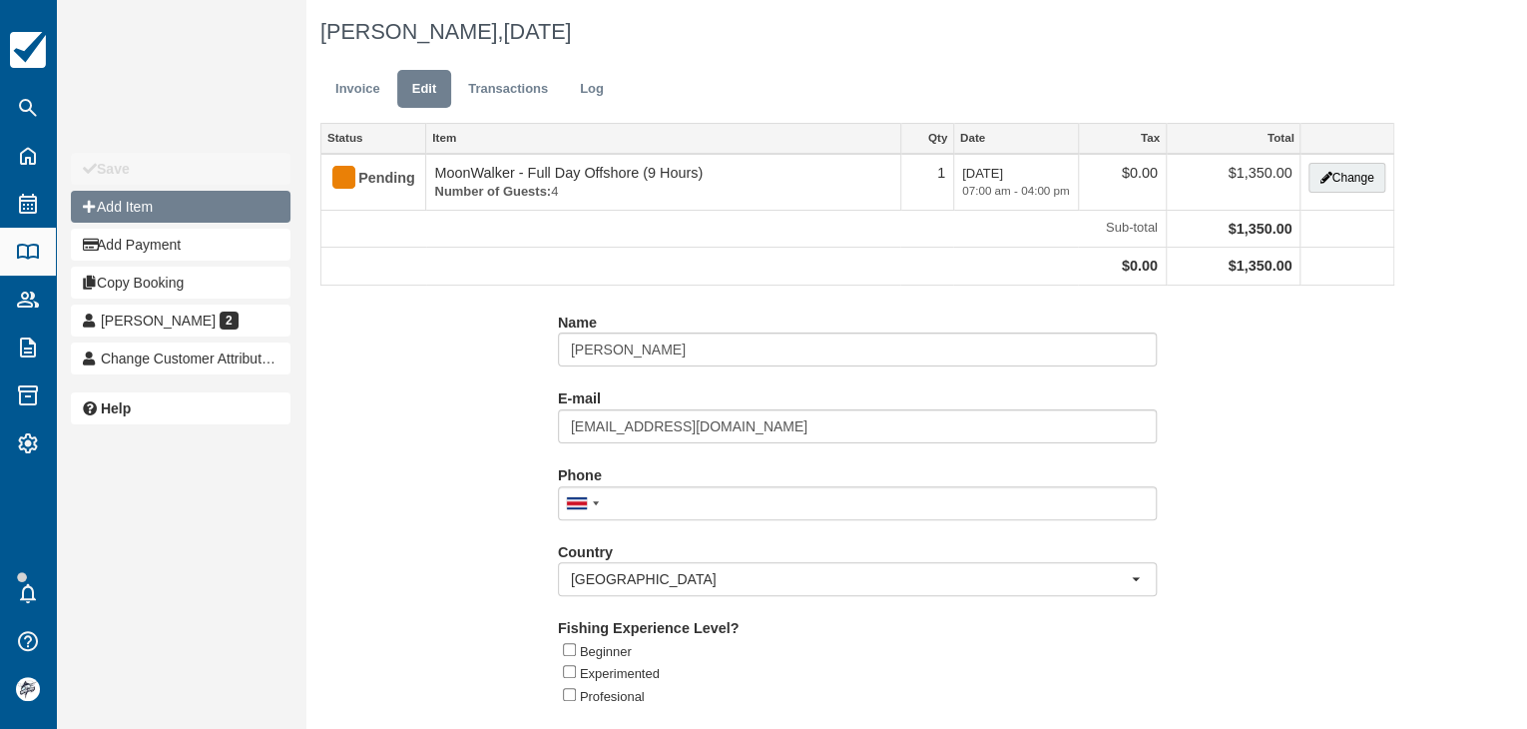
click at [135, 203] on button "Add Item" at bounding box center [181, 207] width 220 height 32
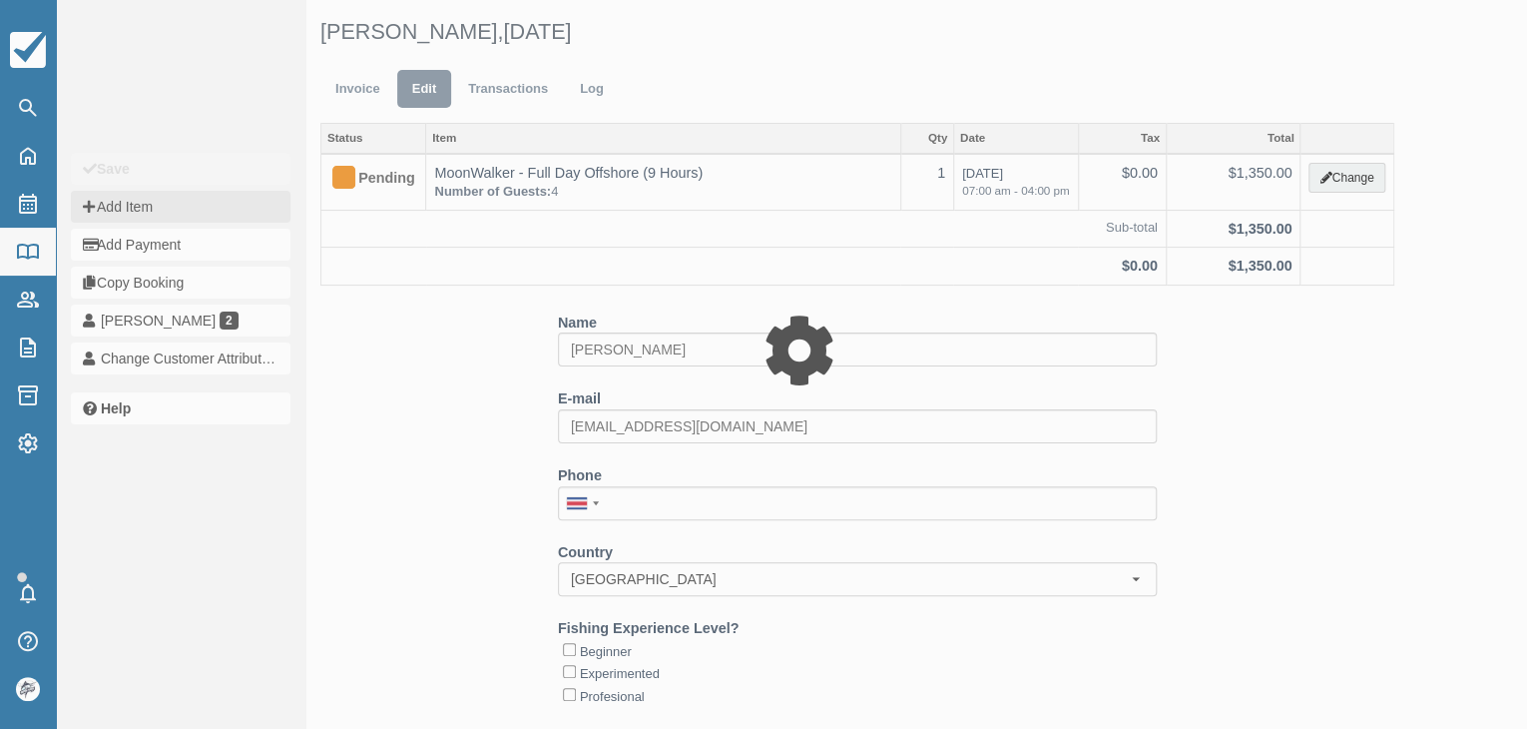
type input "0.00"
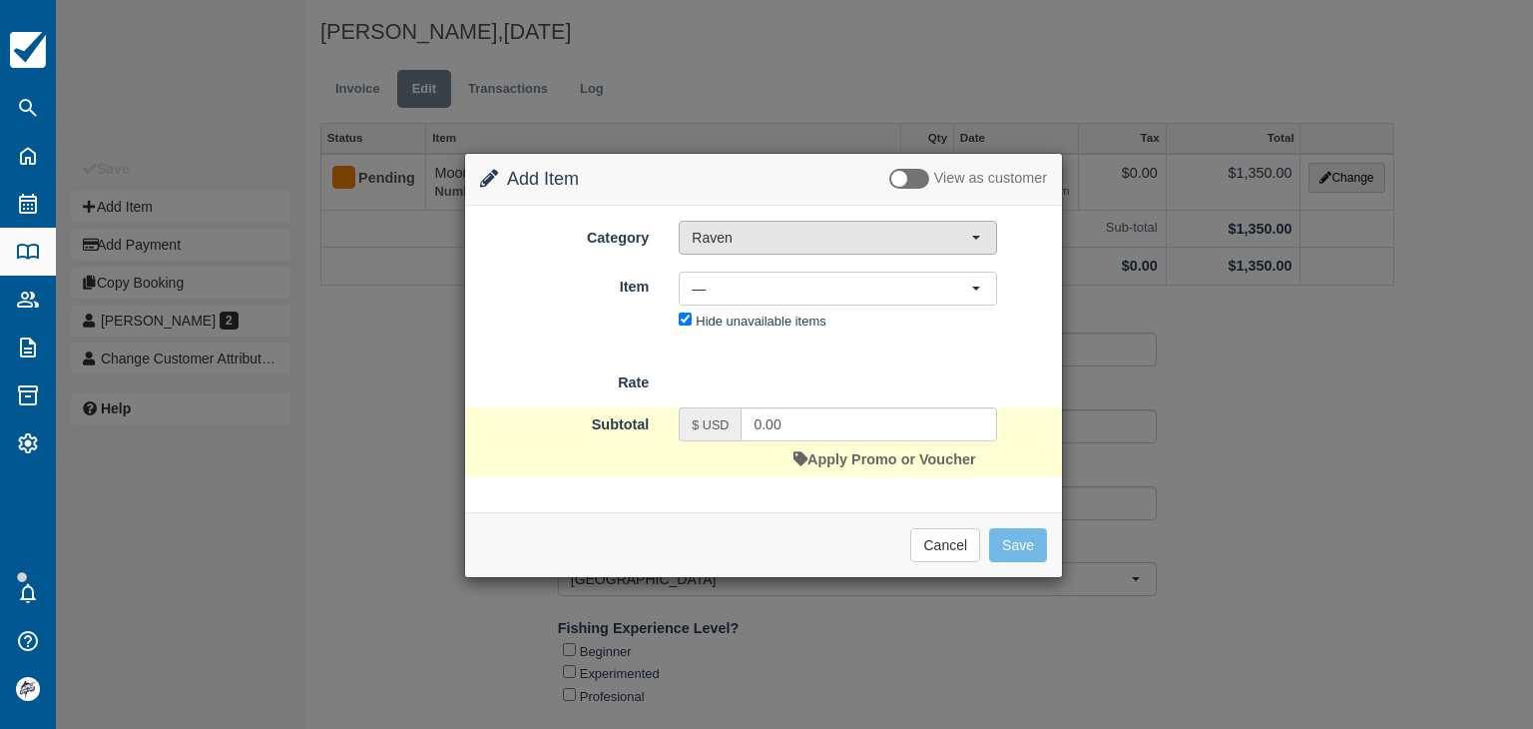
click at [712, 245] on span "Raven" at bounding box center [831, 238] width 279 height 20
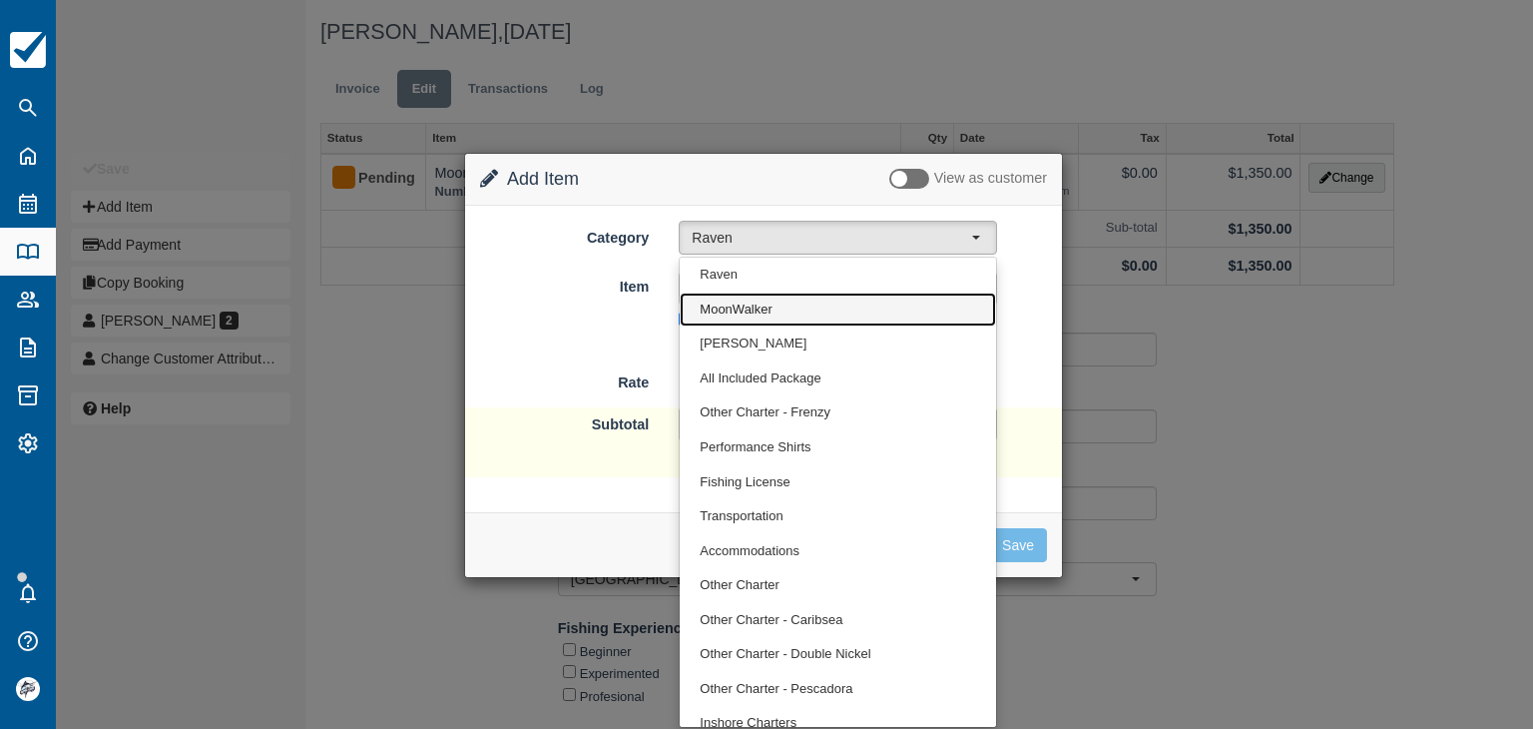
click at [714, 308] on span "MoonWalker" at bounding box center [736, 309] width 72 height 19
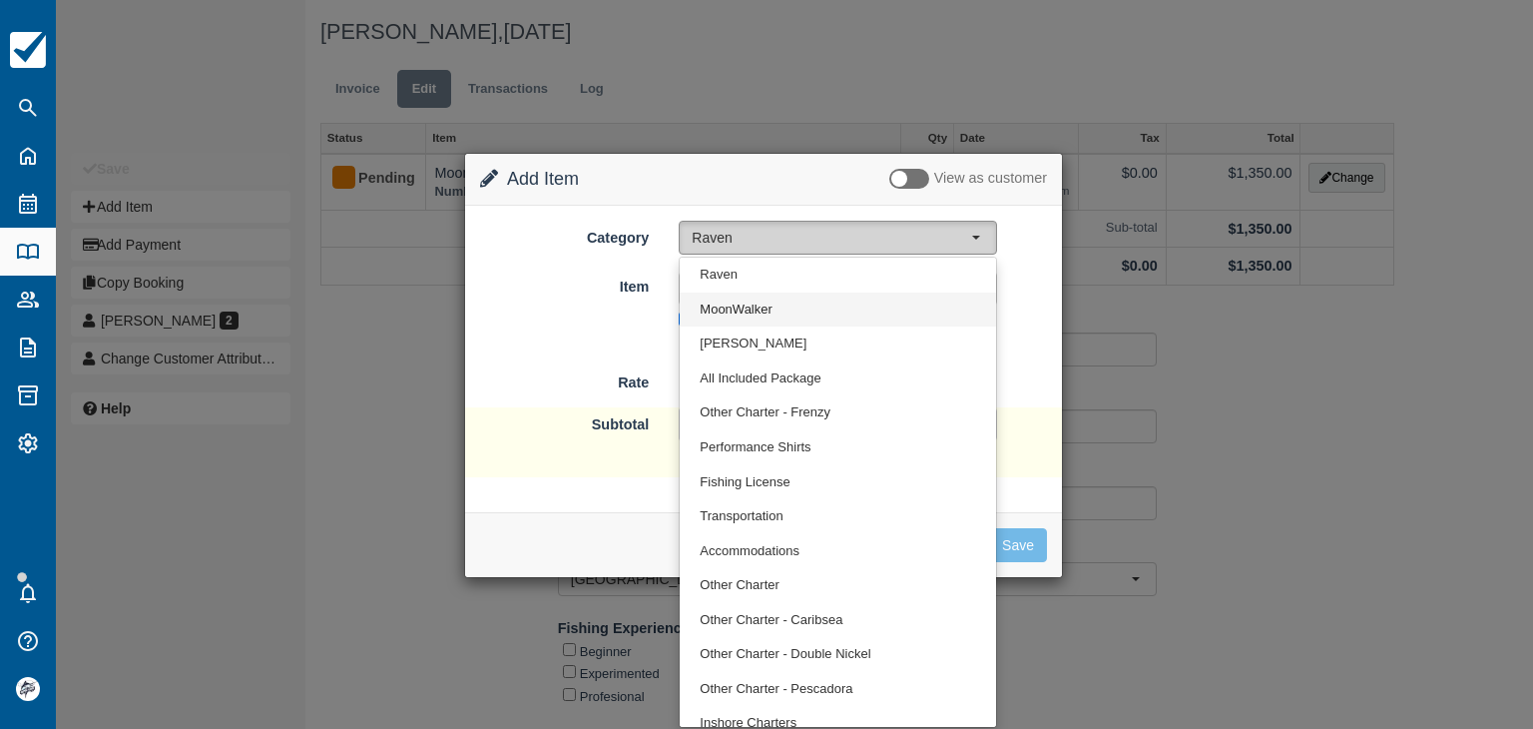
select select "2"
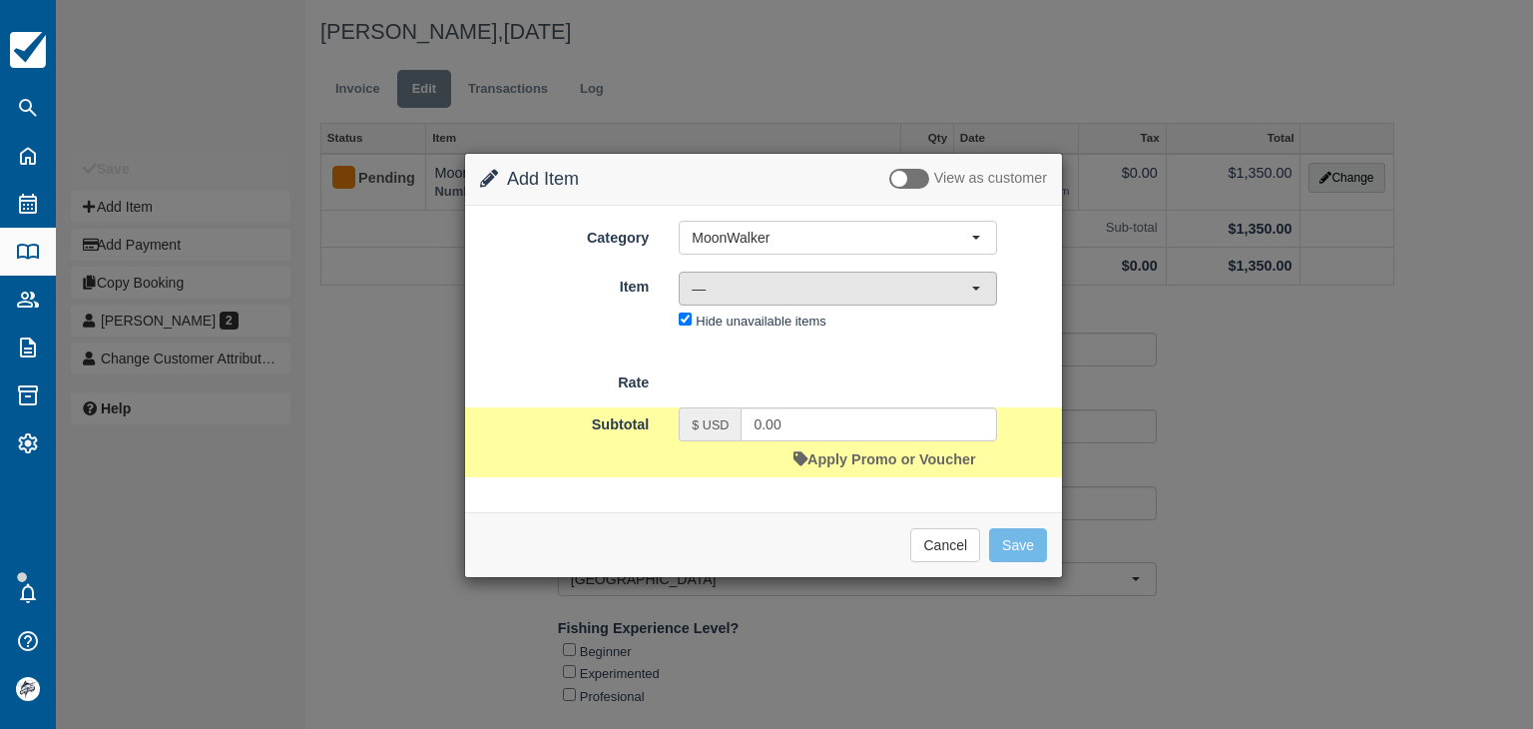
click at [731, 294] on span "—" at bounding box center [831, 288] width 279 height 20
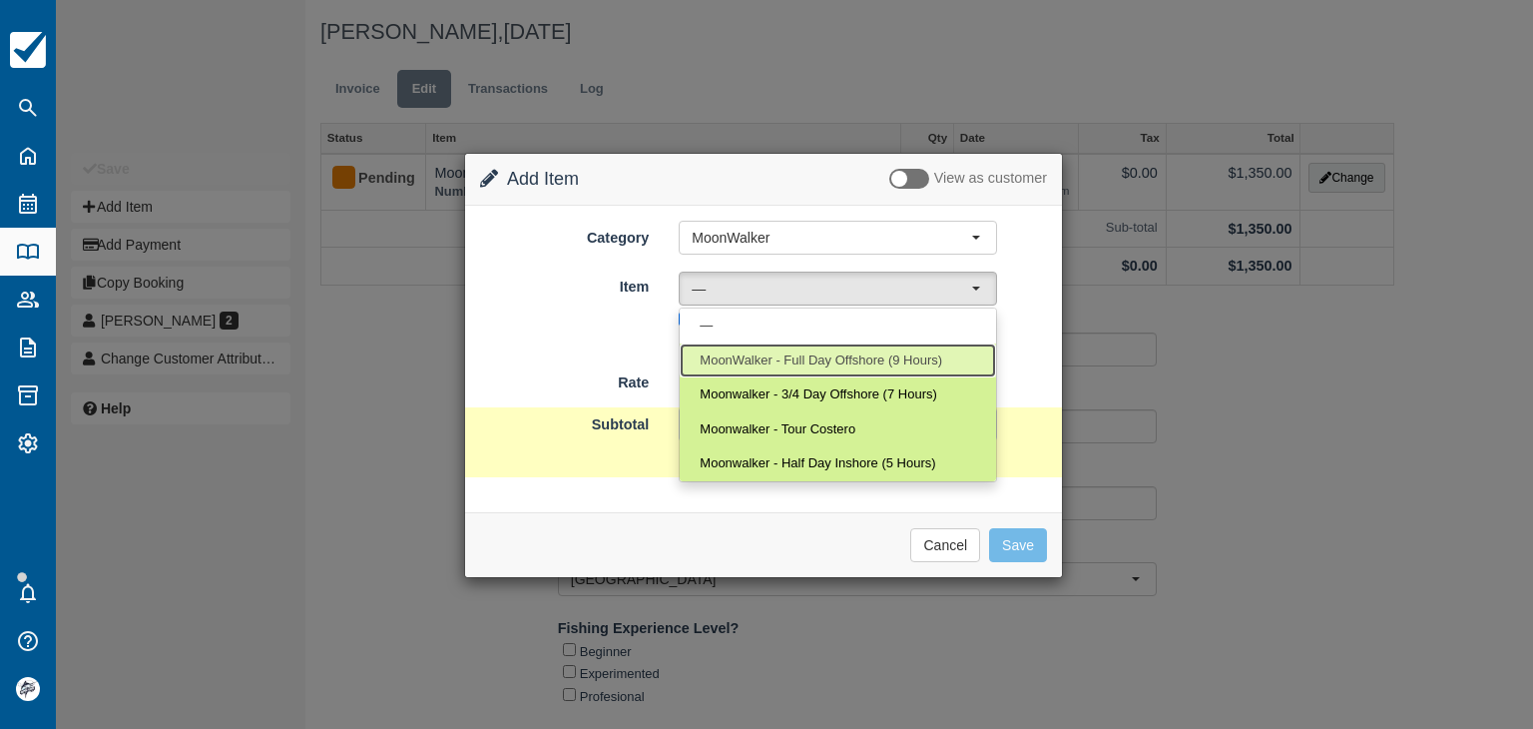
click at [745, 356] on span "MoonWalker - Full Day Offshore (9 Hours)" at bounding box center [821, 360] width 243 height 19
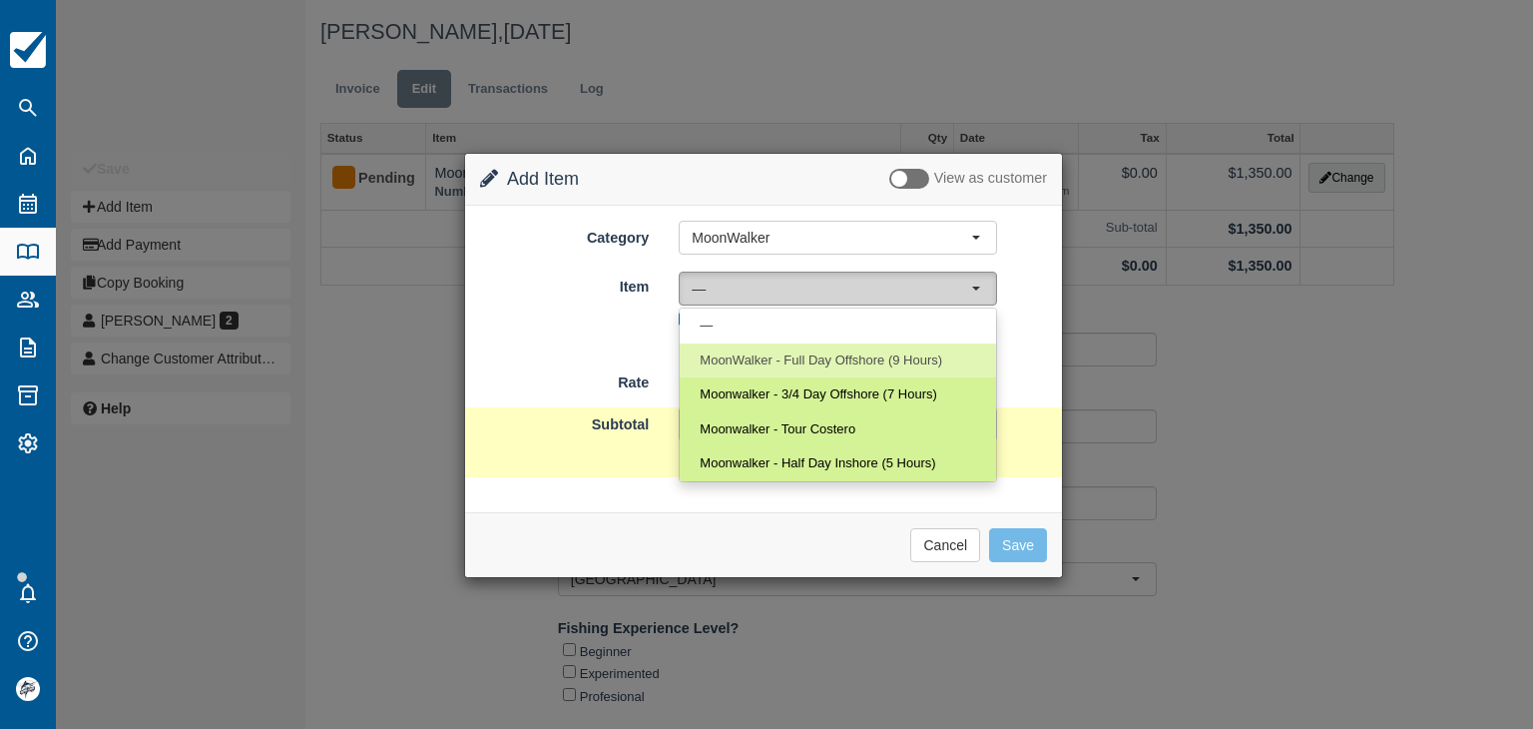
select select "3"
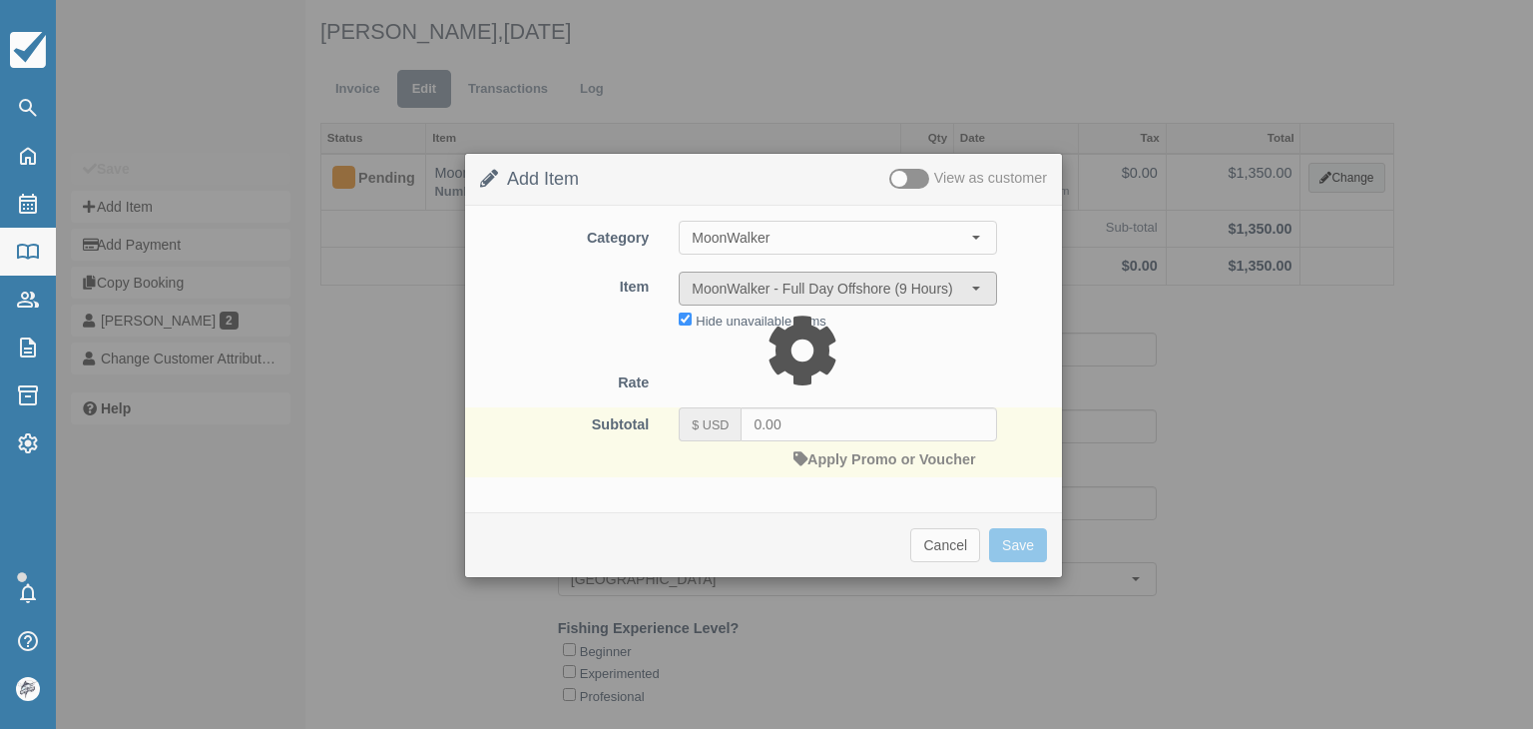
type input "1500.00"
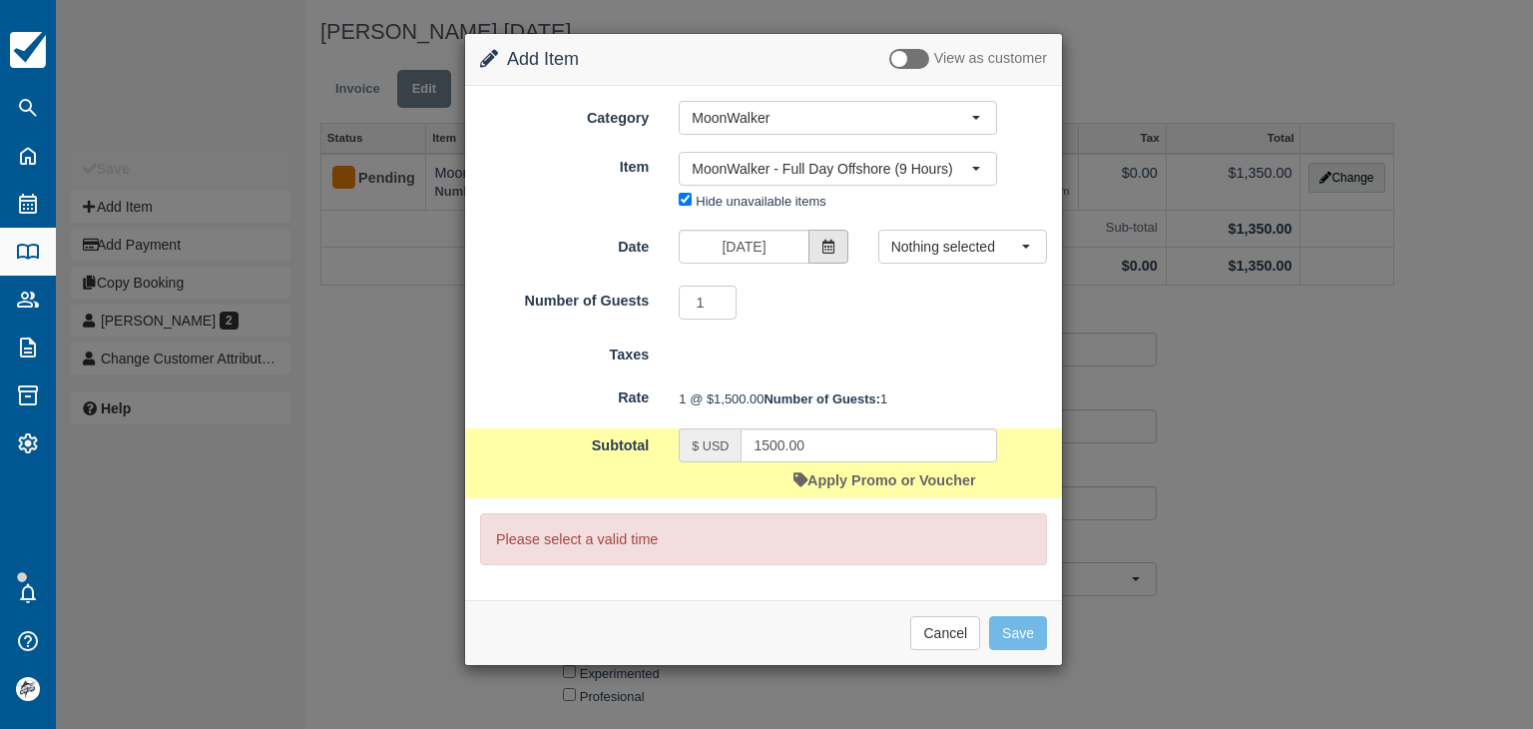
click at [822, 249] on icon at bounding box center [829, 247] width 14 height 14
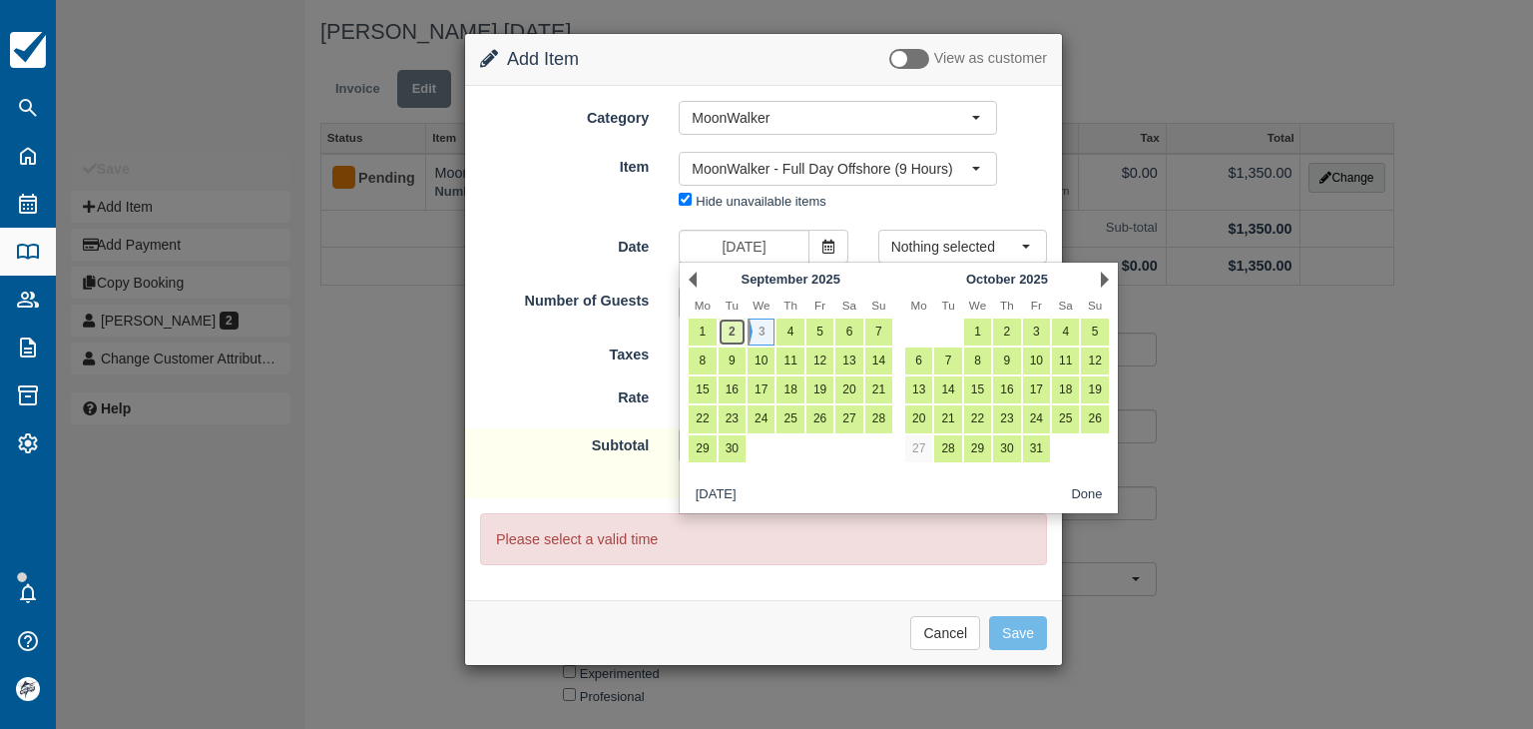
click at [737, 337] on link "2" at bounding box center [732, 331] width 27 height 27
type input "Sep 02 2025"
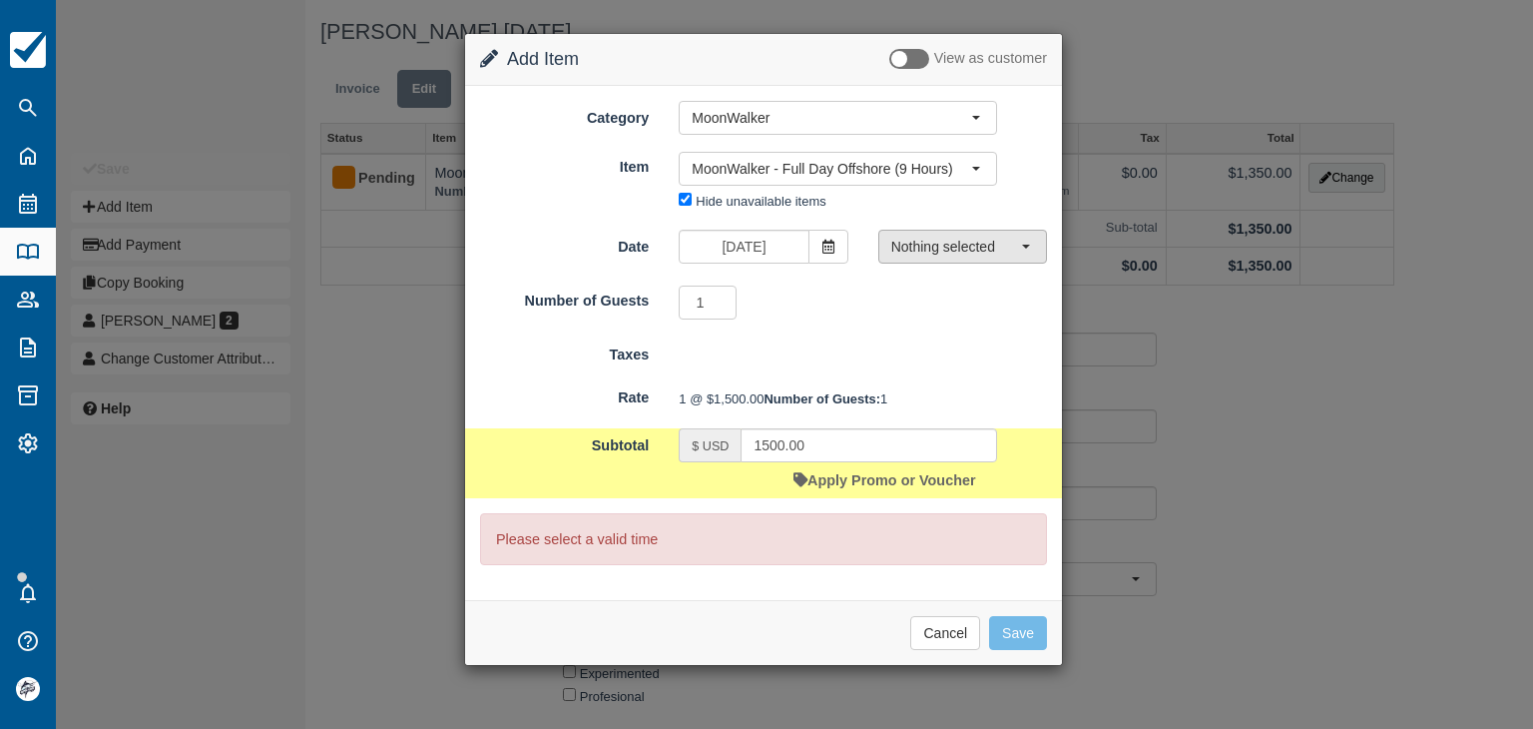
click at [910, 251] on span "Nothing selected" at bounding box center [956, 247] width 130 height 20
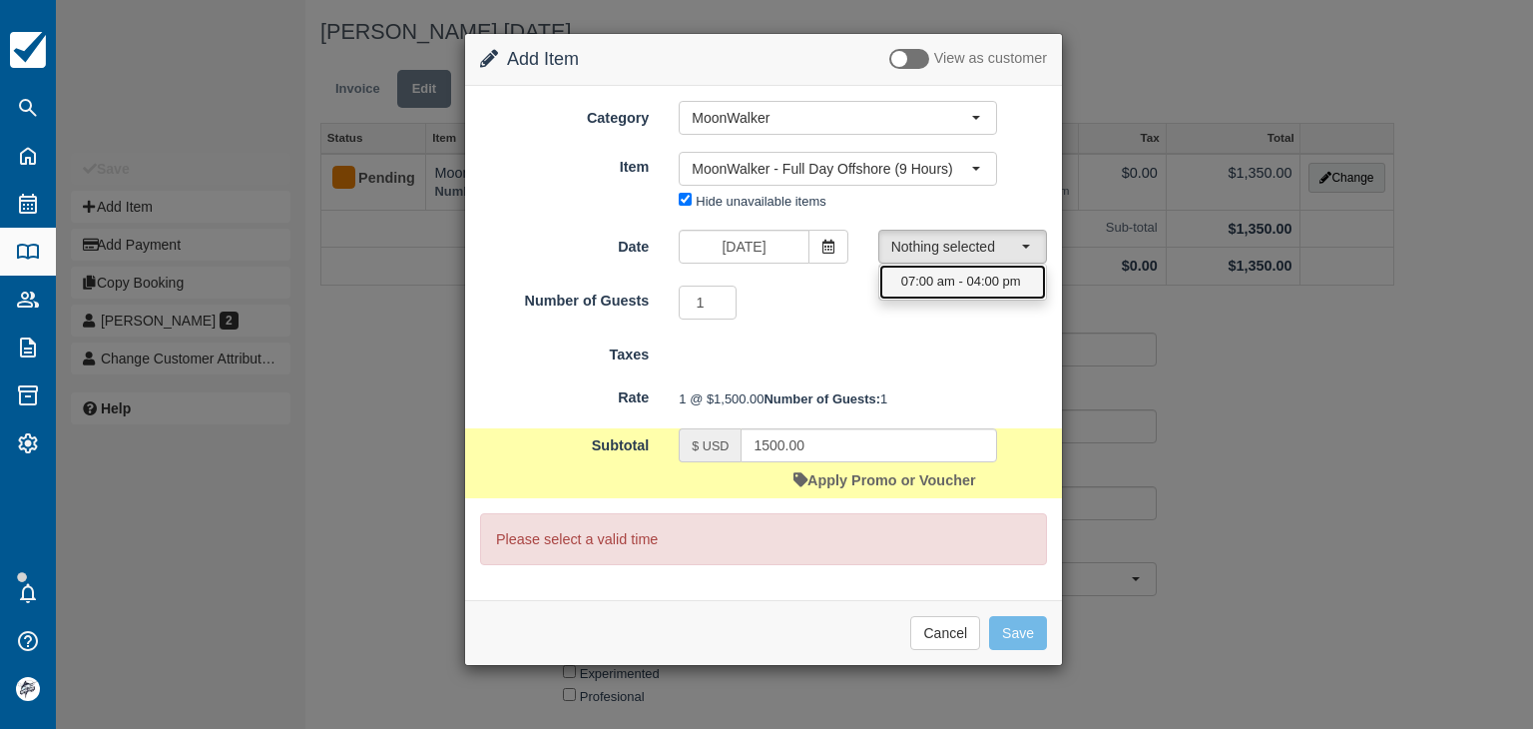
click at [918, 290] on span "07:00 am - 04:00 pm" at bounding box center [961, 282] width 120 height 19
select select "0"
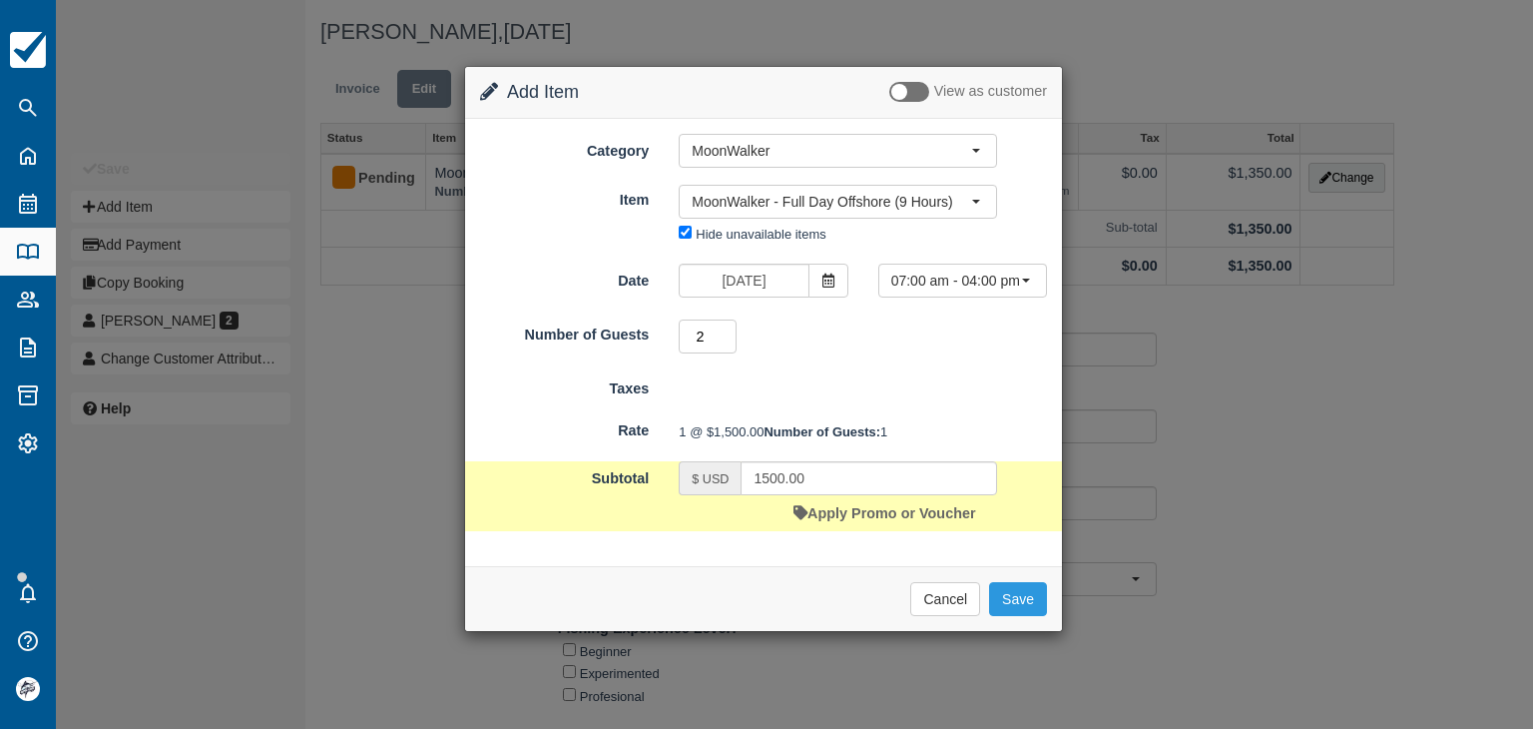
click at [729, 328] on input "2" at bounding box center [708, 336] width 58 height 34
click at [729, 328] on input "3" at bounding box center [708, 336] width 58 height 34
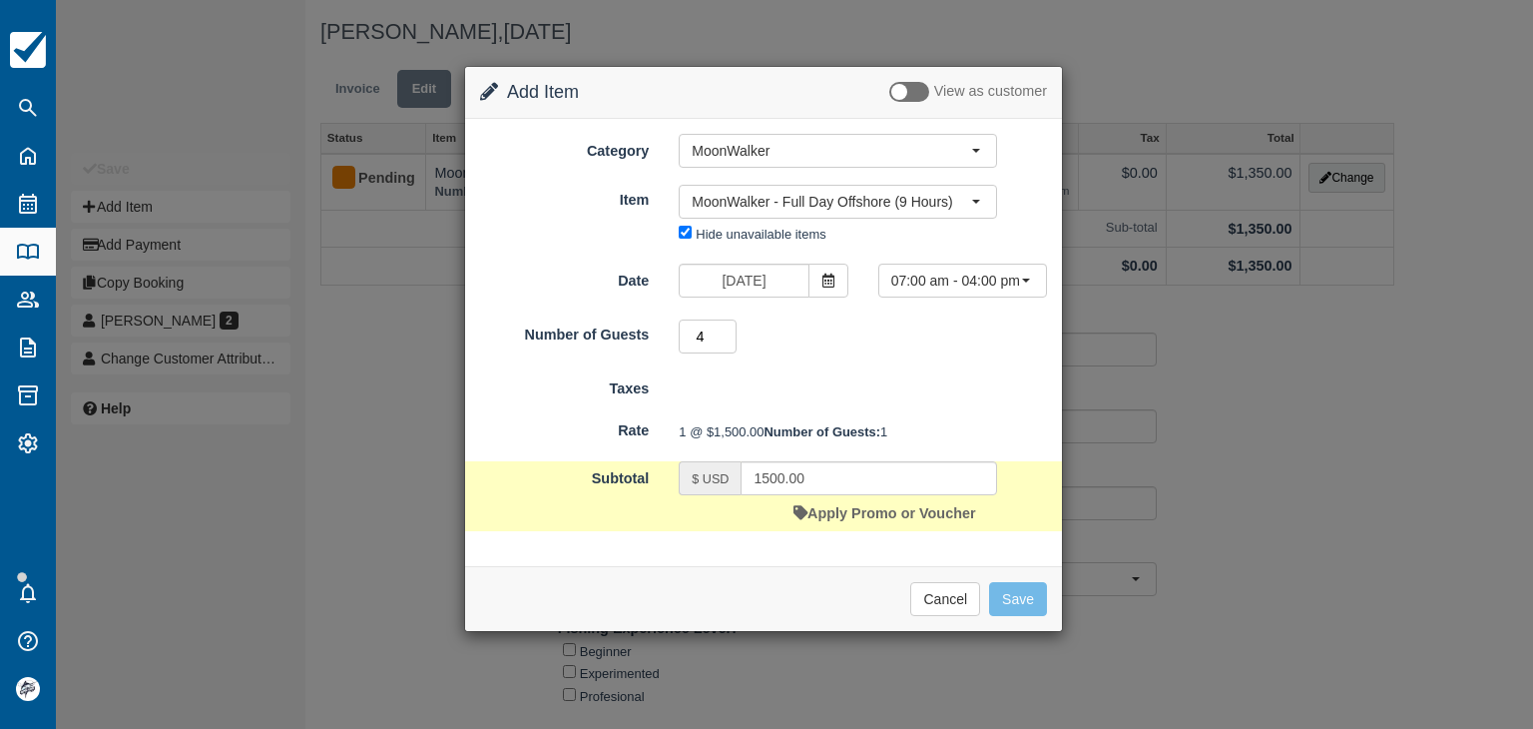
type input "4"
click at [729, 328] on input "4" at bounding box center [708, 336] width 58 height 34
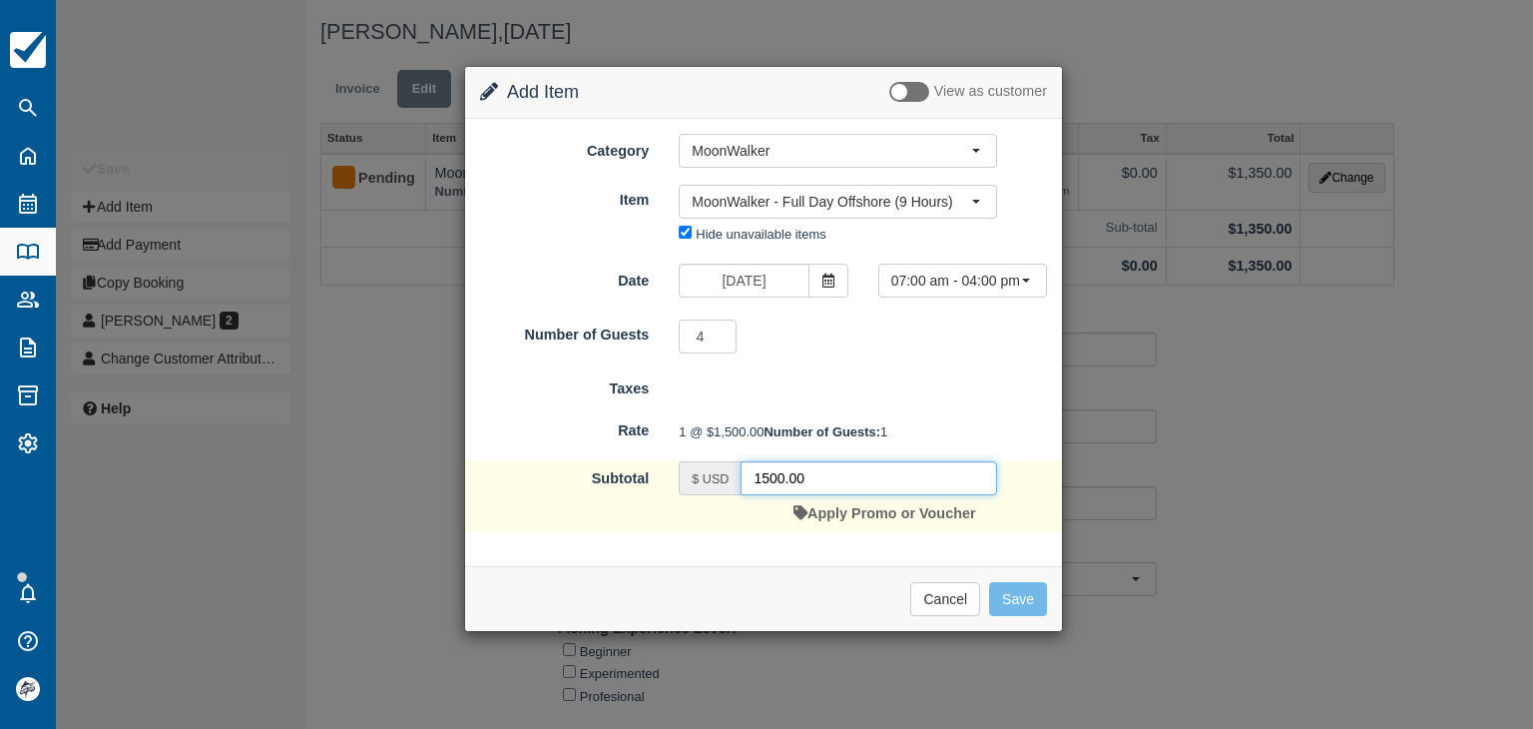
click at [830, 495] on input "1500.00" at bounding box center [869, 478] width 257 height 34
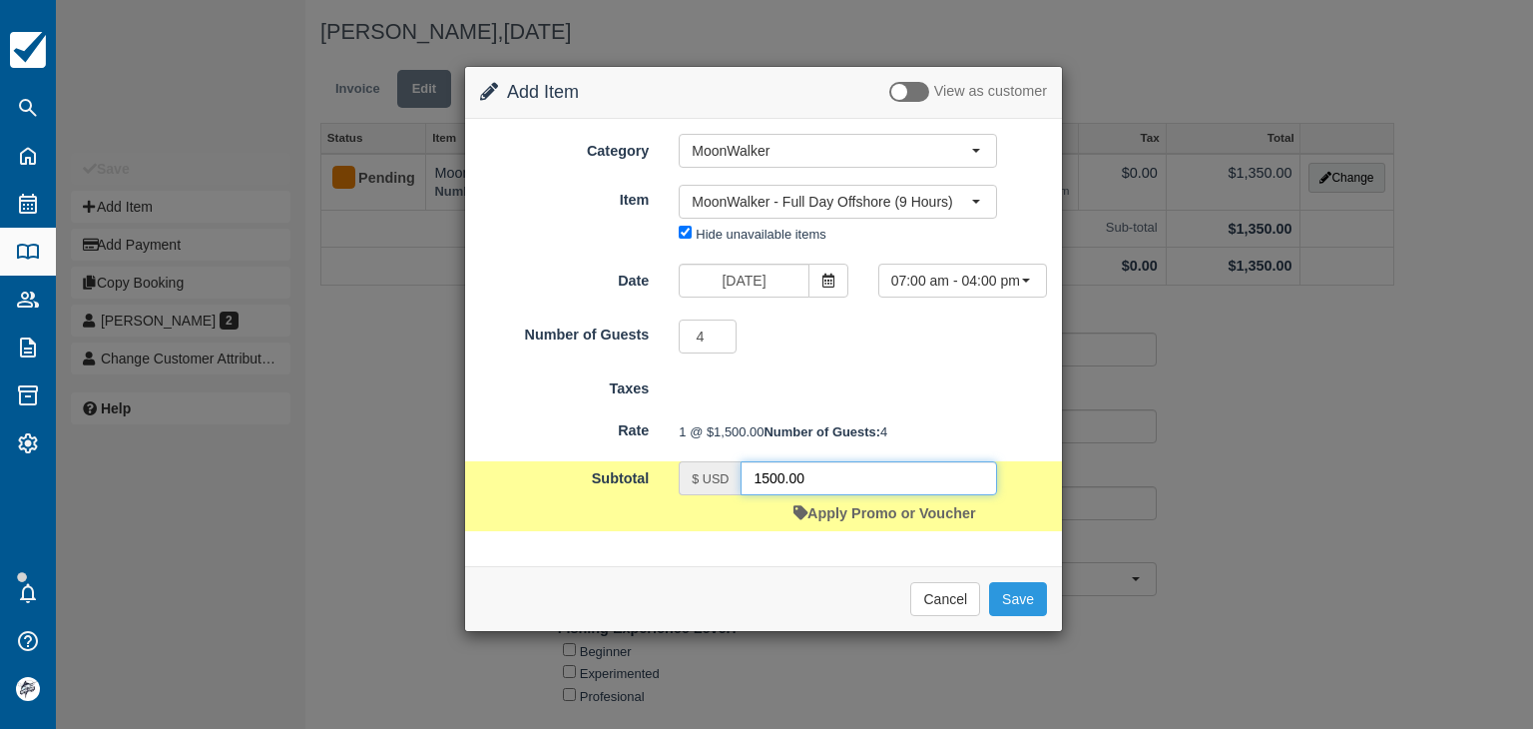
click at [830, 495] on input "1500.00" at bounding box center [869, 478] width 257 height 34
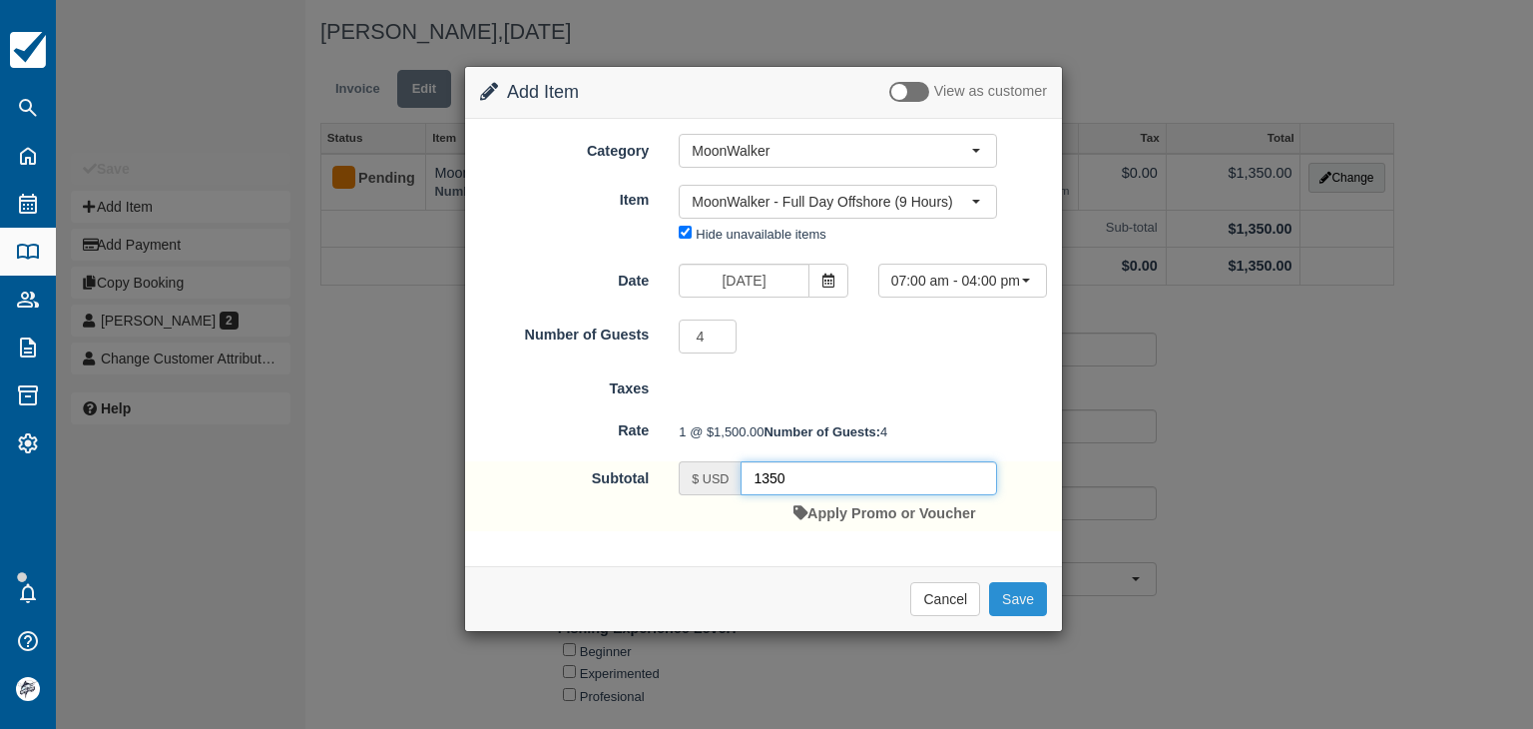
type input "1350"
click at [1014, 616] on button "Save" at bounding box center [1018, 599] width 58 height 34
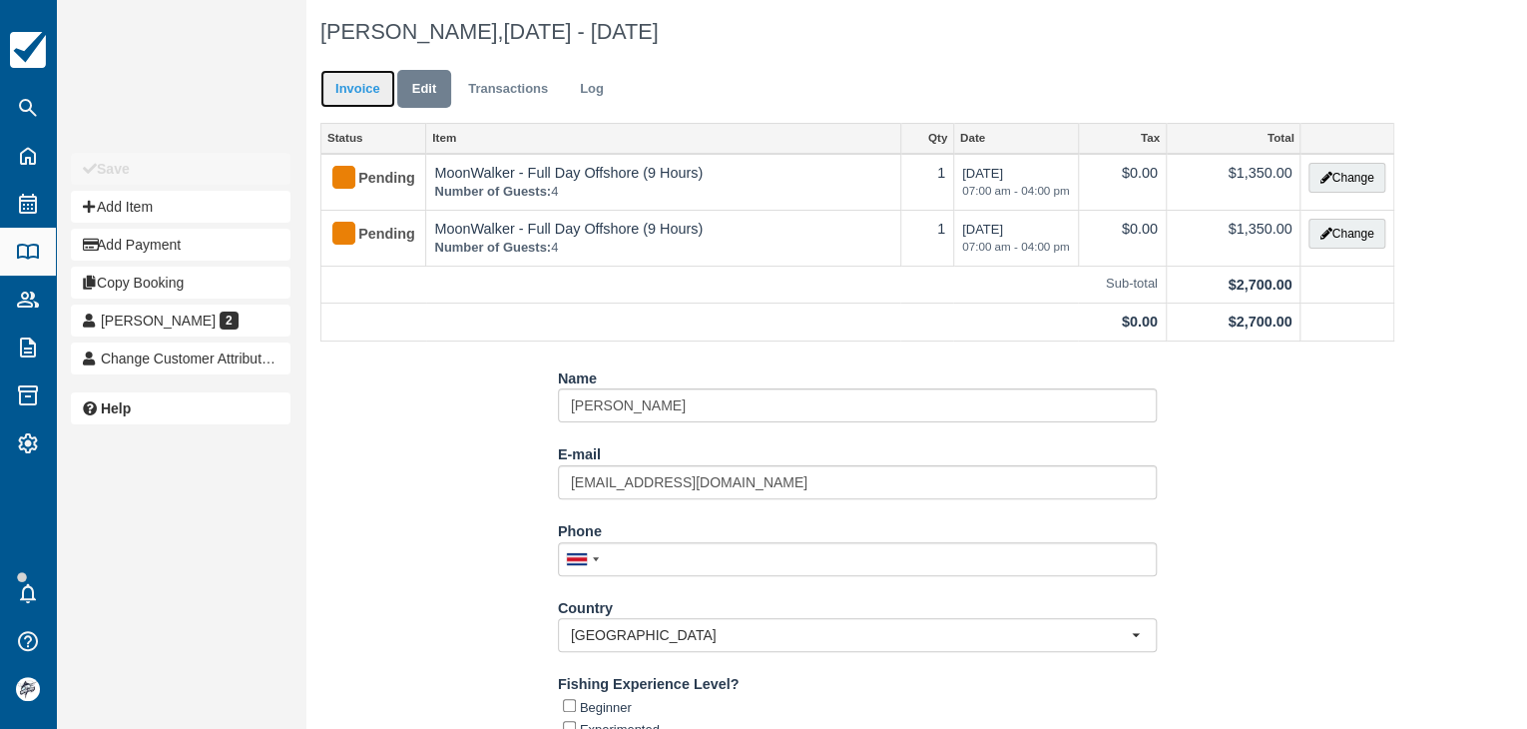
click at [363, 84] on link "Invoice" at bounding box center [357, 89] width 75 height 39
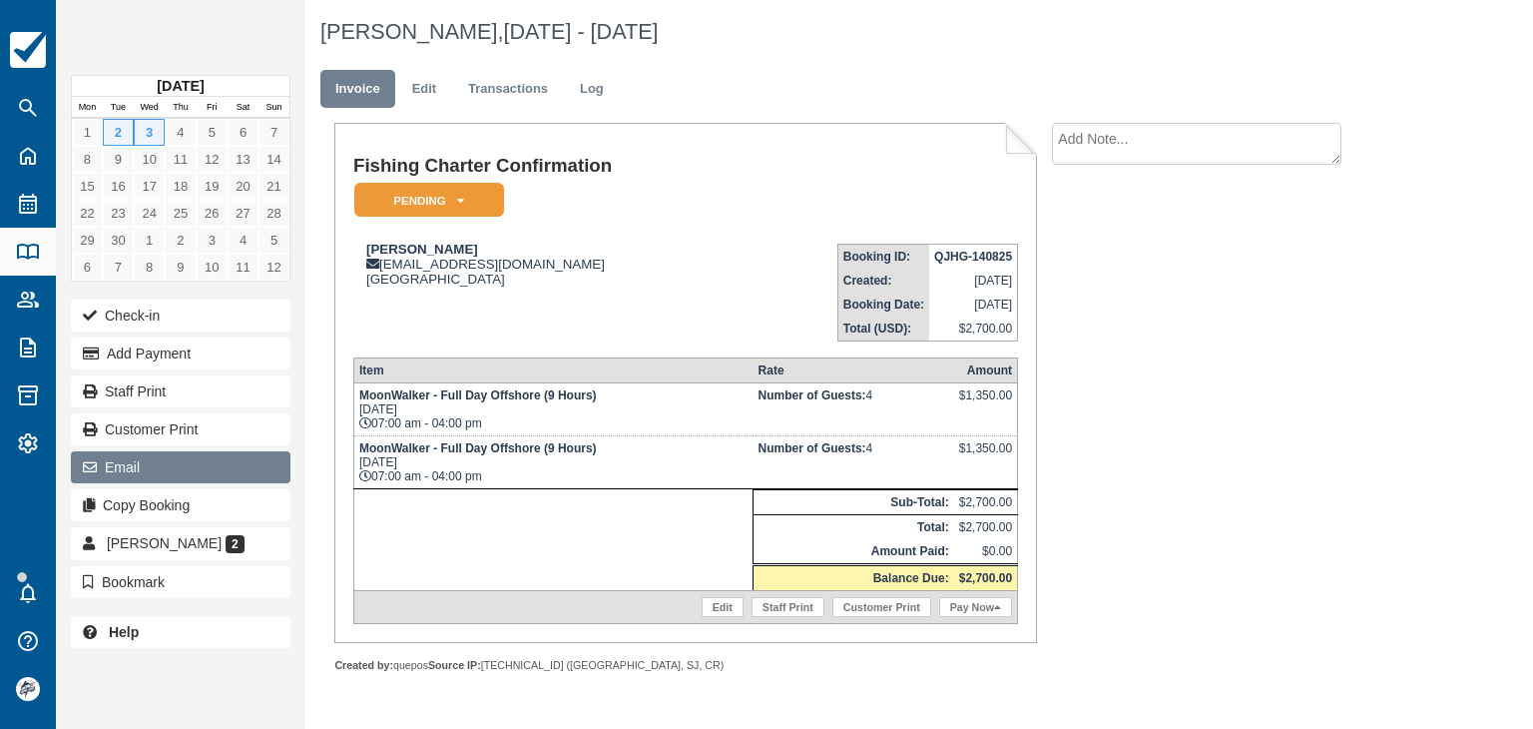
click at [132, 461] on button "Email" at bounding box center [181, 467] width 220 height 32
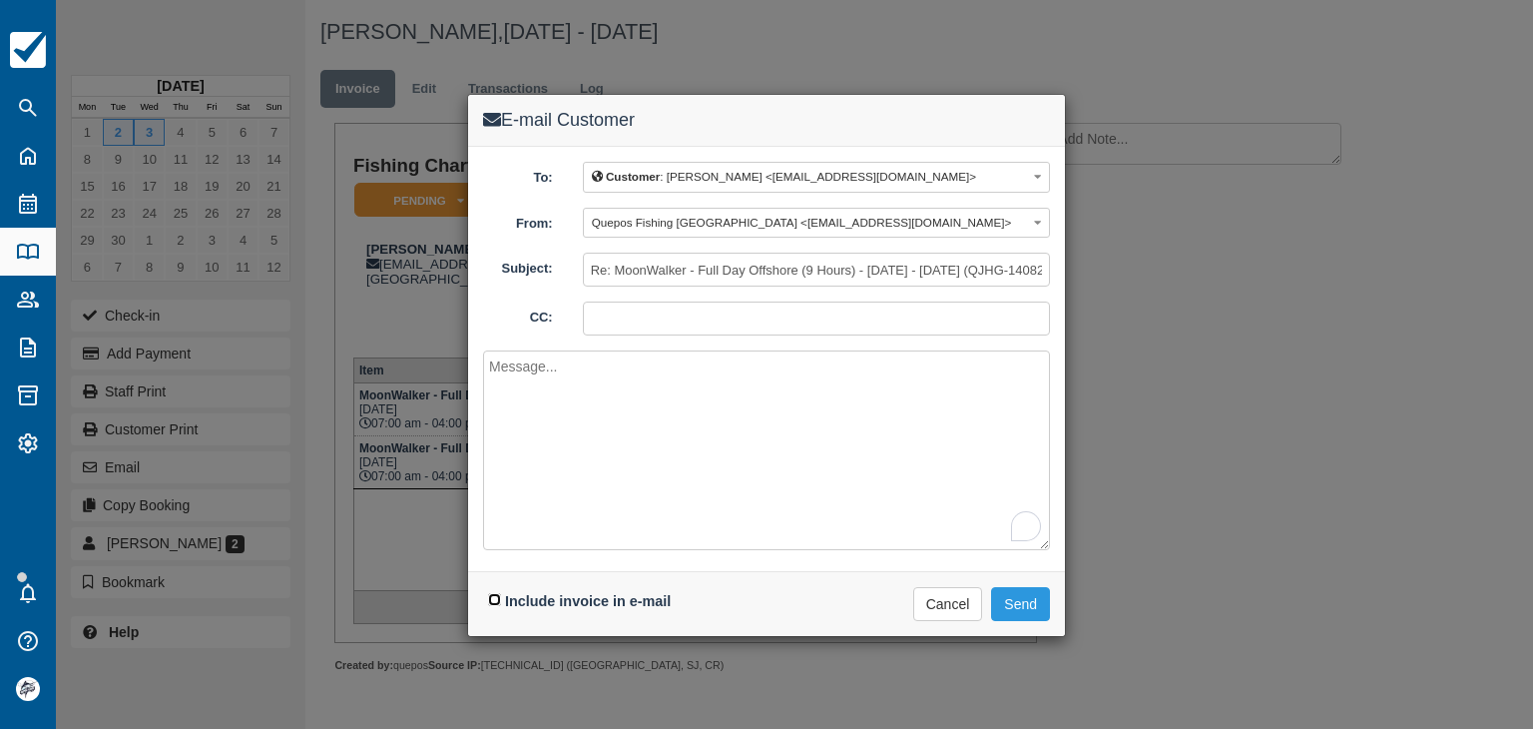
click at [495, 596] on input "Include invoice in e-mail" at bounding box center [494, 599] width 13 height 13
checkbox input "true"
click at [1027, 604] on button "Send" at bounding box center [1020, 604] width 59 height 34
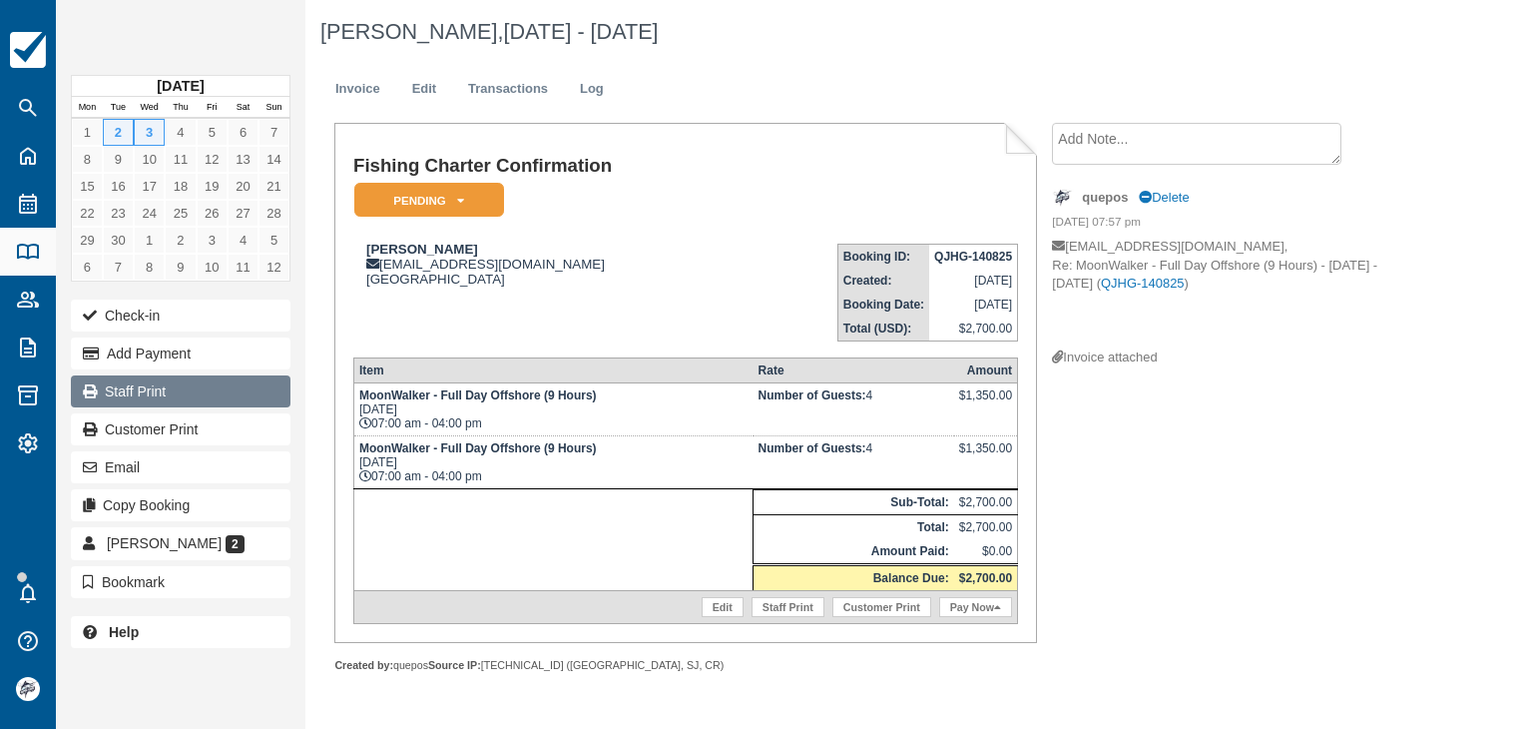
click at [147, 396] on link "Staff Print" at bounding box center [181, 391] width 220 height 32
drag, startPoint x: 459, startPoint y: 249, endPoint x: 367, endPoint y: 248, distance: 91.8
click at [367, 248] on div "[PERSON_NAME] [EMAIL_ADDRESS][DOMAIN_NAME] [GEOGRAPHIC_DATA]" at bounding box center [548, 264] width 391 height 45
copy strong "[PERSON_NAME]"
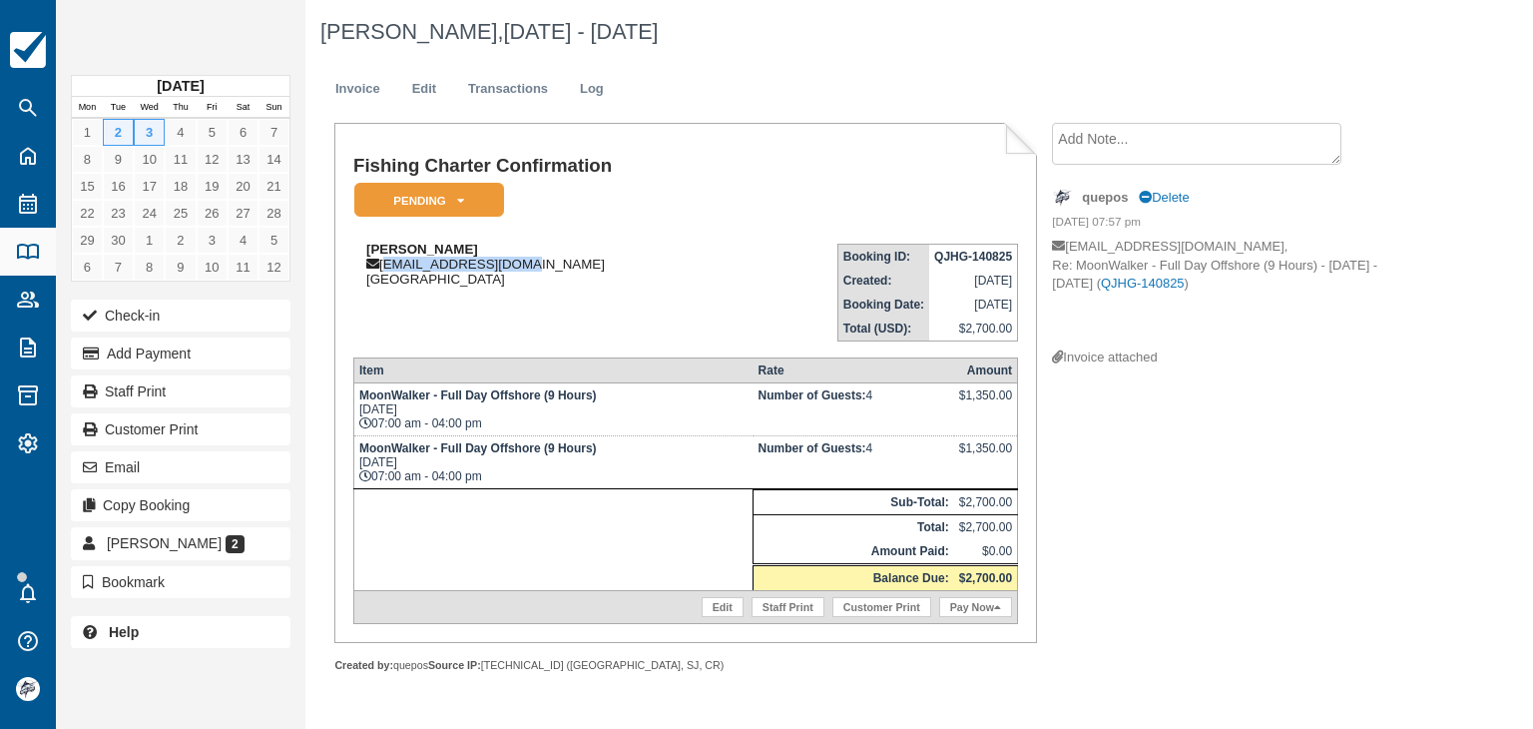
drag, startPoint x: 505, startPoint y: 258, endPoint x: 384, endPoint y: 271, distance: 121.5
click at [384, 271] on div "[PERSON_NAME] [EMAIL_ADDRESS][DOMAIN_NAME] [GEOGRAPHIC_DATA]" at bounding box center [548, 264] width 391 height 45
copy div "[EMAIL_ADDRESS][DOMAIN_NAME]"
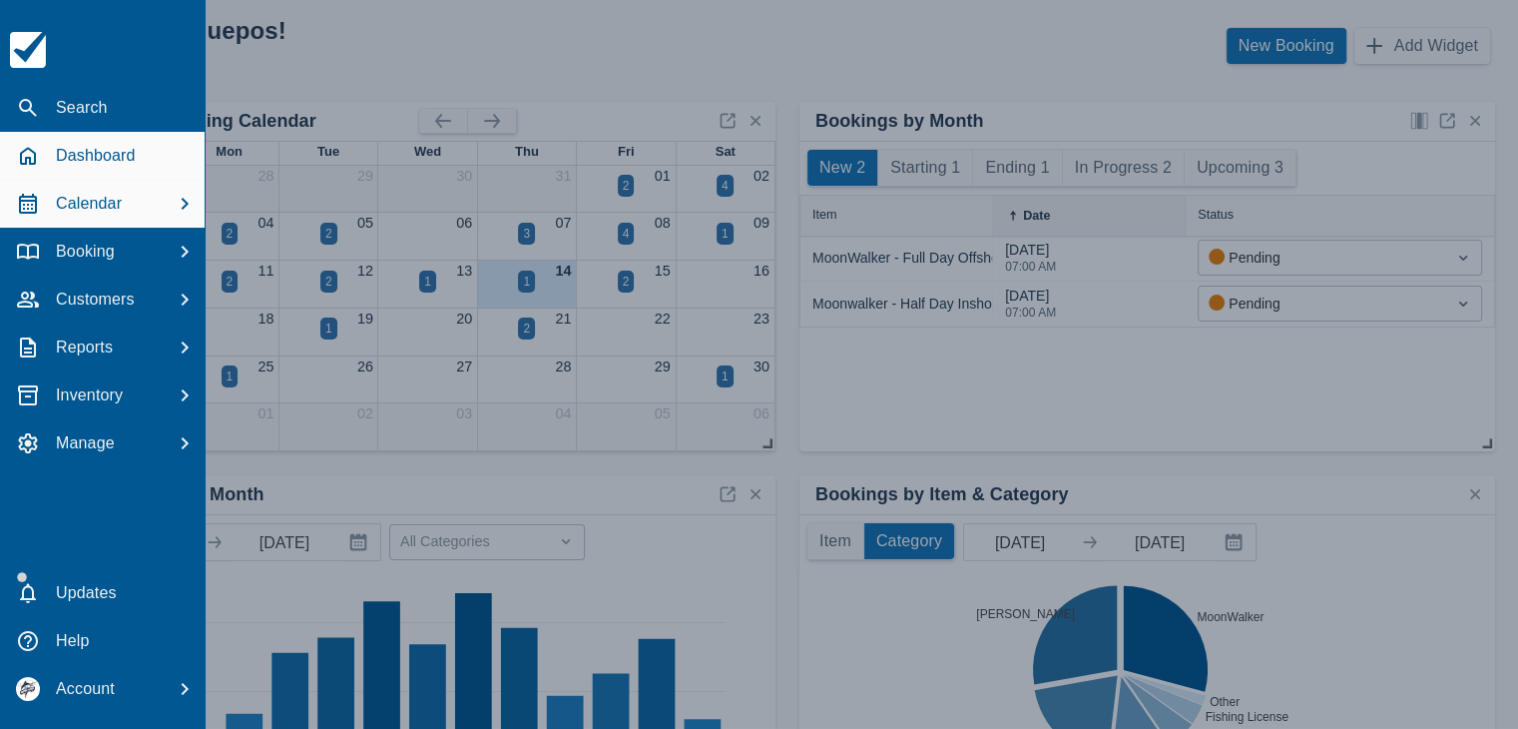
click at [100, 210] on p "Calendar" at bounding box center [89, 204] width 66 height 24
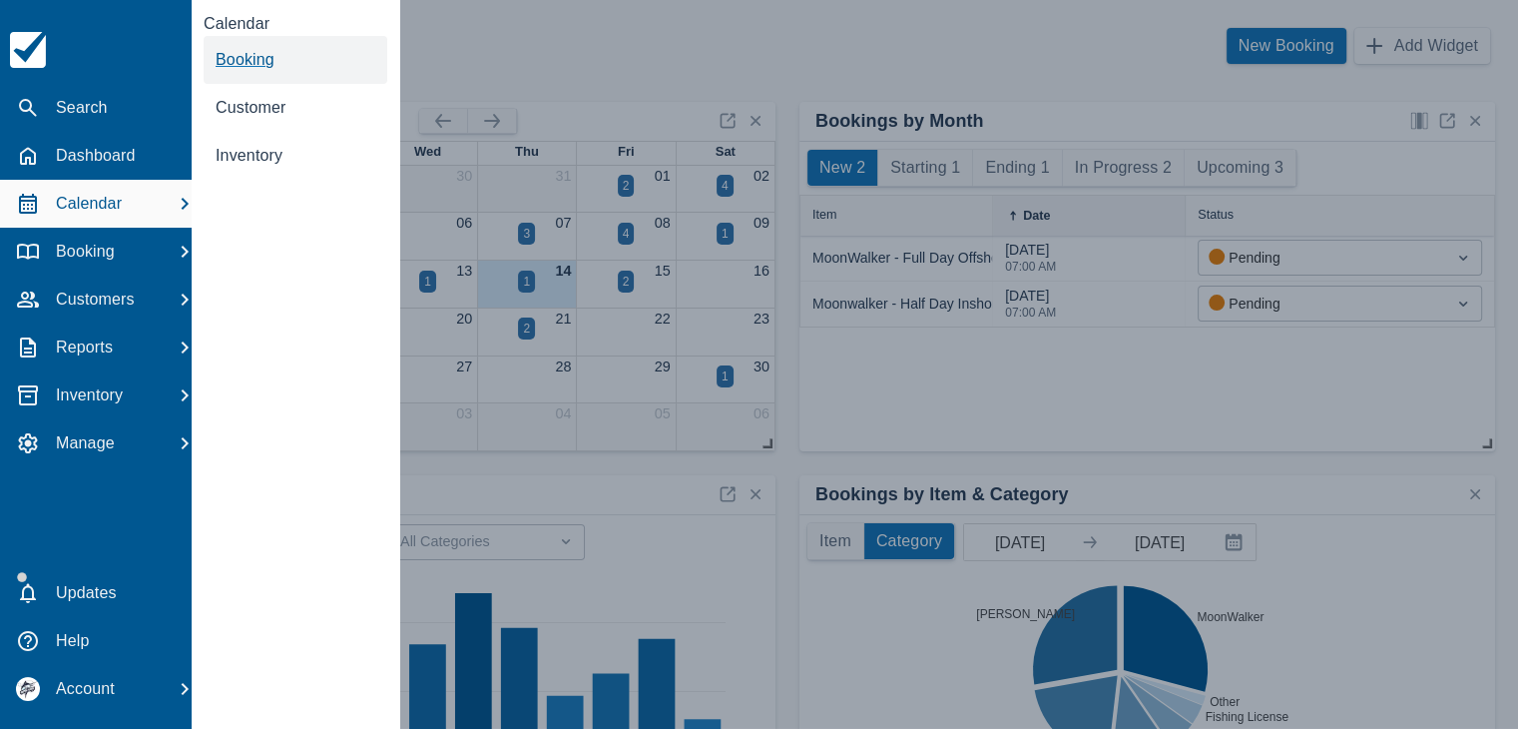
click at [264, 52] on span "Booking" at bounding box center [245, 59] width 59 height 17
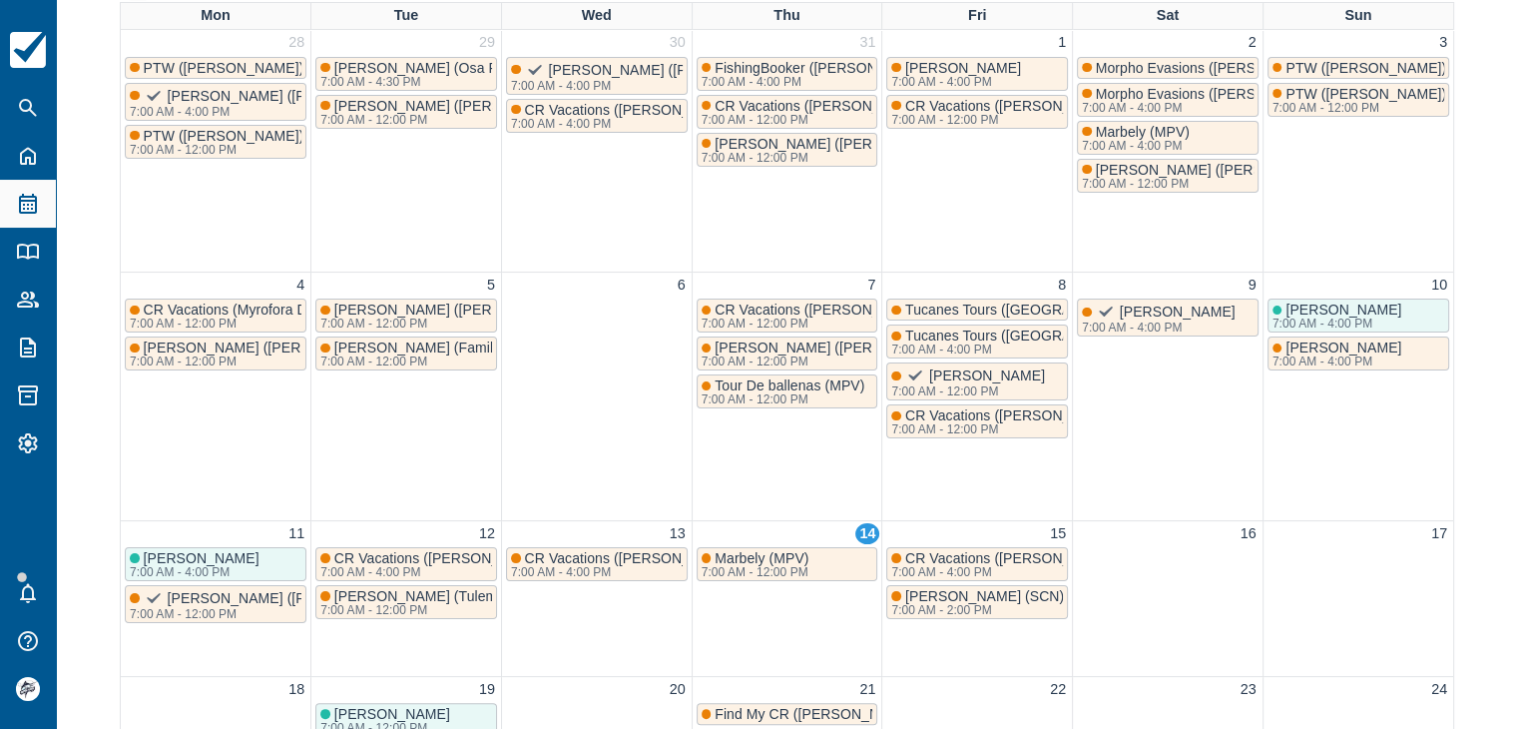
scroll to position [299, 0]
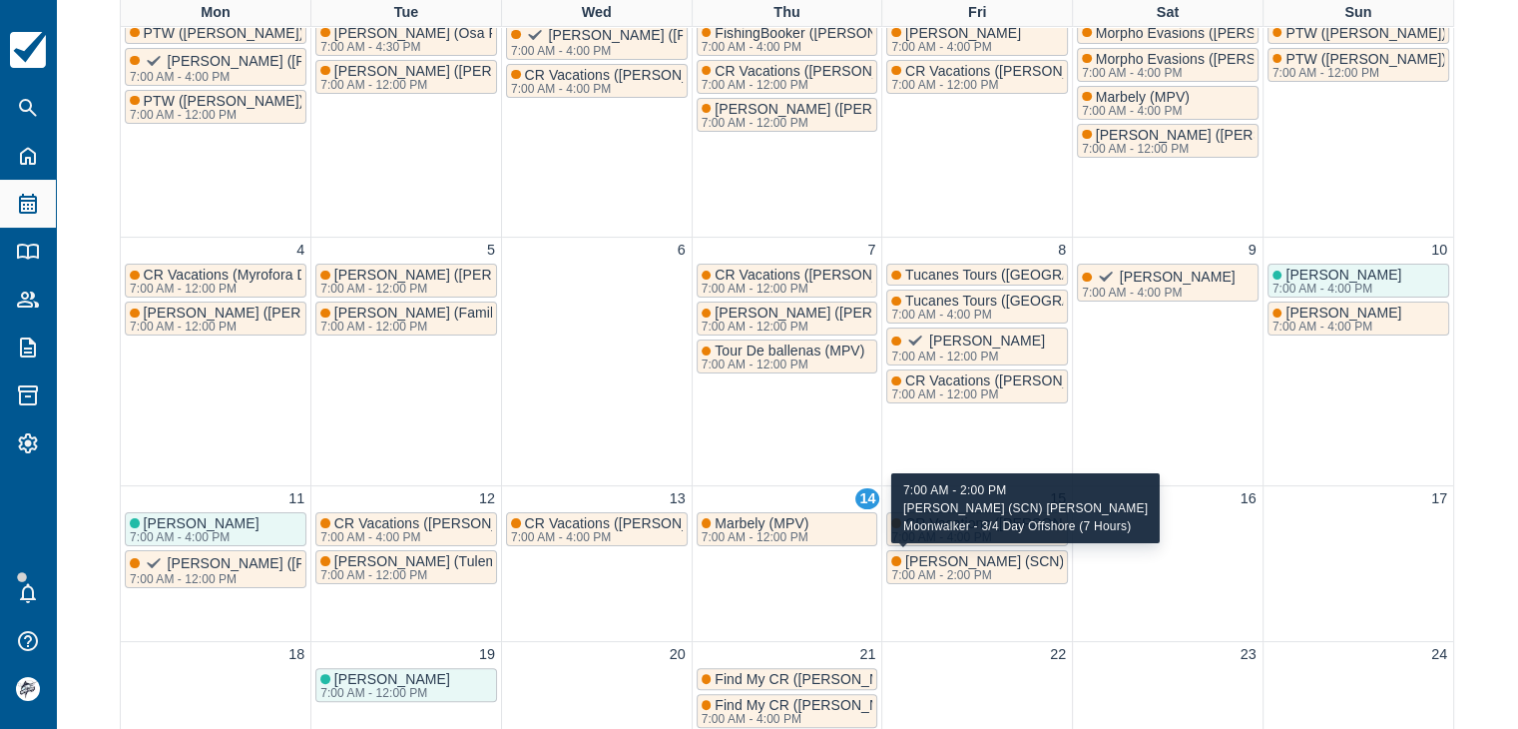
click at [935, 563] on span "[PERSON_NAME] (SCN) [PERSON_NAME]" at bounding box center [1044, 561] width 278 height 16
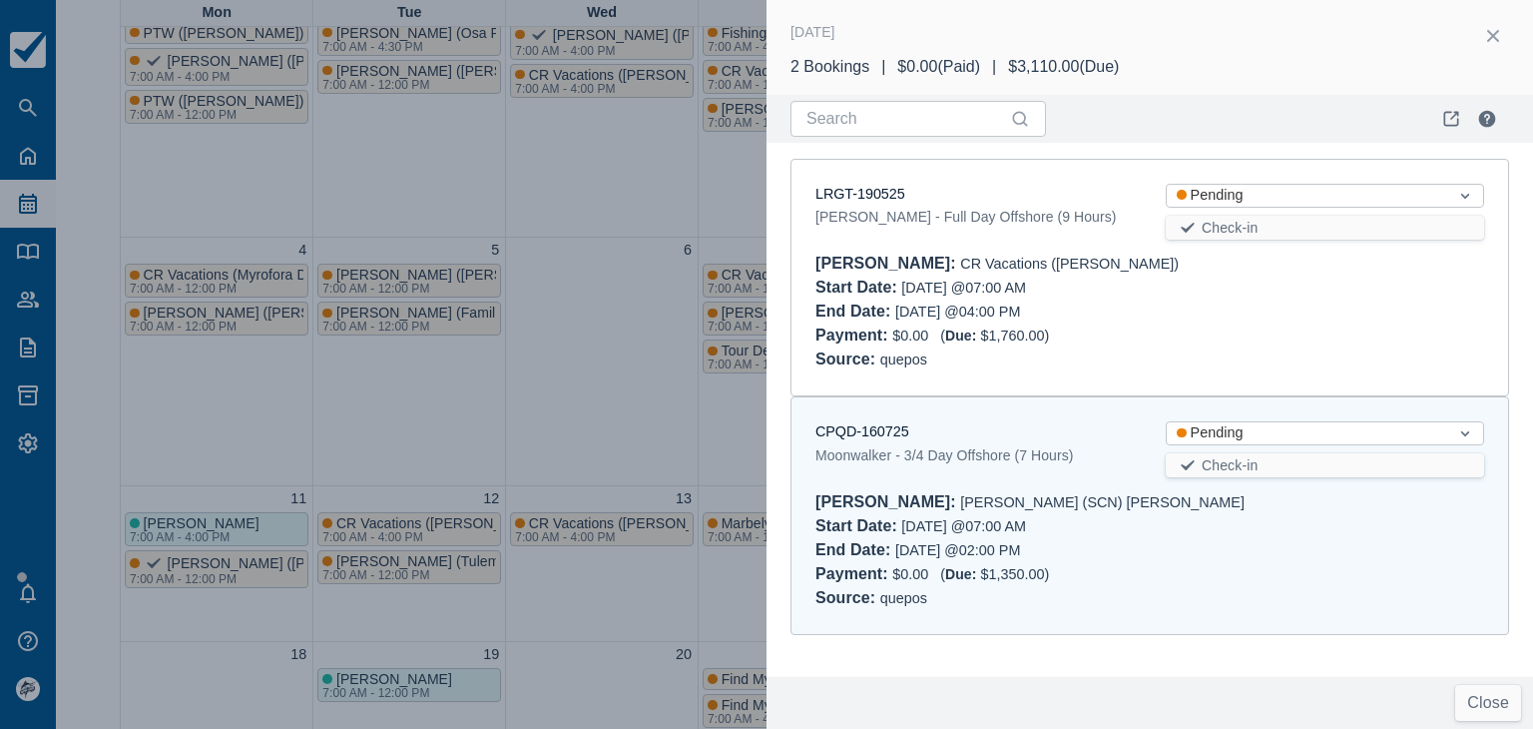
click at [566, 136] on div at bounding box center [766, 364] width 1533 height 729
